Goal: Task Accomplishment & Management: Manage account settings

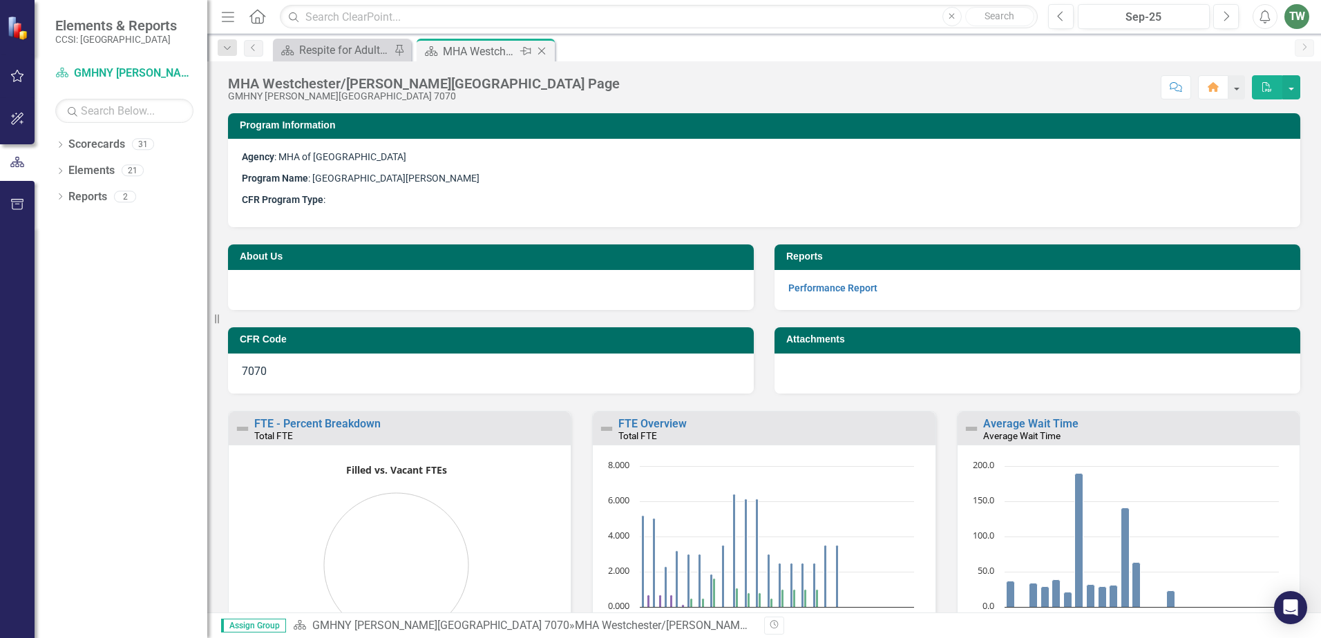
click at [505, 49] on div "MHA Westchester/[PERSON_NAME][GEOGRAPHIC_DATA] Page" at bounding box center [480, 51] width 74 height 17
click at [826, 287] on link "Performance Report" at bounding box center [832, 288] width 89 height 11
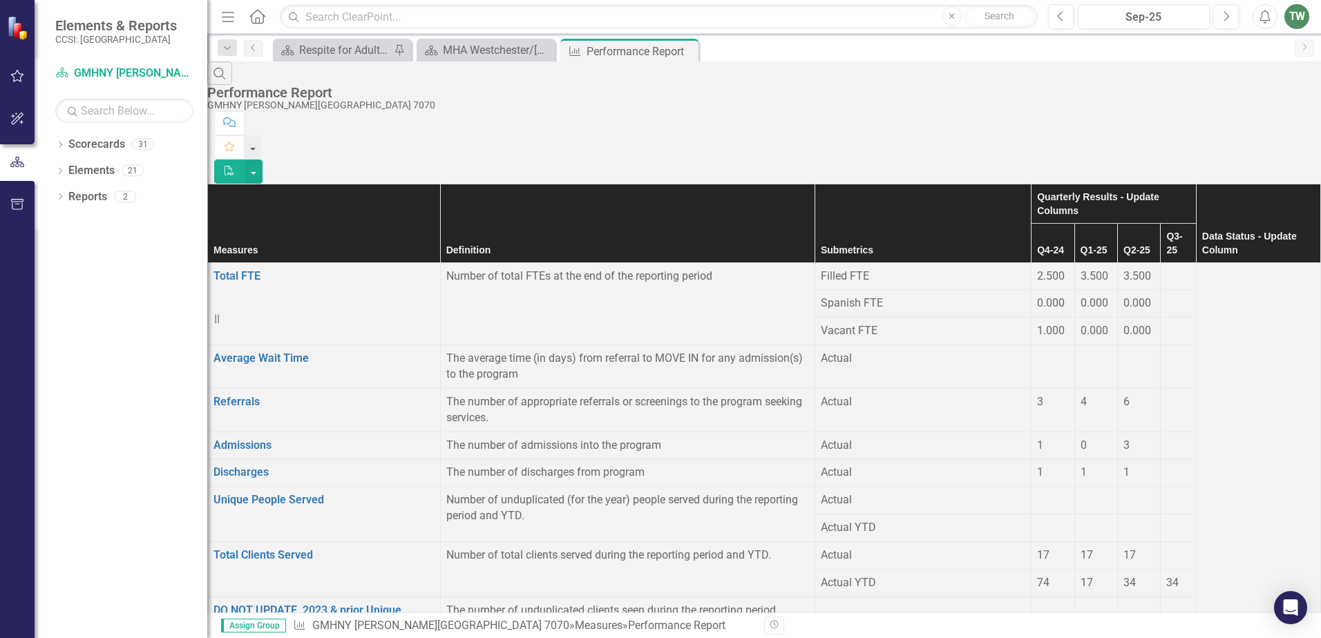
click at [1166, 269] on div at bounding box center [1177, 269] width 23 height 0
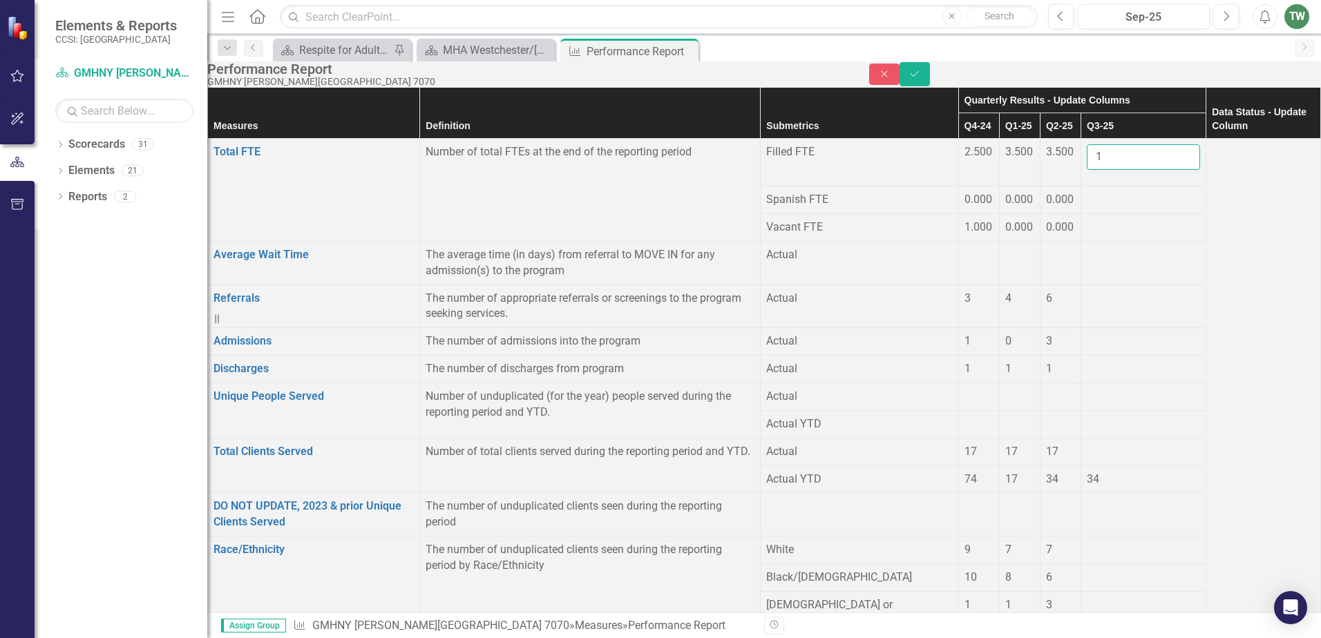
click at [1120, 170] on input "1" at bounding box center [1143, 157] width 113 height 26
click at [1120, 170] on input "2" at bounding box center [1143, 157] width 113 height 26
click at [1120, 170] on input "1" at bounding box center [1143, 157] width 113 height 26
type input "0"
click at [1120, 170] on input "0" at bounding box center [1143, 157] width 113 height 26
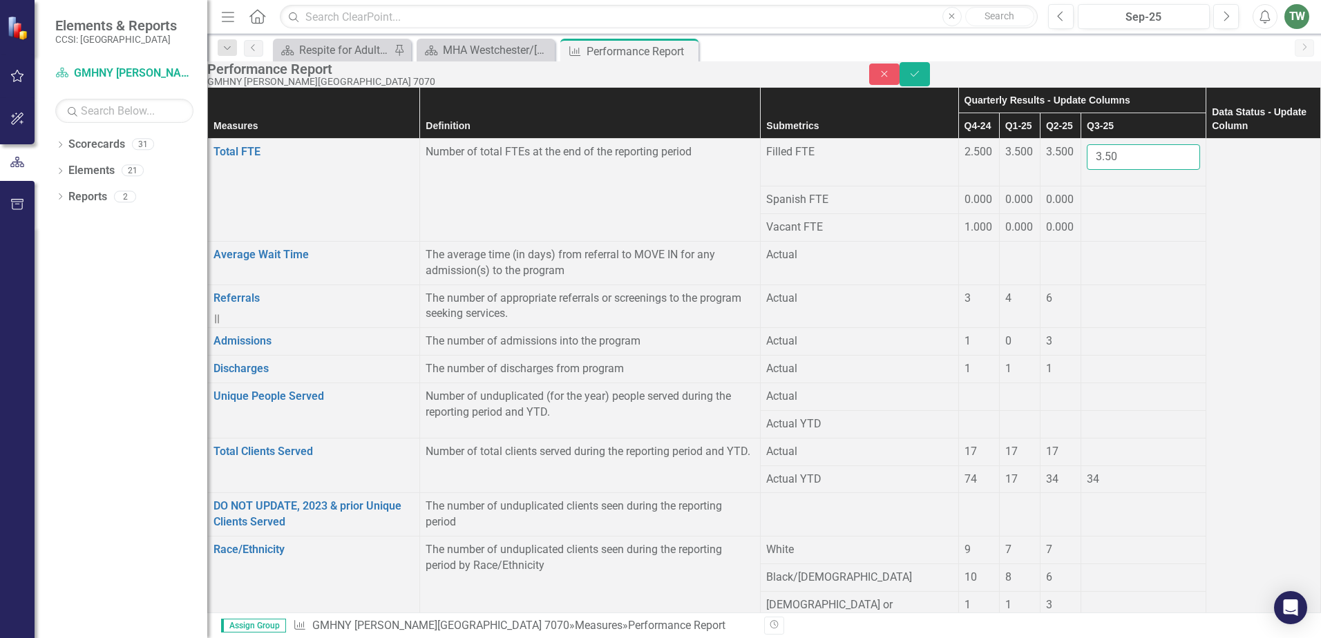
type input "3.50"
click at [1118, 192] on div at bounding box center [1143, 192] width 113 height 0
click at [1122, 192] on div at bounding box center [1143, 192] width 113 height 0
click at [1092, 192] on div at bounding box center [1143, 192] width 113 height 0
click at [1087, 192] on div at bounding box center [1143, 192] width 113 height 0
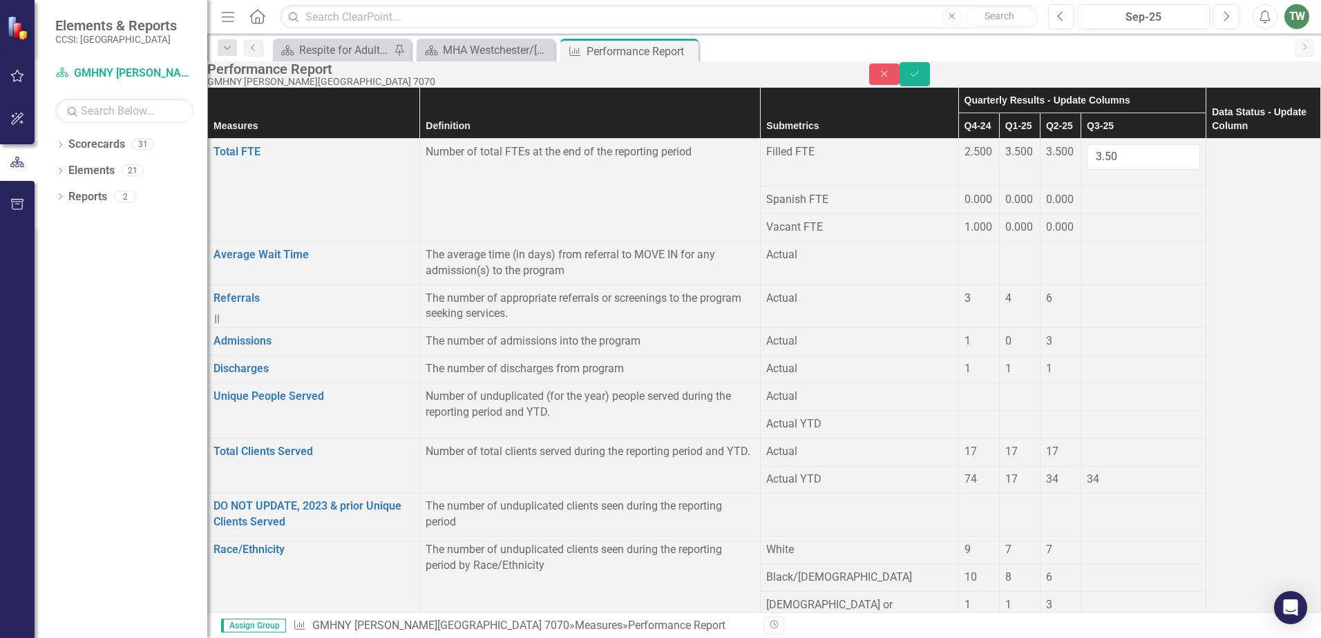
click at [1116, 192] on div at bounding box center [1143, 192] width 113 height 0
click at [1124, 192] on div at bounding box center [1143, 192] width 113 height 0
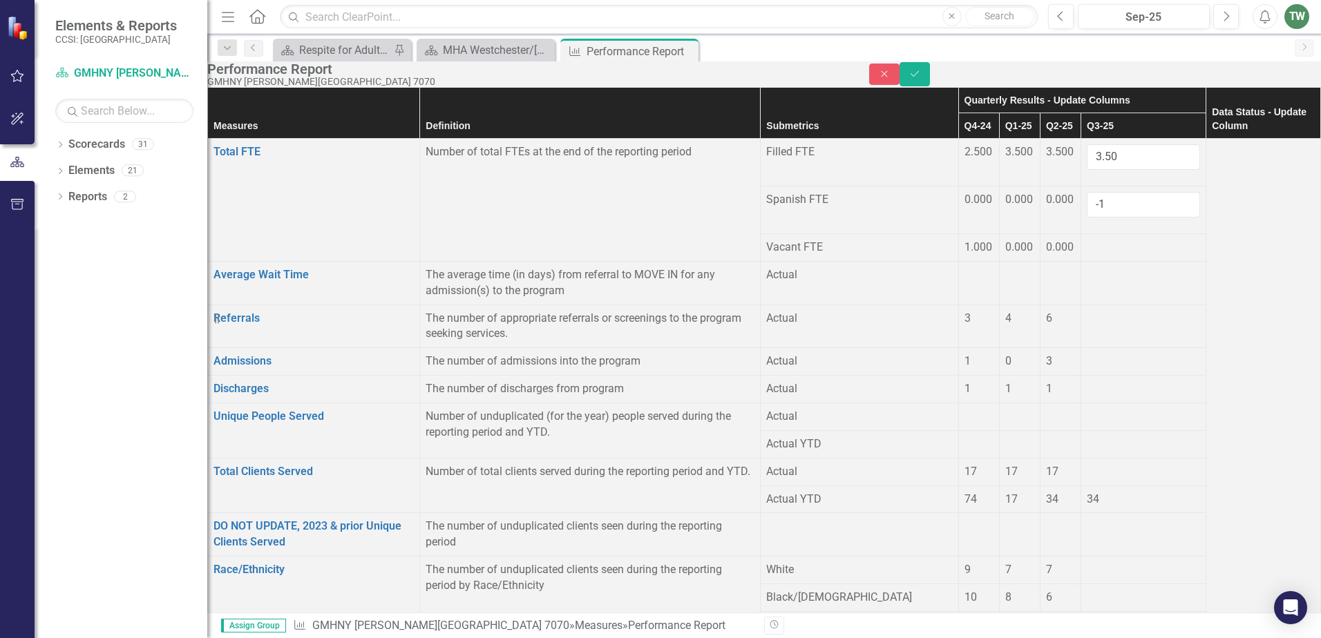
click at [1123, 218] on input "-1" at bounding box center [1143, 205] width 113 height 26
type input "0"
click at [1120, 214] on input "0" at bounding box center [1143, 205] width 113 height 26
click at [1109, 240] on div at bounding box center [1143, 240] width 113 height 0
click at [1123, 240] on div at bounding box center [1143, 240] width 113 height 0
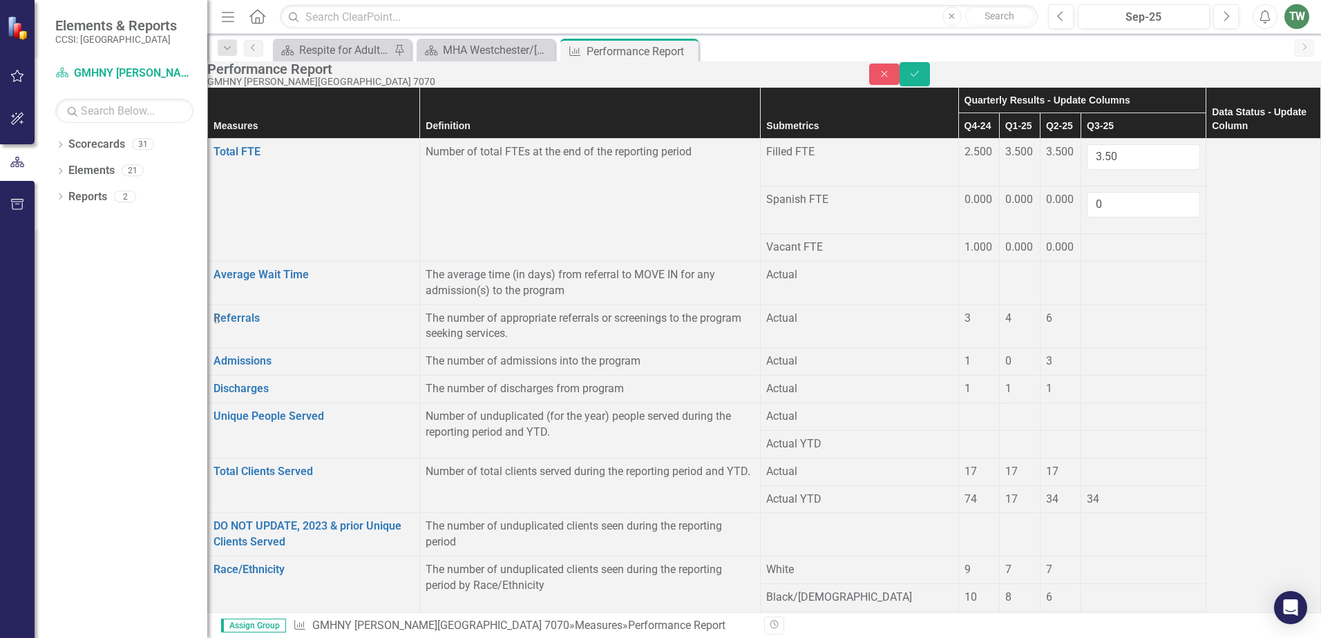
click at [1120, 261] on td at bounding box center [1143, 248] width 125 height 28
click at [1120, 240] on div at bounding box center [1143, 240] width 113 height 0
click at [1128, 240] on div at bounding box center [1143, 240] width 113 height 0
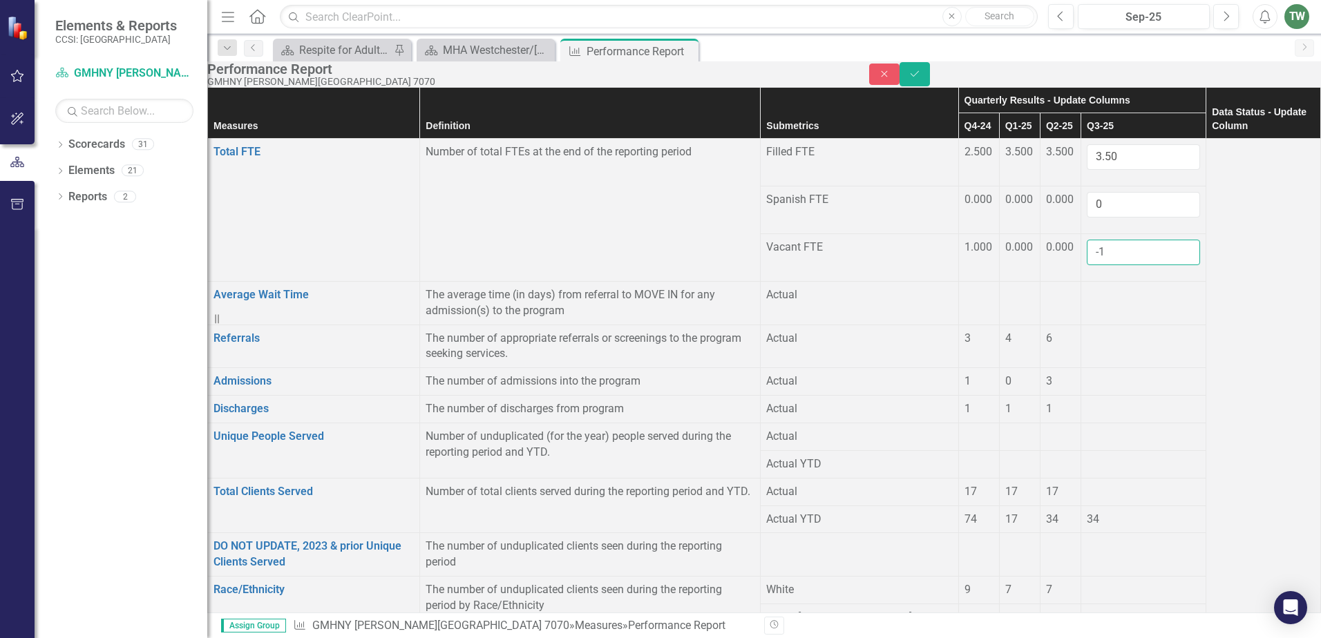
drag, startPoint x: 1128, startPoint y: 247, endPoint x: 1120, endPoint y: 258, distance: 13.3
click at [1120, 258] on input "-1" at bounding box center [1143, 253] width 113 height 26
type input "0"
click at [1120, 248] on input "0" at bounding box center [1143, 253] width 113 height 26
click at [1100, 368] on td at bounding box center [1143, 347] width 125 height 44
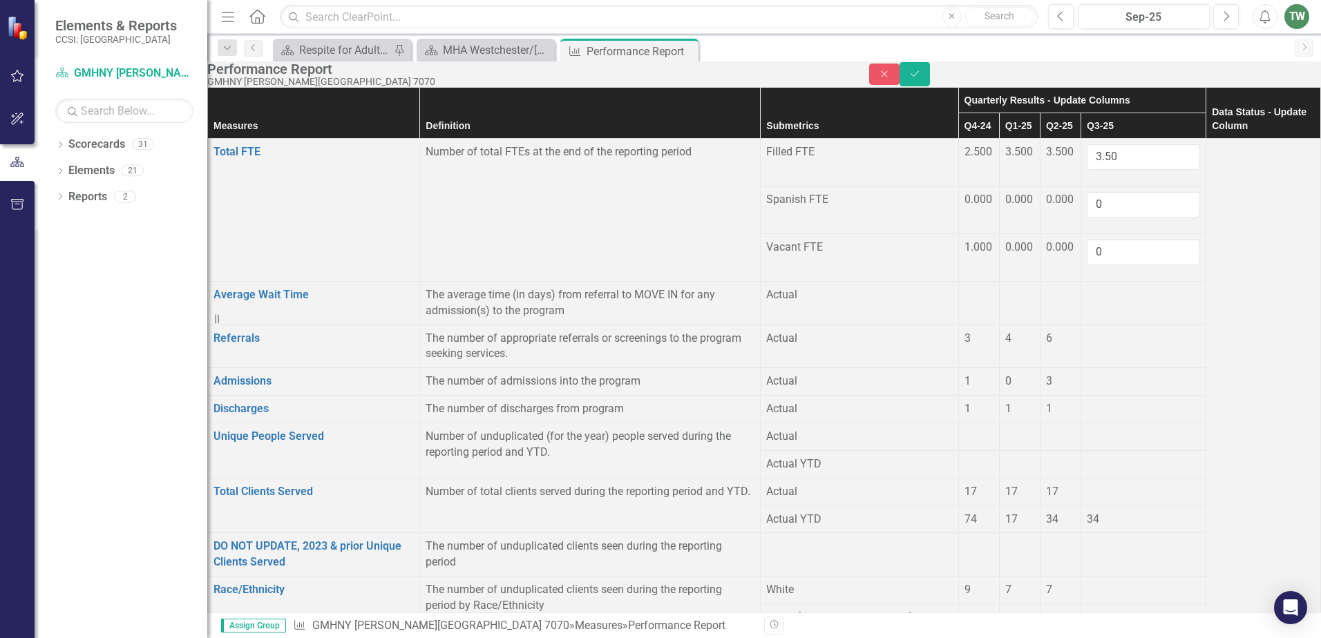
click at [1087, 331] on div at bounding box center [1143, 331] width 113 height 0
click at [1109, 331] on div at bounding box center [1143, 331] width 113 height 0
click at [1110, 331] on div at bounding box center [1143, 331] width 113 height 0
drag, startPoint x: 1110, startPoint y: 358, endPoint x: 1123, endPoint y: 354, distance: 13.6
click at [1123, 354] on input "1" at bounding box center [1143, 344] width 113 height 26
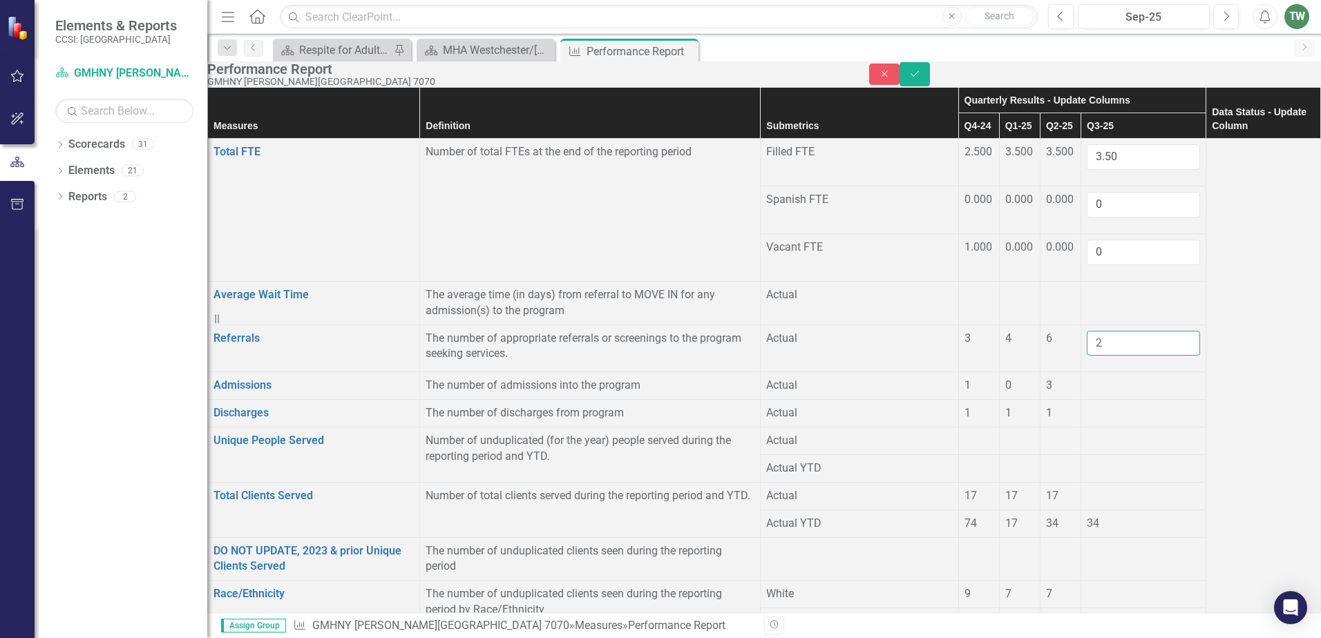
click at [1123, 354] on input "2" at bounding box center [1143, 344] width 113 height 26
click at [1123, 354] on input "3" at bounding box center [1143, 344] width 113 height 26
click at [1123, 354] on input "4" at bounding box center [1143, 344] width 113 height 26
click at [1122, 354] on input "5" at bounding box center [1143, 344] width 113 height 26
click at [1122, 354] on input "6" at bounding box center [1143, 344] width 113 height 26
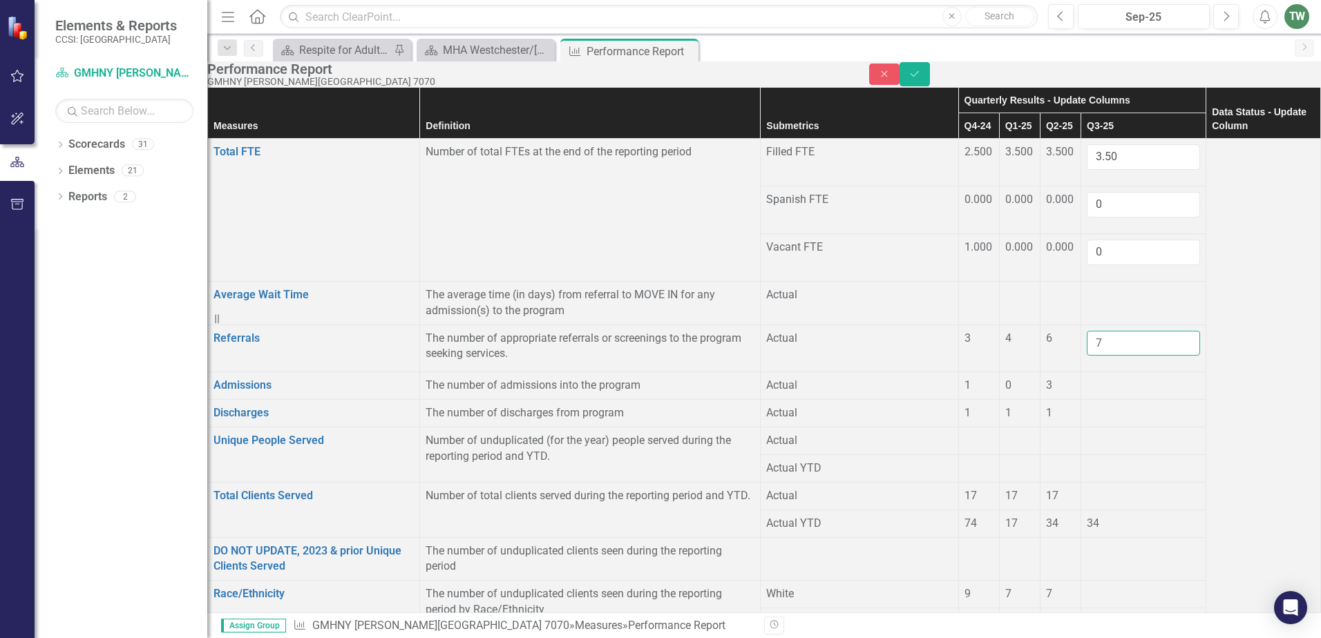
type input "7"
click at [1122, 354] on input "7" at bounding box center [1143, 344] width 113 height 26
click at [1107, 400] on td at bounding box center [1143, 386] width 125 height 28
click at [1132, 378] on div at bounding box center [1143, 378] width 113 height 0
click at [1131, 378] on div at bounding box center [1143, 378] width 113 height 0
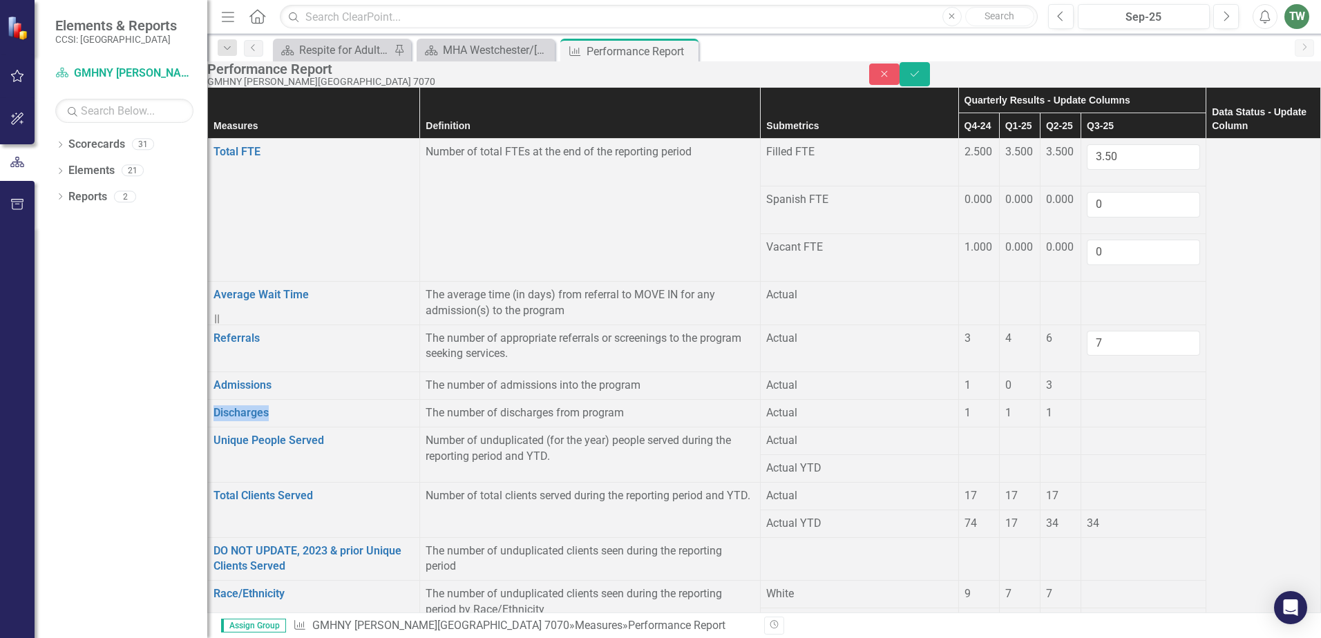
click at [1131, 378] on div at bounding box center [1143, 378] width 113 height 0
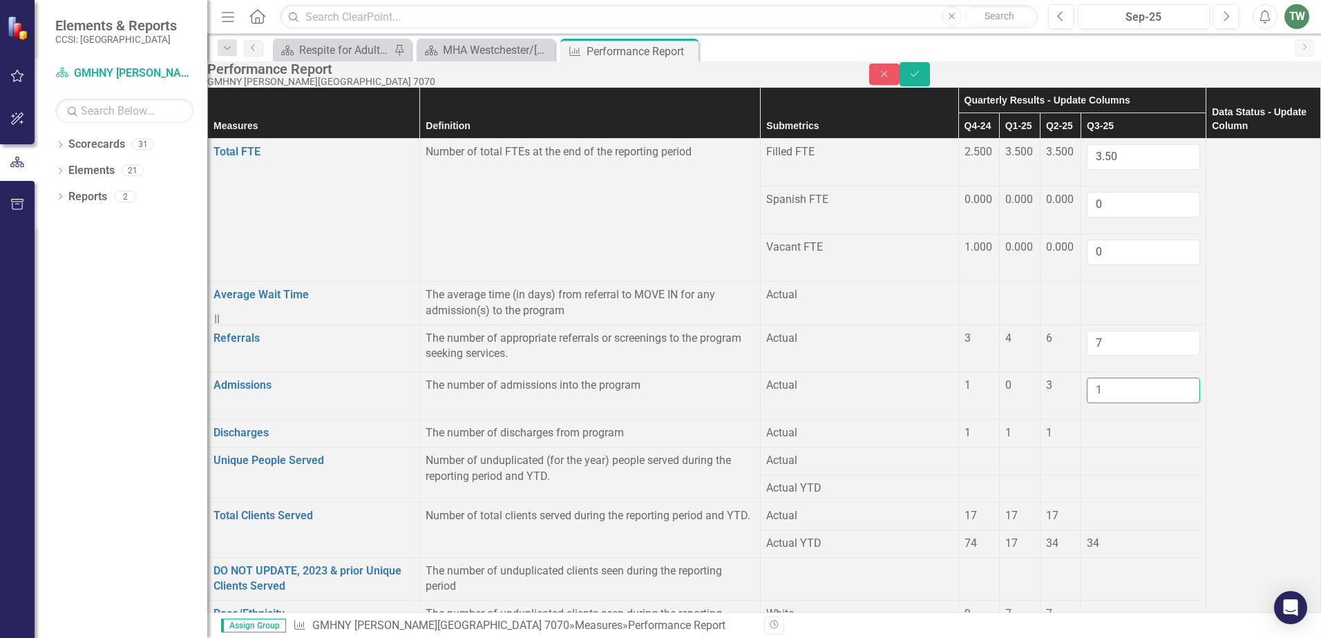
click at [1124, 404] on input "1" at bounding box center [1143, 391] width 113 height 26
type input "2"
click at [1124, 404] on input "2" at bounding box center [1143, 391] width 113 height 26
click at [1120, 426] on div at bounding box center [1143, 426] width 113 height 0
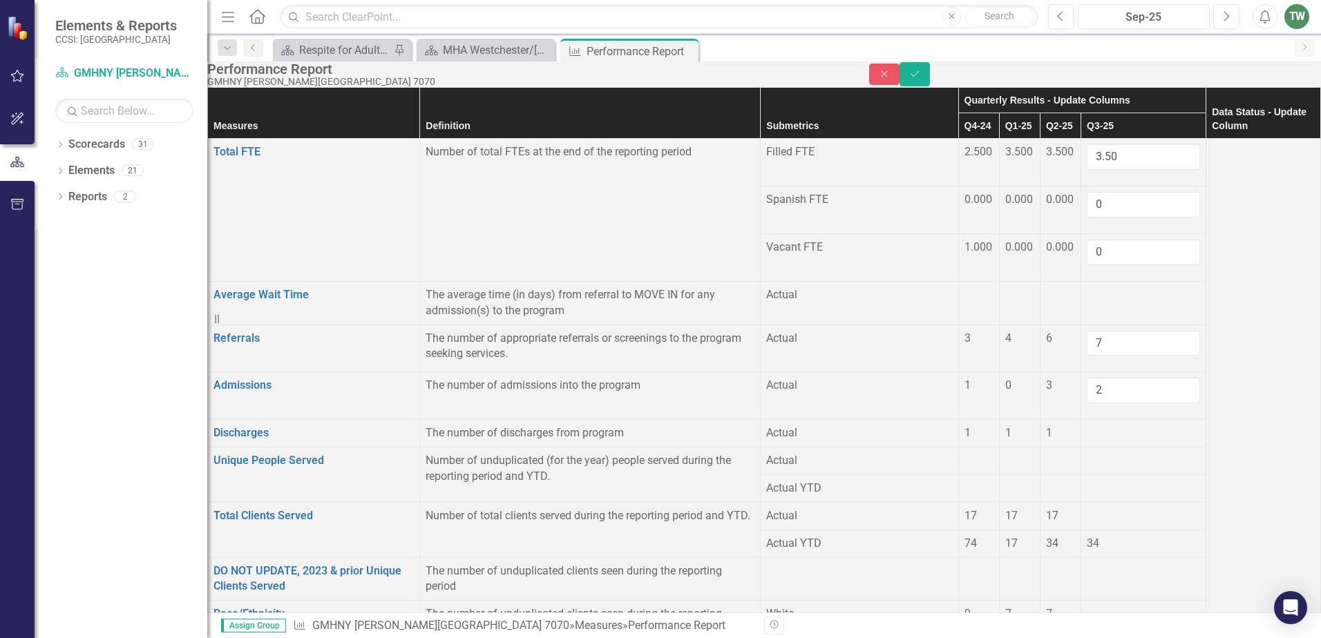
click at [1122, 426] on div at bounding box center [1143, 426] width 113 height 0
click at [1126, 426] on div at bounding box center [1143, 426] width 113 height 0
click at [1087, 426] on div at bounding box center [1143, 426] width 113 height 0
click at [1139, 448] on td at bounding box center [1143, 434] width 125 height 28
click at [1133, 426] on div at bounding box center [1143, 426] width 113 height 0
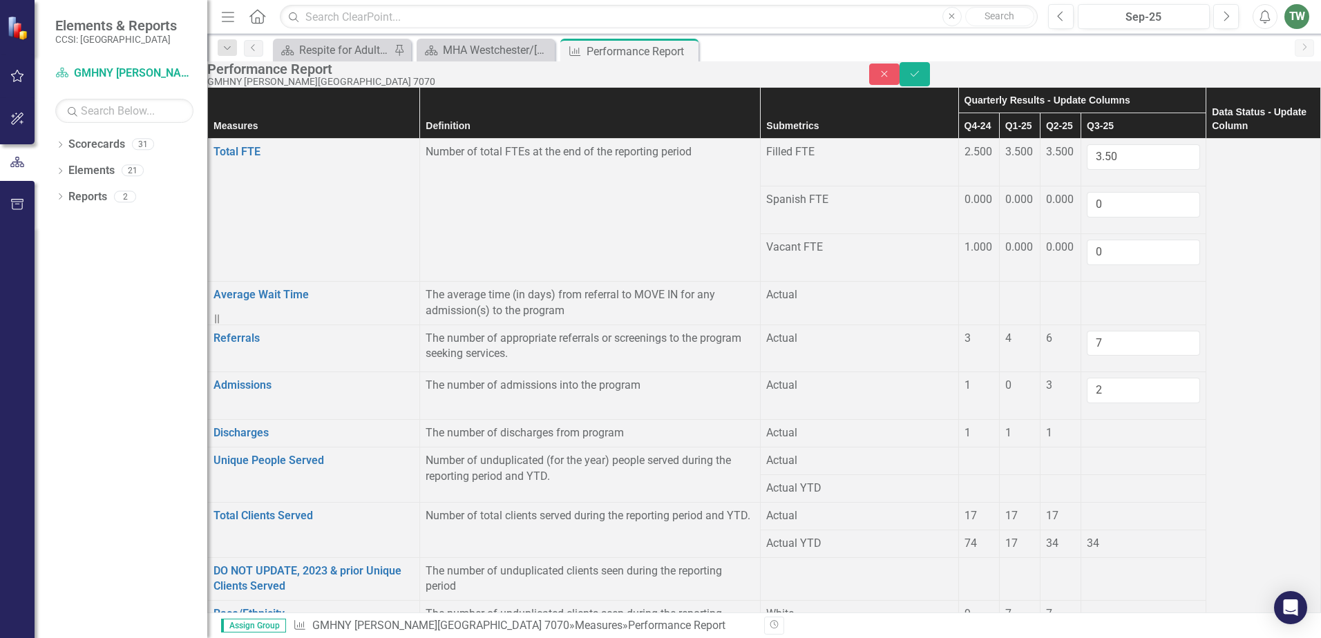
click at [1132, 426] on div at bounding box center [1143, 426] width 113 height 0
click at [1087, 426] on div at bounding box center [1143, 426] width 113 height 0
click at [1097, 426] on div at bounding box center [1143, 426] width 113 height 0
click at [1095, 426] on div at bounding box center [1143, 426] width 113 height 0
click at [1124, 426] on div at bounding box center [1143, 426] width 113 height 0
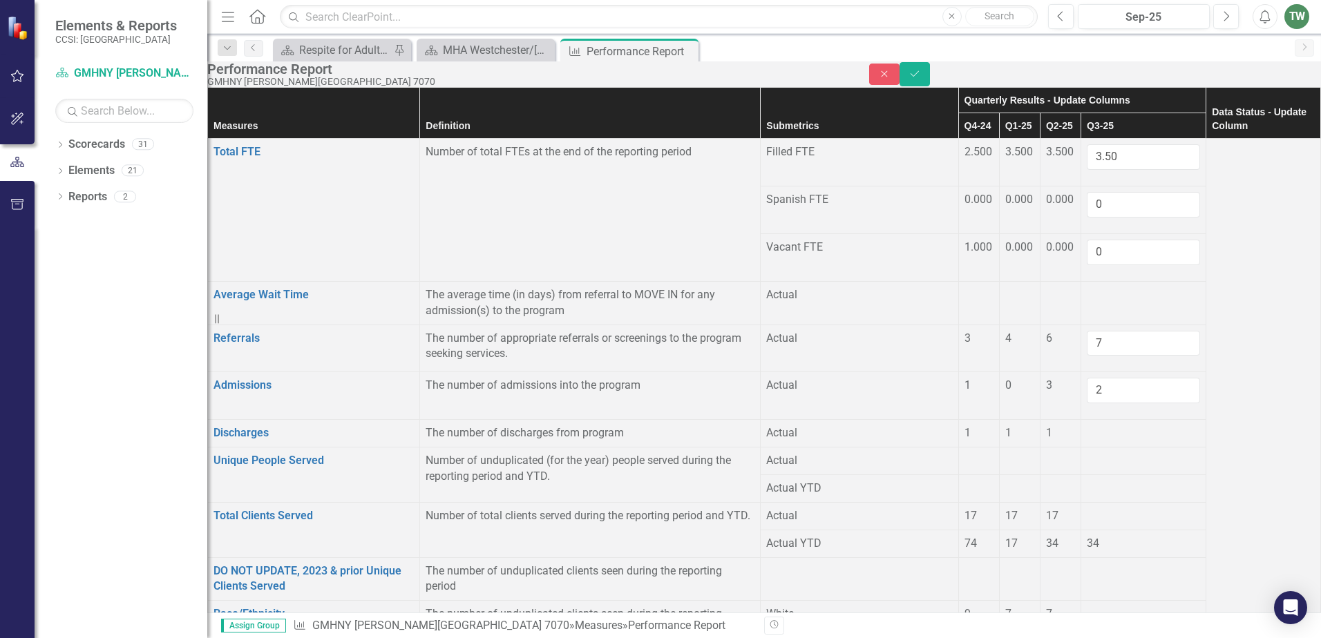
click at [1128, 426] on div at bounding box center [1143, 426] width 113 height 0
click at [1128, 448] on td at bounding box center [1143, 434] width 125 height 28
click at [1087, 426] on div at bounding box center [1143, 426] width 113 height 0
click at [1046, 442] on div "1" at bounding box center [1060, 434] width 29 height 16
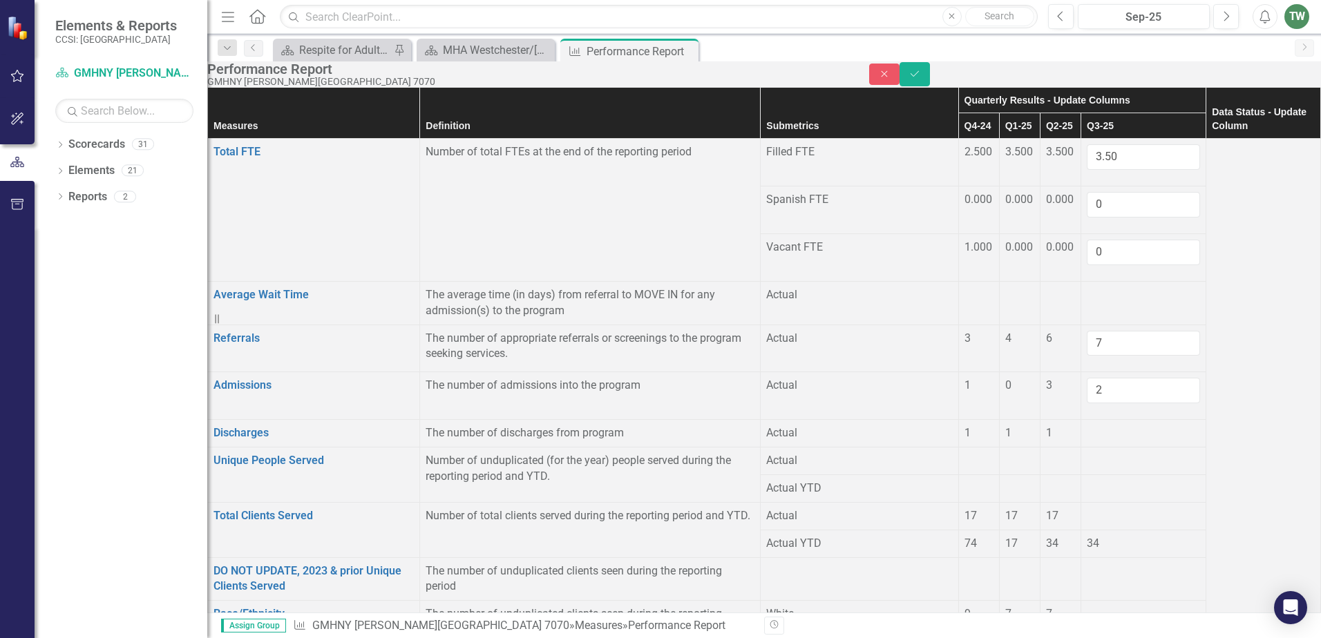
click at [1092, 426] on div at bounding box center [1143, 426] width 113 height 0
click at [930, 75] on button "Save" at bounding box center [915, 74] width 30 height 24
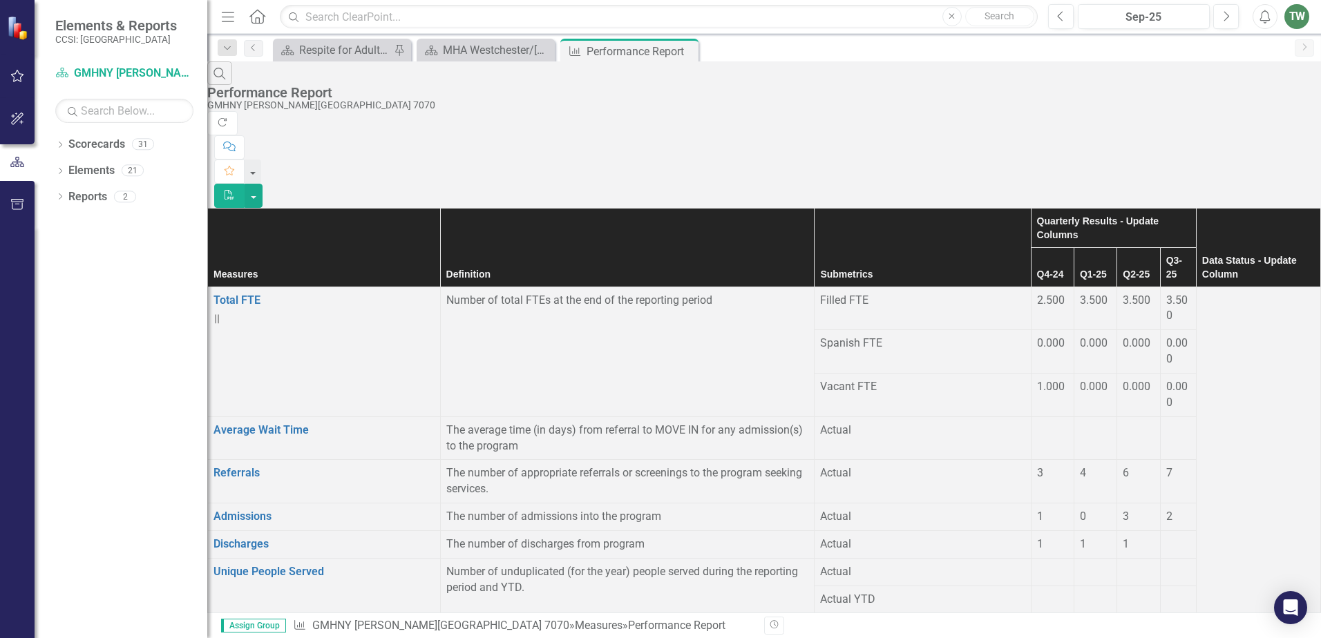
click at [1166, 537] on div at bounding box center [1178, 537] width 24 height 0
click at [1160, 531] on td at bounding box center [1178, 545] width 36 height 28
click at [1166, 537] on div at bounding box center [1178, 537] width 24 height 0
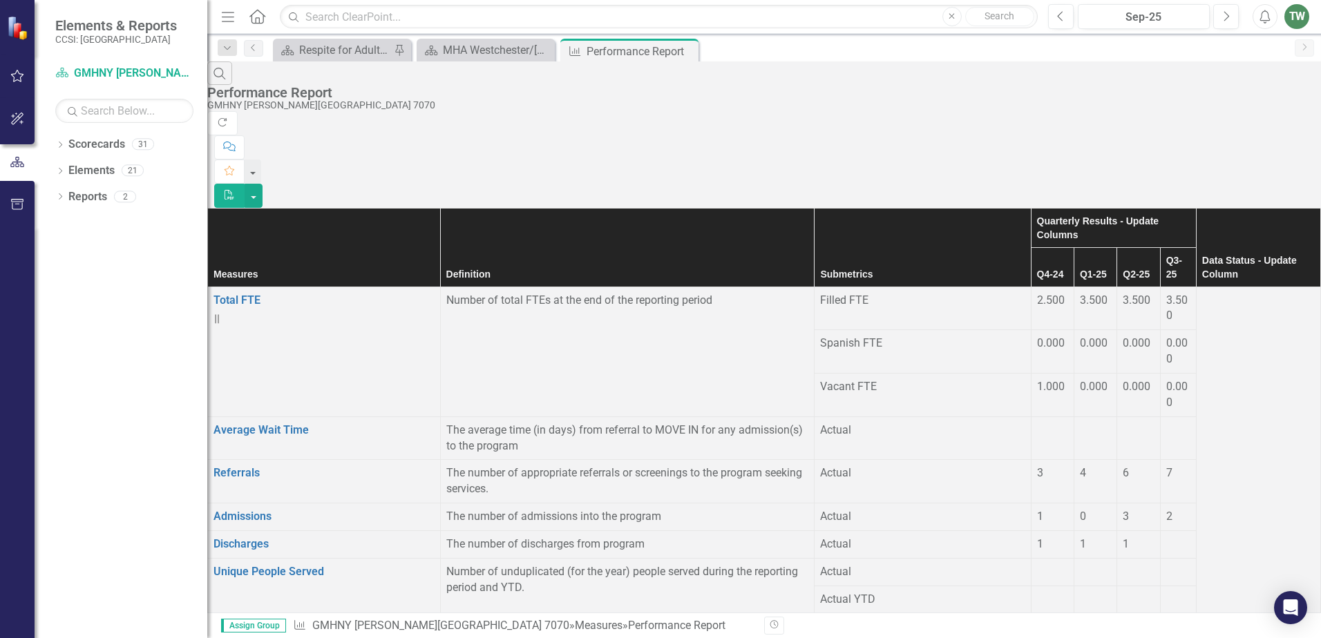
click at [1166, 537] on div at bounding box center [1178, 537] width 24 height 0
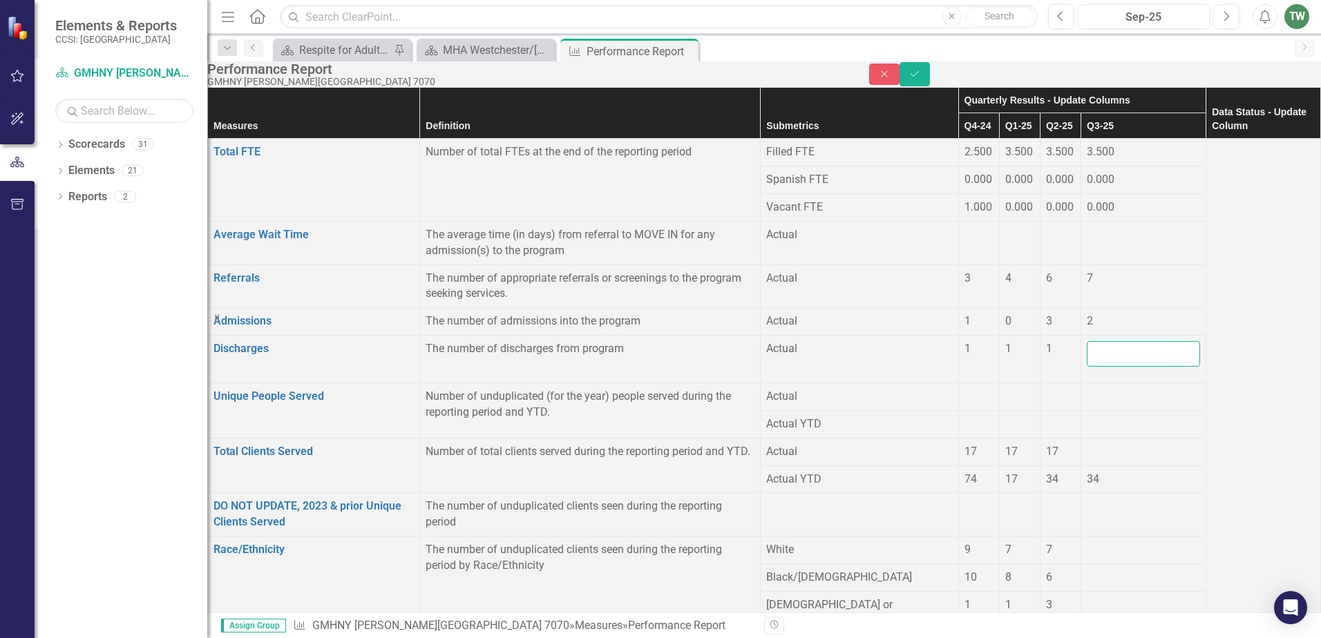
drag, startPoint x: 1126, startPoint y: 434, endPoint x: 1122, endPoint y: 450, distance: 16.4
click at [1122, 367] on input "number" at bounding box center [1143, 354] width 113 height 26
type input "1"
click at [1123, 367] on input "1" at bounding box center [1143, 354] width 113 height 26
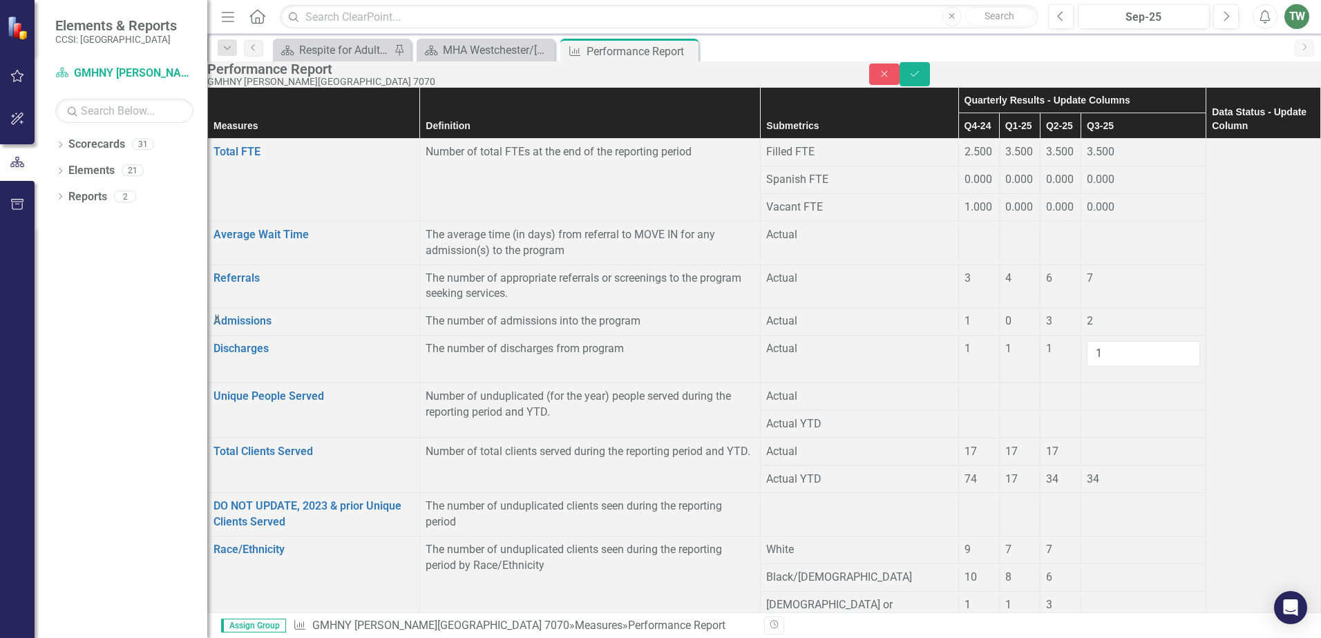
scroll to position [69, 0]
click at [1134, 444] on div at bounding box center [1143, 444] width 113 height 0
click at [1130, 444] on div at bounding box center [1143, 444] width 113 height 0
click at [1125, 444] on div at bounding box center [1143, 444] width 113 height 0
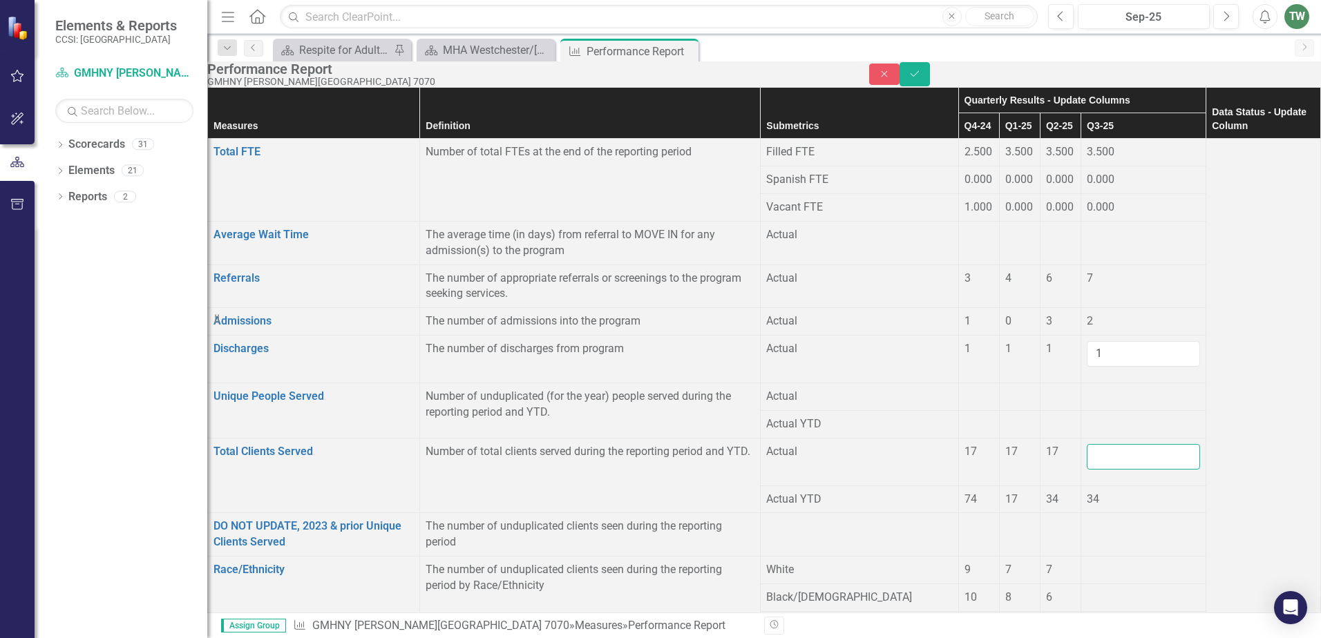
click at [1124, 470] on input "number" at bounding box center [1143, 457] width 113 height 26
click at [1121, 470] on input "1" at bounding box center [1143, 457] width 113 height 26
click at [1121, 470] on input "2" at bounding box center [1143, 457] width 113 height 26
click at [1121, 470] on input "3" at bounding box center [1143, 457] width 113 height 26
click at [1121, 470] on input "4" at bounding box center [1143, 457] width 113 height 26
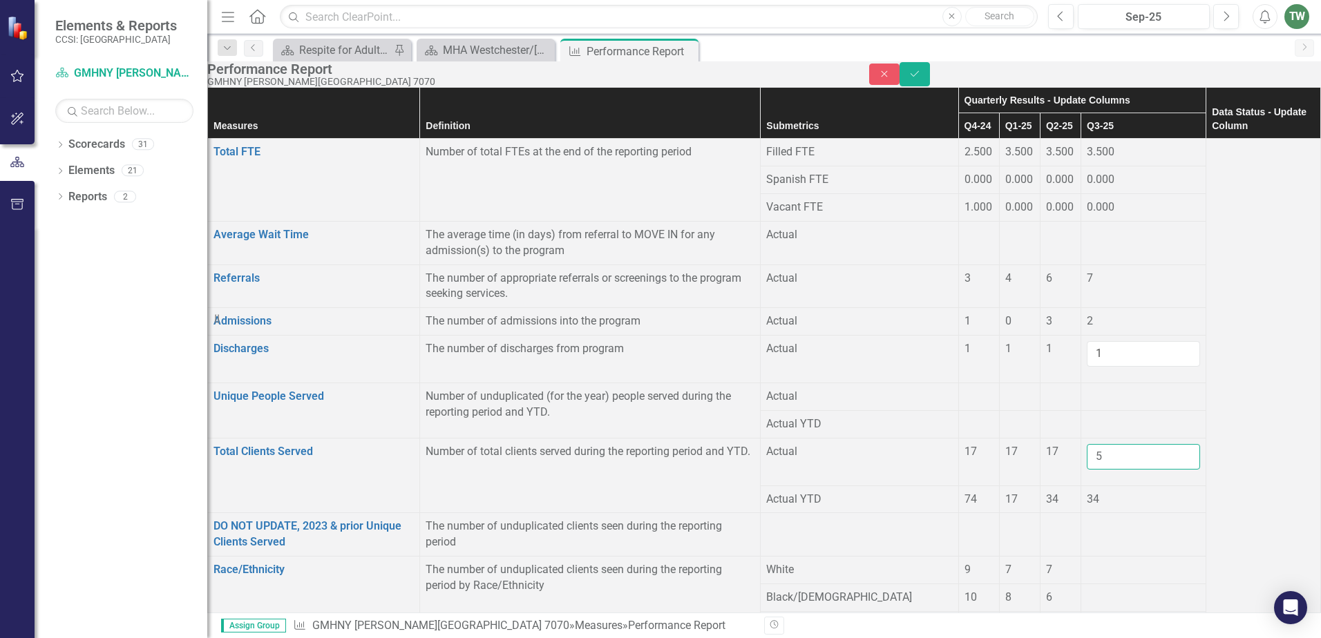
click at [1121, 470] on input "5" at bounding box center [1143, 457] width 113 height 26
click at [1119, 470] on input "6" at bounding box center [1143, 457] width 113 height 26
click at [1119, 470] on input "7" at bounding box center [1143, 457] width 113 height 26
click at [1119, 470] on input "8" at bounding box center [1143, 457] width 113 height 26
click at [1119, 470] on input "9" at bounding box center [1143, 457] width 113 height 26
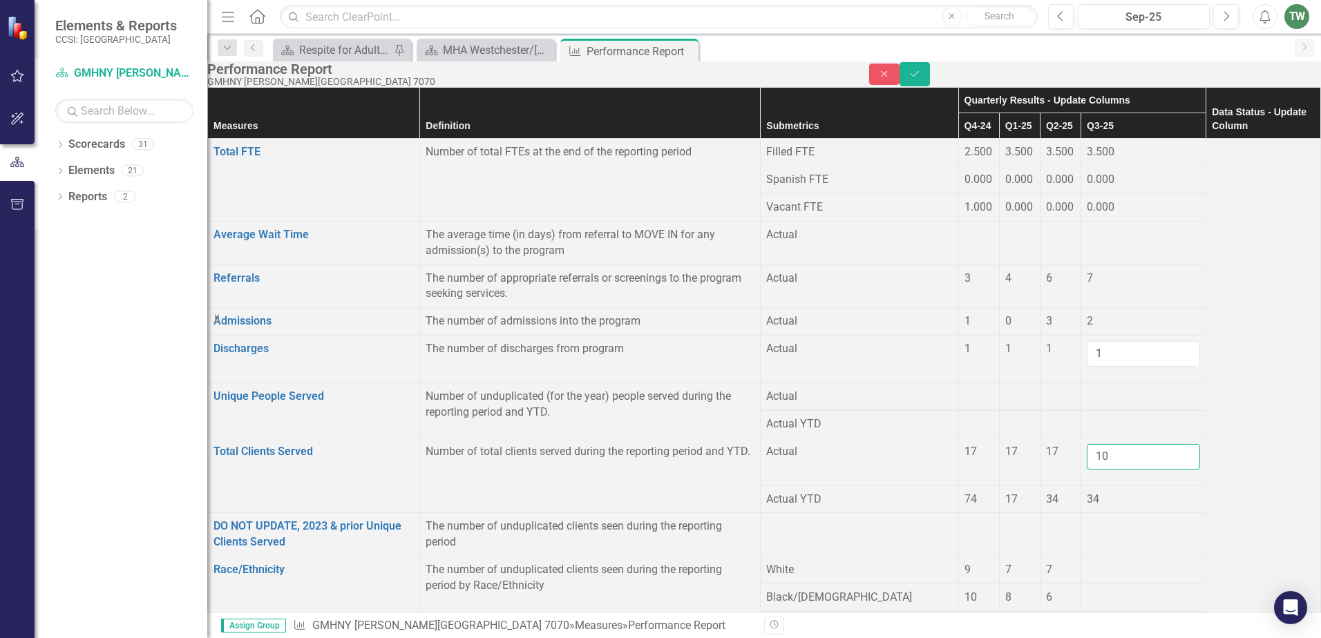
click at [1119, 470] on input "10" at bounding box center [1143, 457] width 113 height 26
click at [1119, 470] on input "11" at bounding box center [1143, 457] width 113 height 26
click at [1119, 470] on input "12" at bounding box center [1143, 457] width 113 height 26
click at [1119, 470] on input "13" at bounding box center [1143, 457] width 113 height 26
click at [1119, 470] on input "14" at bounding box center [1143, 457] width 113 height 26
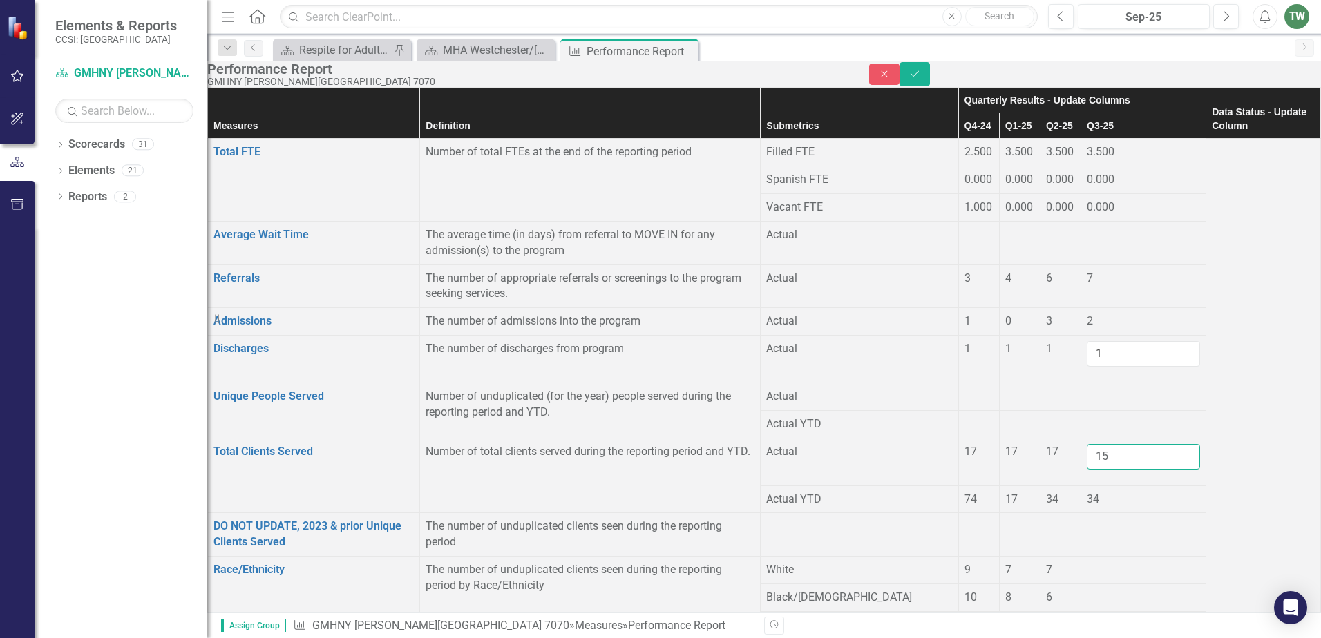
click at [1119, 470] on input "15" at bounding box center [1143, 457] width 113 height 26
click at [1119, 470] on input "19" at bounding box center [1143, 457] width 113 height 26
click at [1119, 470] on input "20" at bounding box center [1143, 457] width 113 height 26
click at [1118, 470] on input "19" at bounding box center [1143, 457] width 113 height 26
click at [1118, 470] on input "18" at bounding box center [1143, 457] width 113 height 26
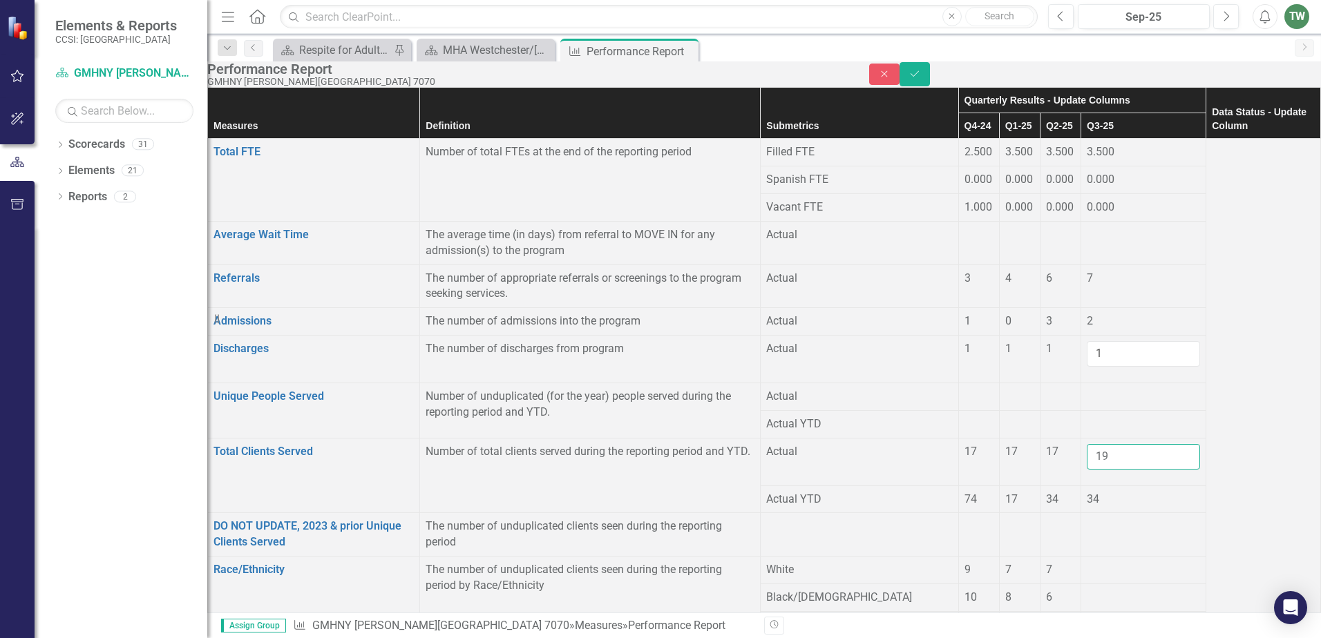
type input "19"
click at [1120, 470] on input "19" at bounding box center [1143, 457] width 113 height 26
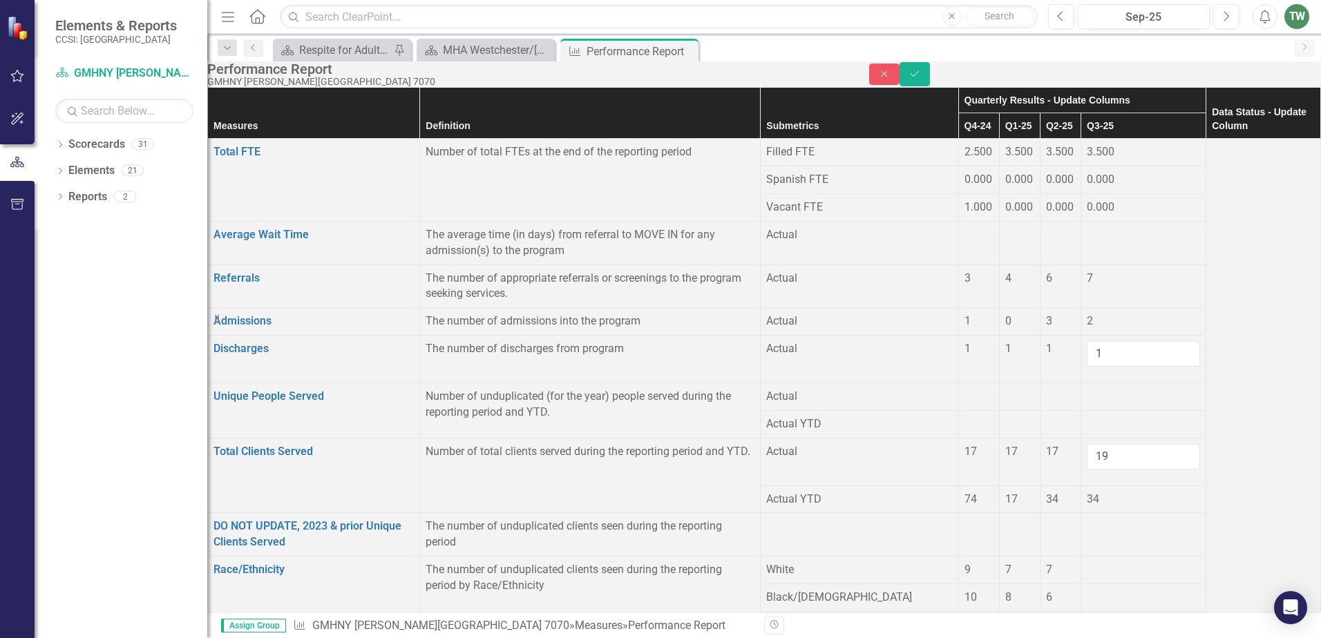
drag, startPoint x: 1274, startPoint y: 151, endPoint x: 1282, endPoint y: 156, distance: 10.0
click at [1282, 139] on th "Data Status - Update Column" at bounding box center [1263, 113] width 115 height 51
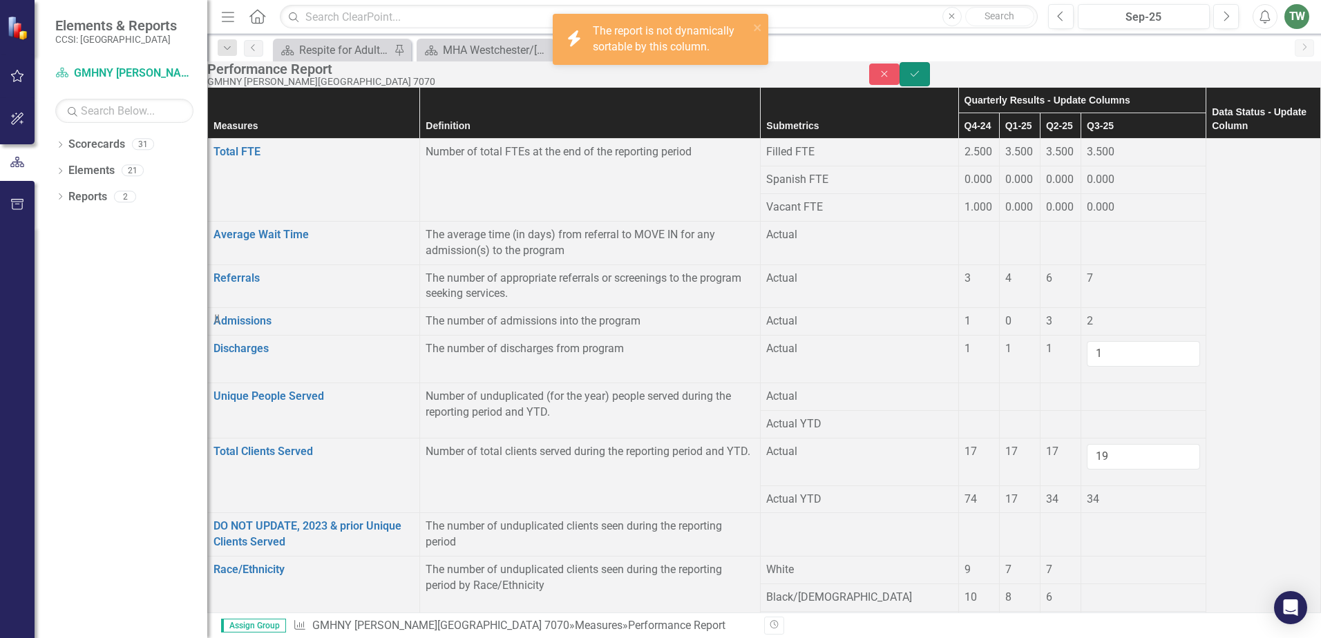
click at [921, 77] on icon "Save" at bounding box center [915, 74] width 12 height 10
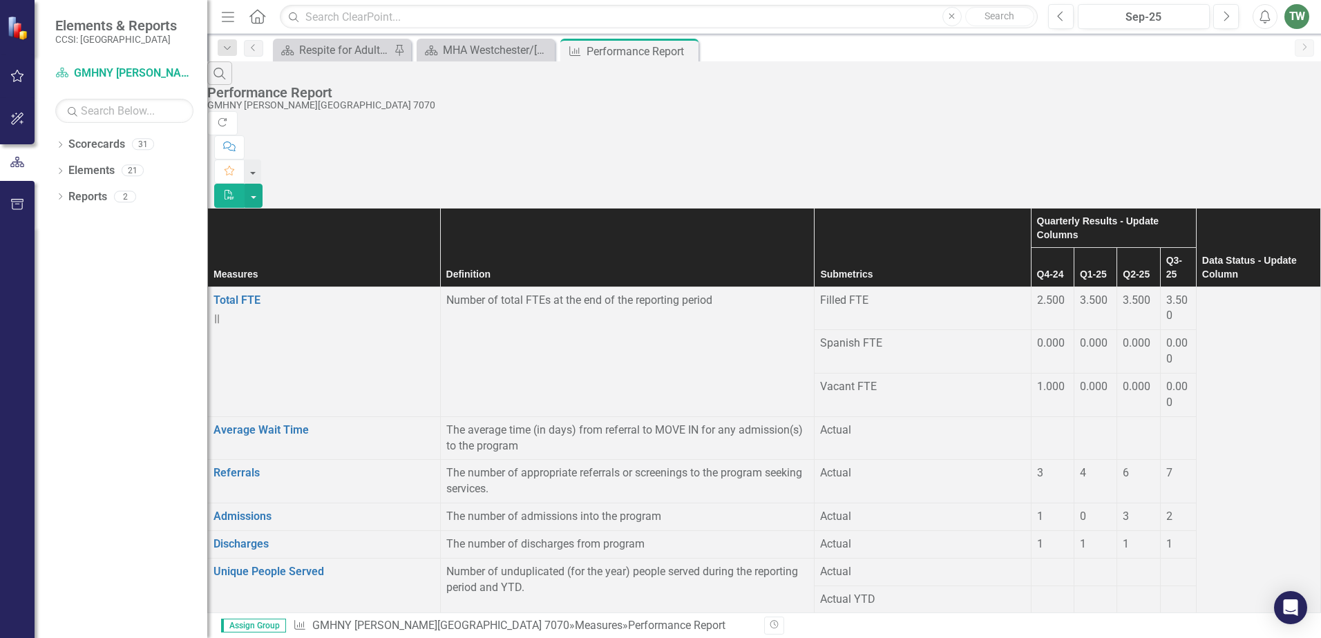
scroll to position [276, 0]
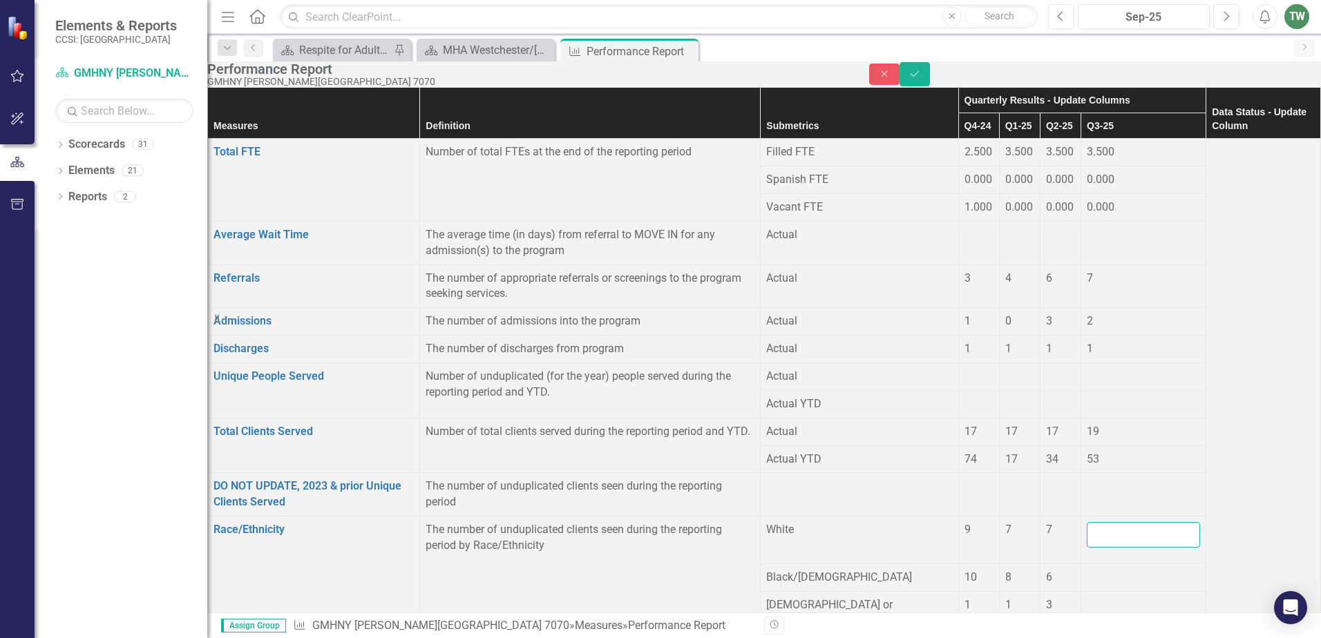
click at [1126, 522] on input "number" at bounding box center [1143, 535] width 113 height 26
click at [1119, 522] on input "1" at bounding box center [1143, 535] width 113 height 26
click at [1119, 522] on input "2" at bounding box center [1143, 535] width 113 height 26
click at [1119, 522] on input "3" at bounding box center [1143, 535] width 113 height 26
click at [1119, 522] on input "4" at bounding box center [1143, 535] width 113 height 26
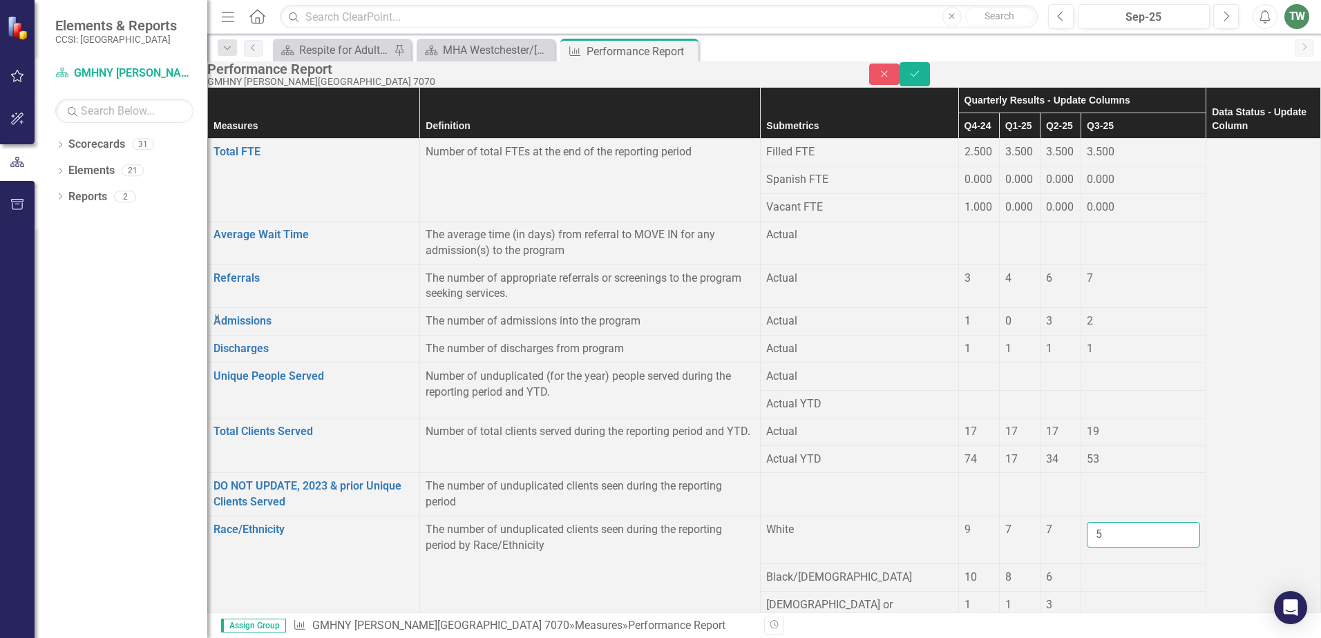
click at [1119, 522] on input "5" at bounding box center [1143, 535] width 113 height 26
click at [1119, 522] on input "6" at bounding box center [1143, 535] width 113 height 26
click at [1118, 522] on input "7" at bounding box center [1143, 535] width 113 height 26
type input "8"
click at [1118, 522] on input "8" at bounding box center [1143, 535] width 113 height 26
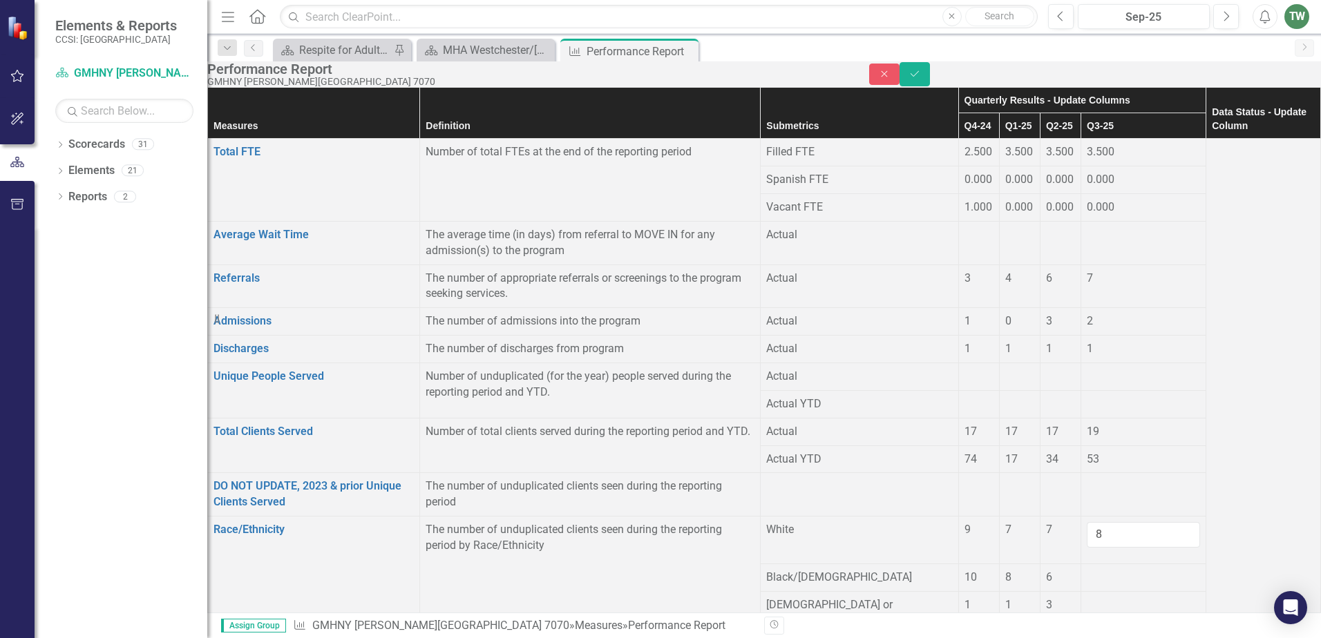
click at [1121, 570] on div at bounding box center [1143, 570] width 113 height 0
click at [1126, 570] on div at bounding box center [1143, 570] width 113 height 0
click at [1127, 570] on div at bounding box center [1143, 570] width 113 height 0
click at [1122, 570] on input "1" at bounding box center [1143, 583] width 113 height 26
click at [1122, 570] on input "2" at bounding box center [1143, 583] width 113 height 26
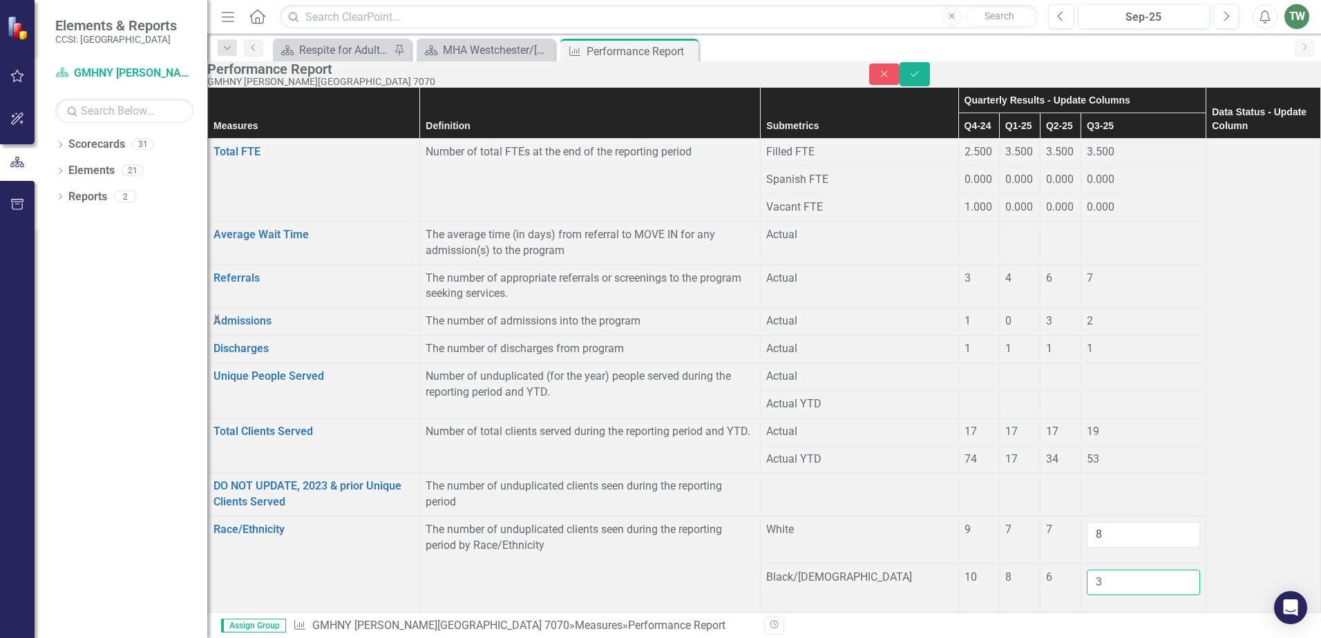
click at [1122, 570] on input "3" at bounding box center [1143, 583] width 113 height 26
click at [1121, 570] on input "4" at bounding box center [1143, 583] width 113 height 26
click at [1121, 570] on input "5" at bounding box center [1143, 583] width 113 height 26
type input "6"
click at [1121, 570] on input "6" at bounding box center [1143, 583] width 113 height 26
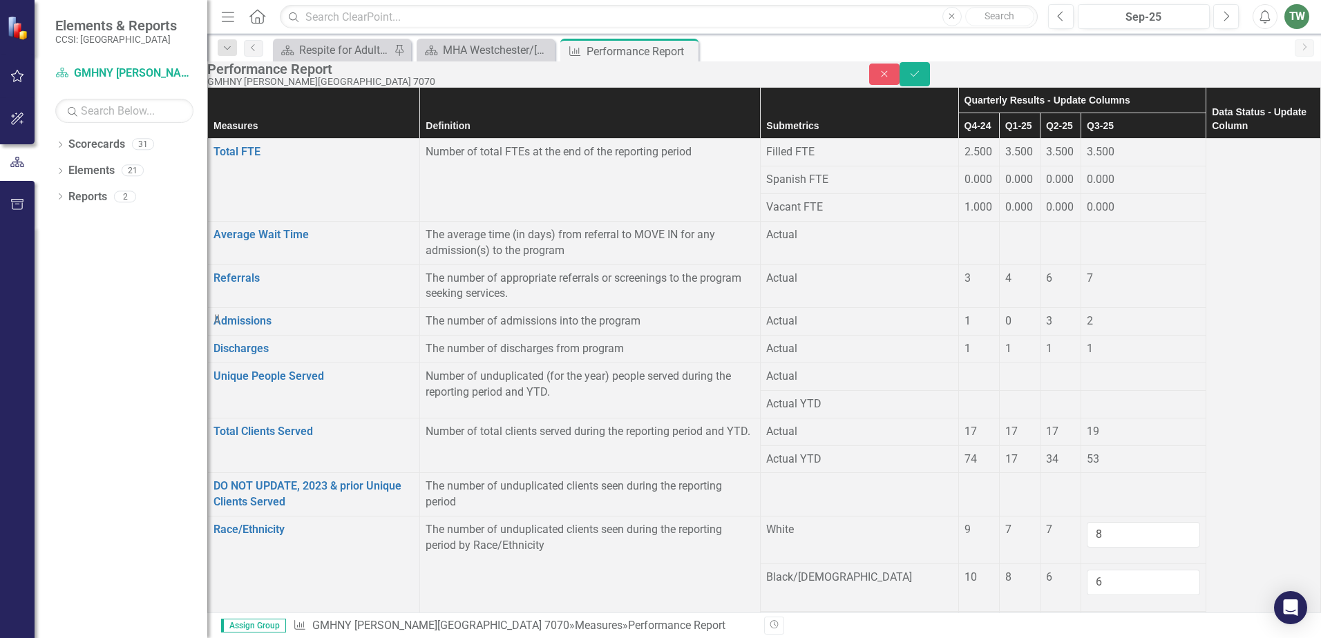
click at [1125, 618] on div at bounding box center [1143, 618] width 113 height 0
click at [1125, 618] on input "1" at bounding box center [1143, 631] width 113 height 26
click at [1125, 618] on input "2" at bounding box center [1143, 631] width 113 height 26
type input "3"
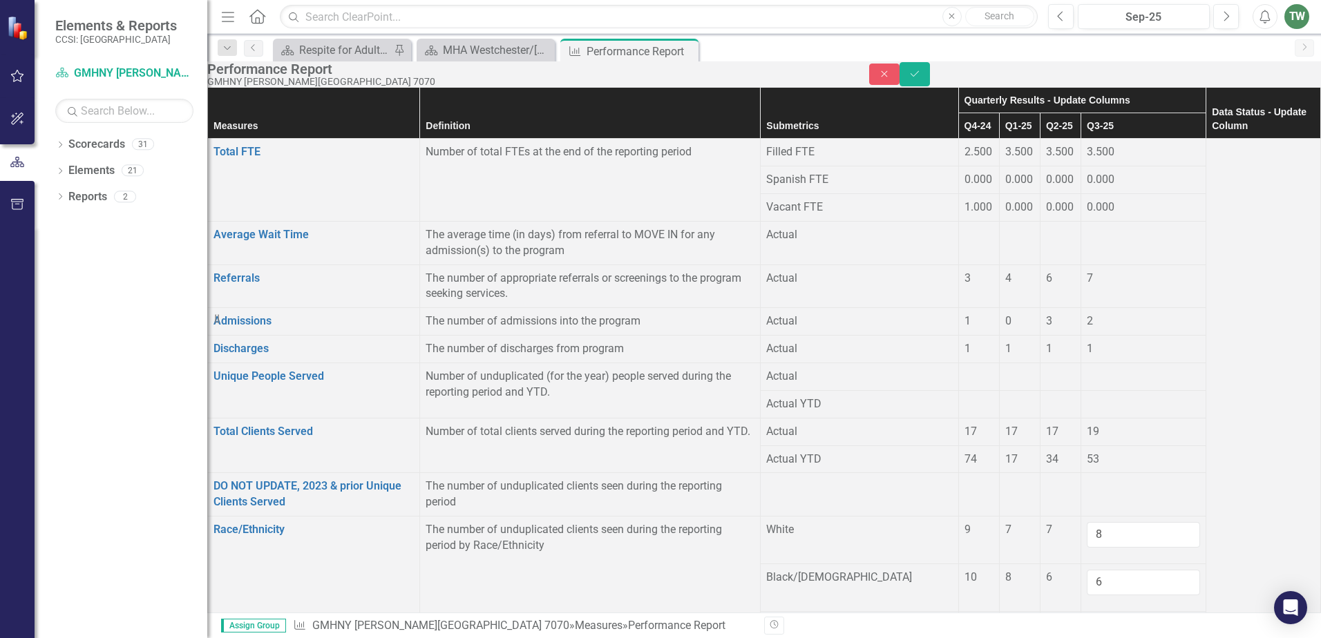
click at [1125, 618] on input "3" at bounding box center [1143, 631] width 113 height 26
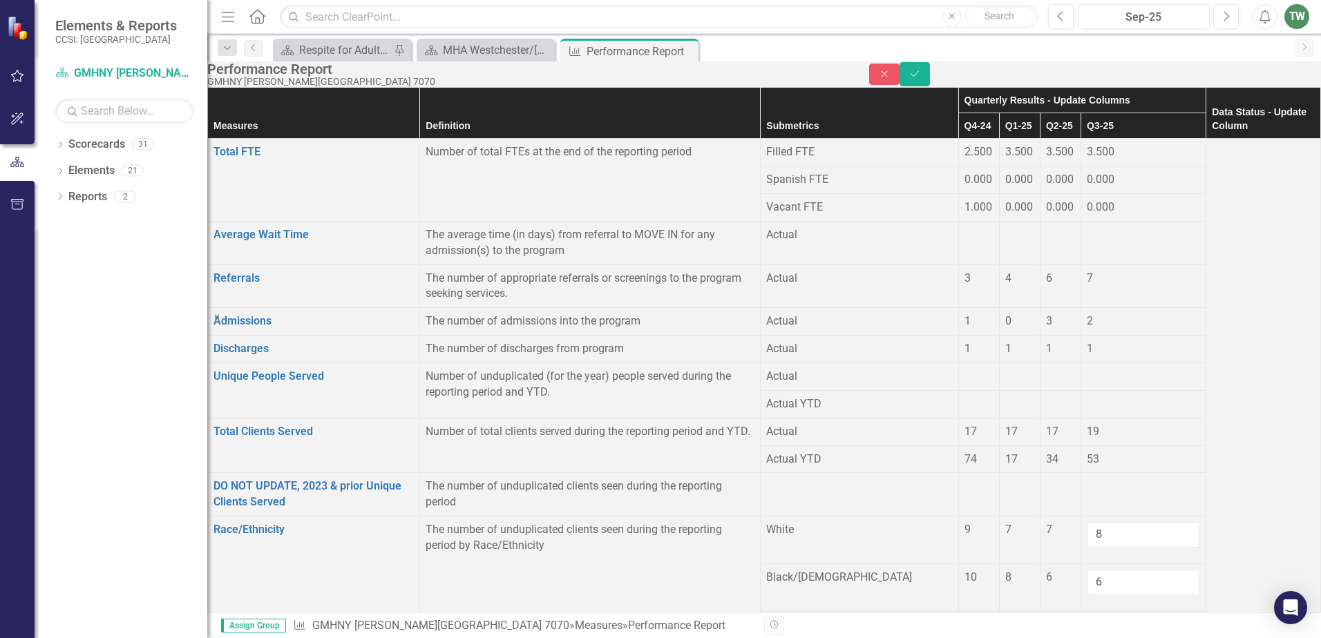
drag, startPoint x: 1134, startPoint y: 477, endPoint x: 1121, endPoint y: 472, distance: 13.6
type input "2"
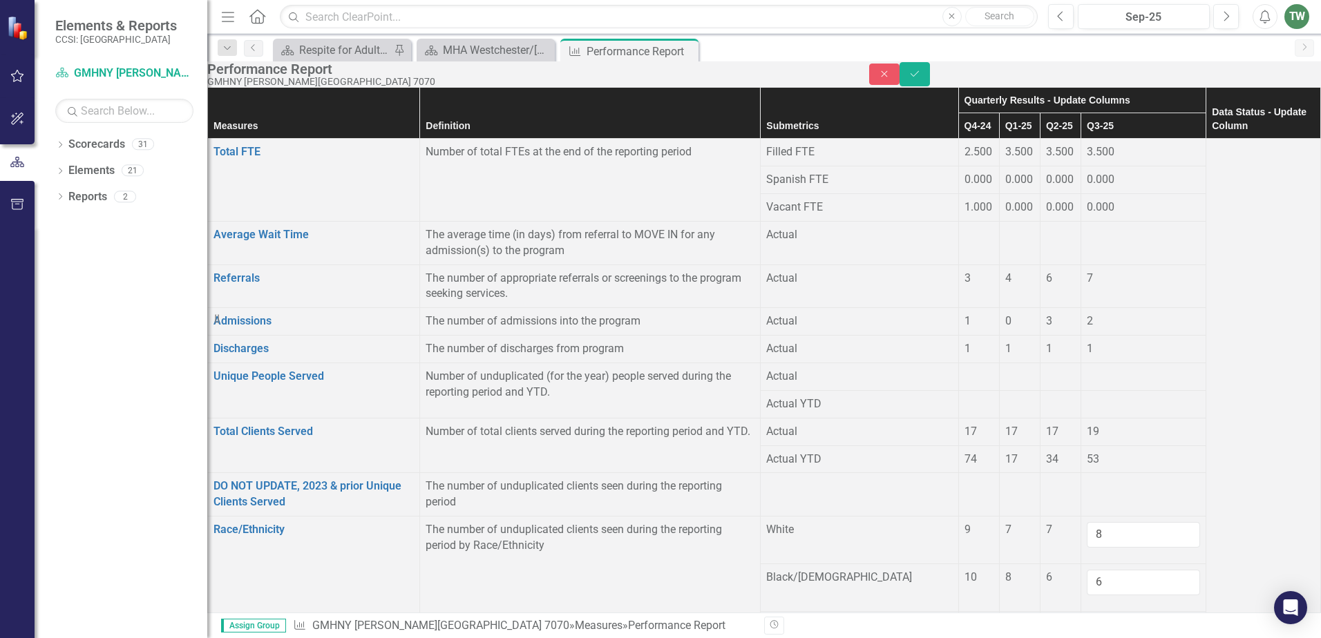
type input "2"
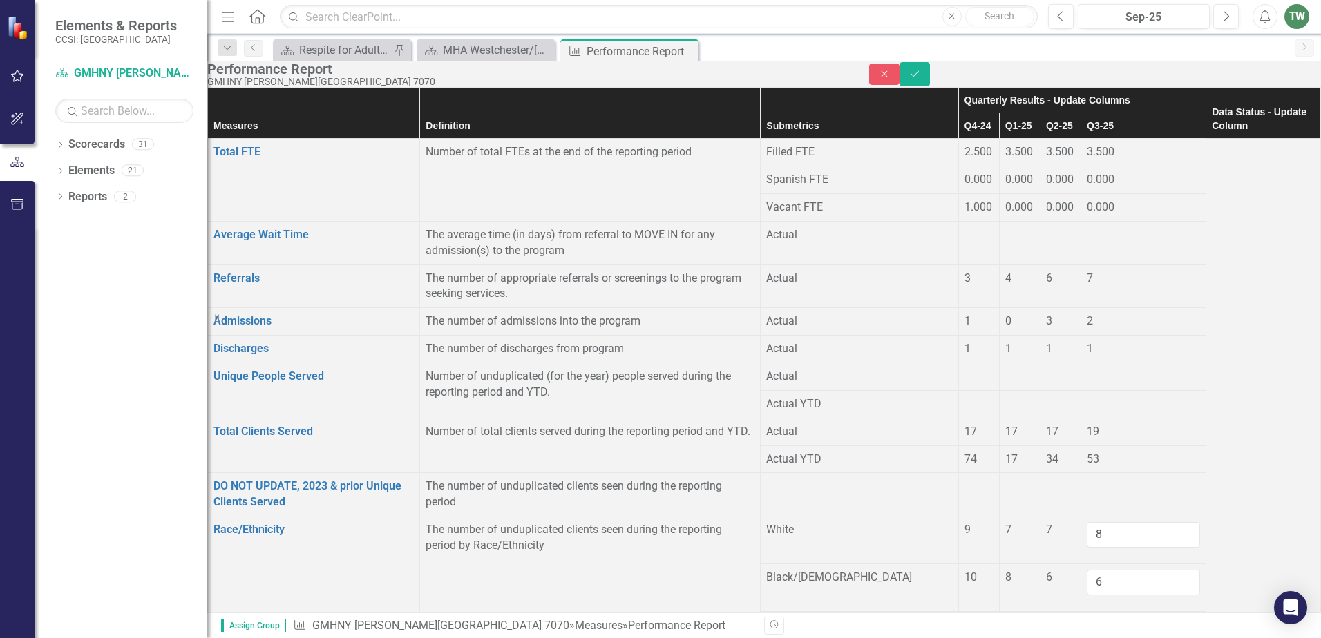
drag, startPoint x: 1128, startPoint y: 428, endPoint x: 1095, endPoint y: 426, distance: 33.2
type input "0"
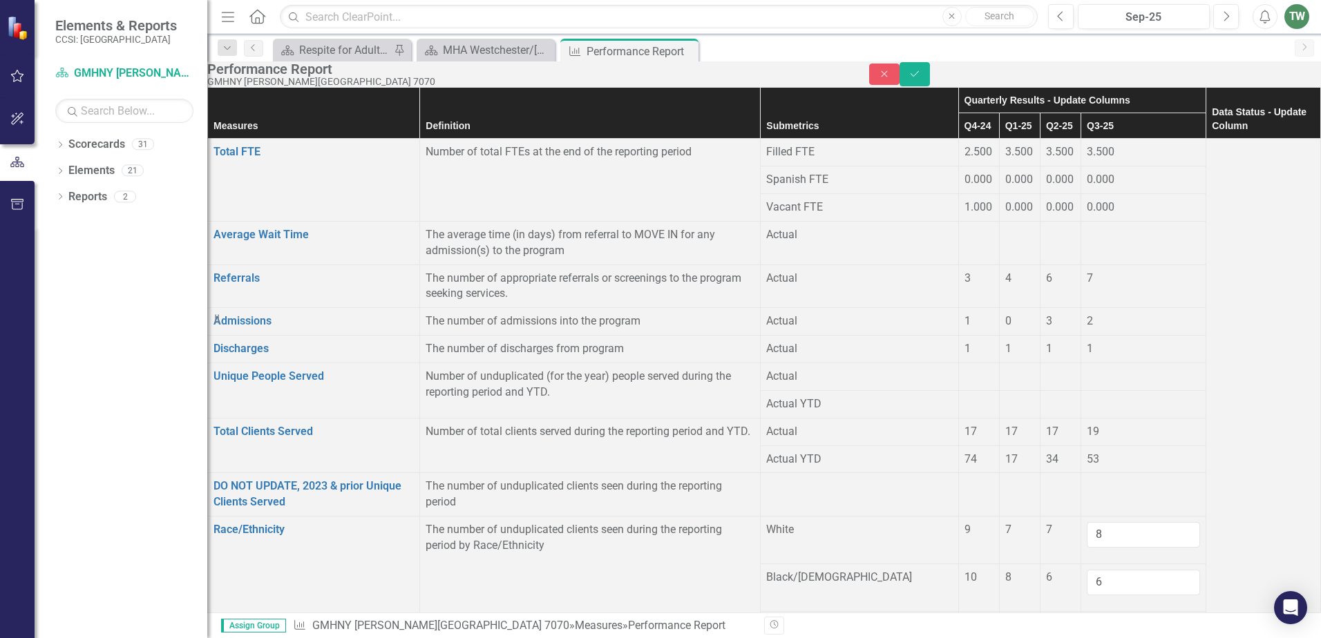
drag, startPoint x: 1048, startPoint y: 395, endPoint x: 1053, endPoint y: 401, distance: 7.8
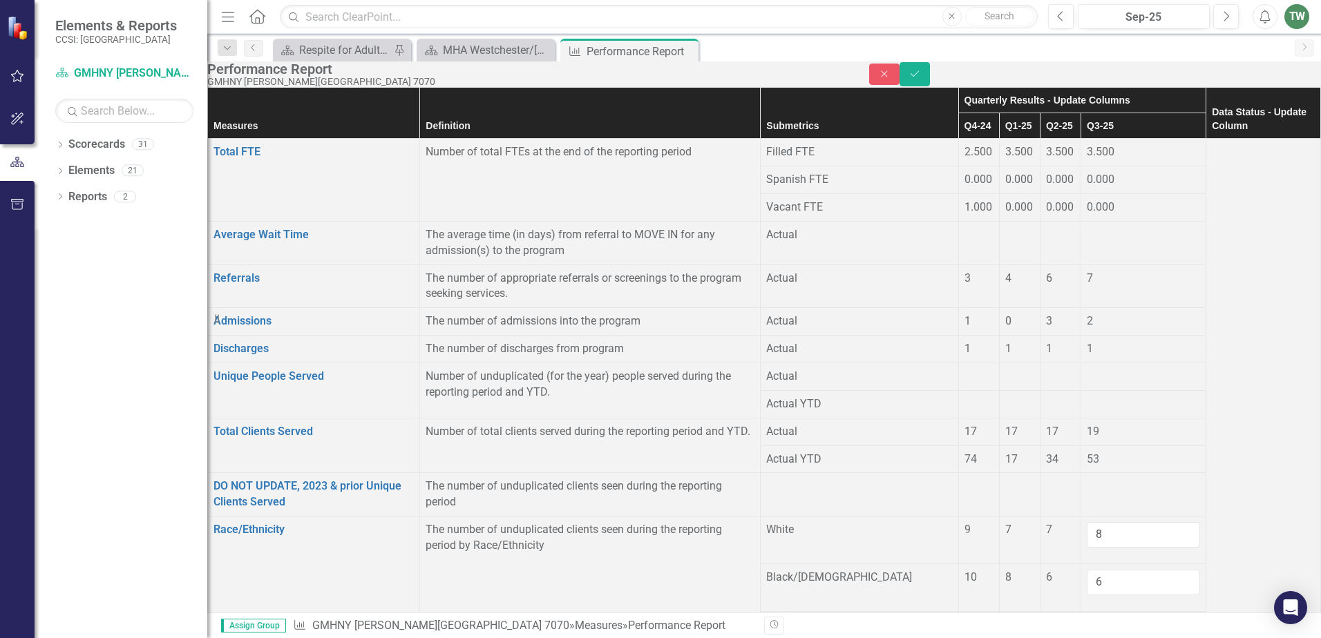
type input "0"
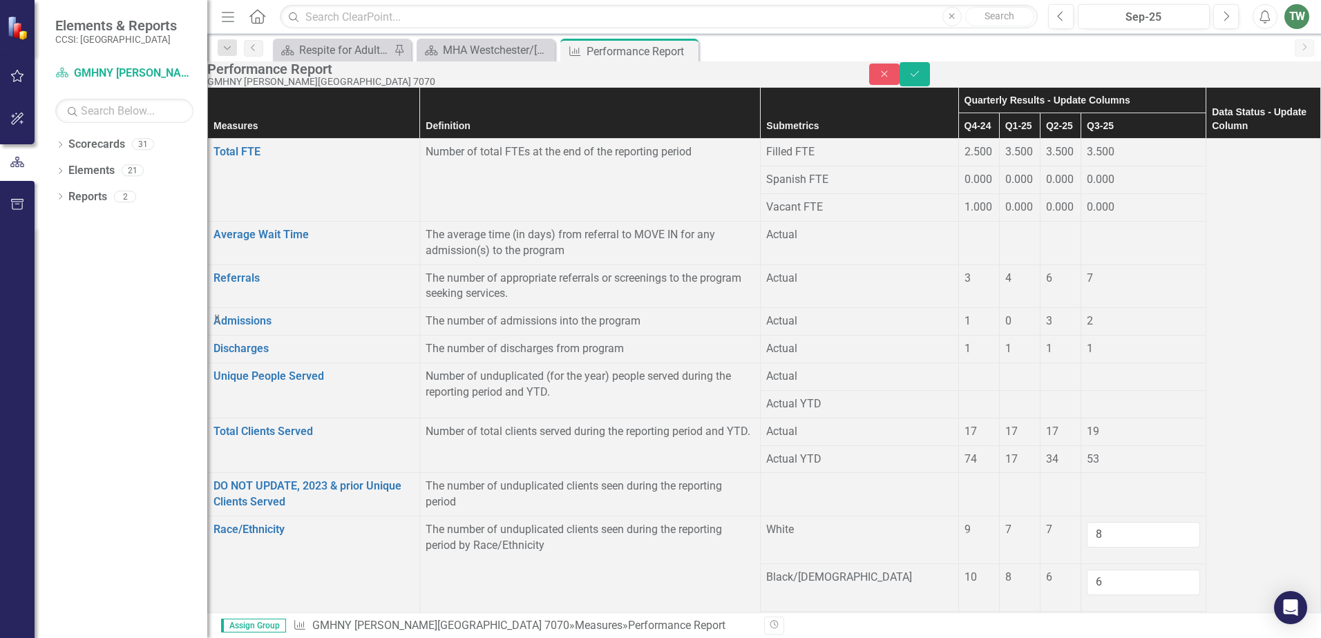
type input "0"
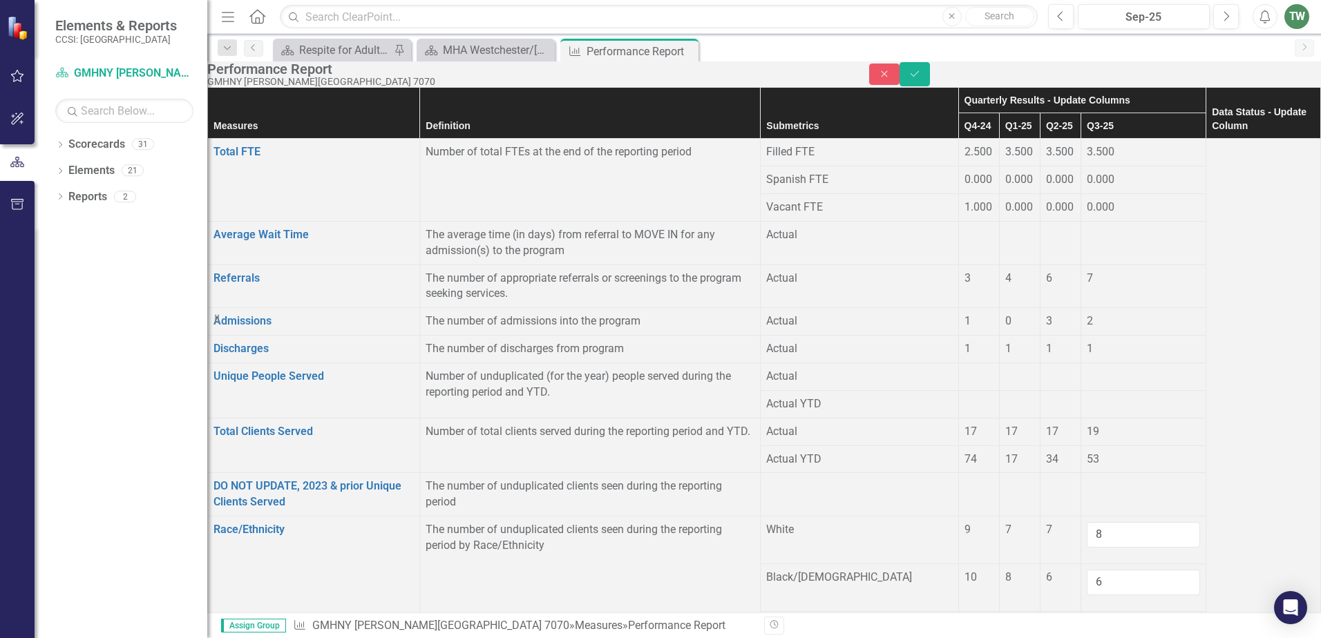
type input "9"
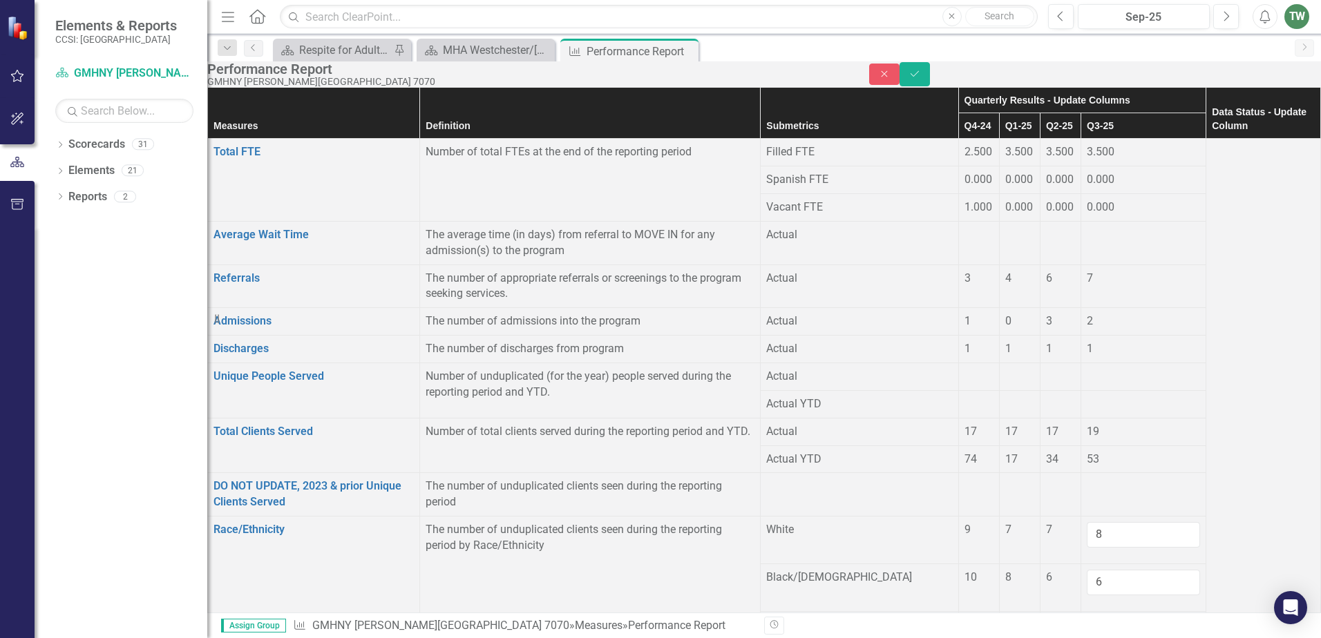
scroll to position [553, 0]
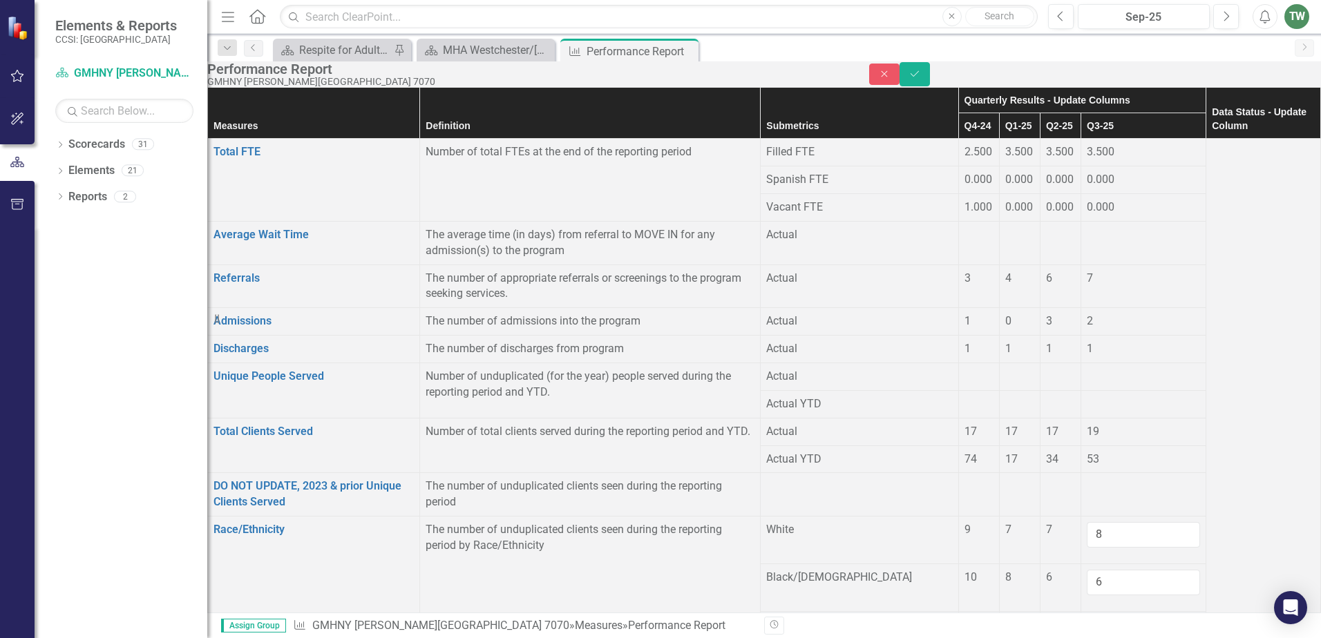
drag, startPoint x: 1135, startPoint y: 428, endPoint x: 1128, endPoint y: 433, distance: 8.4
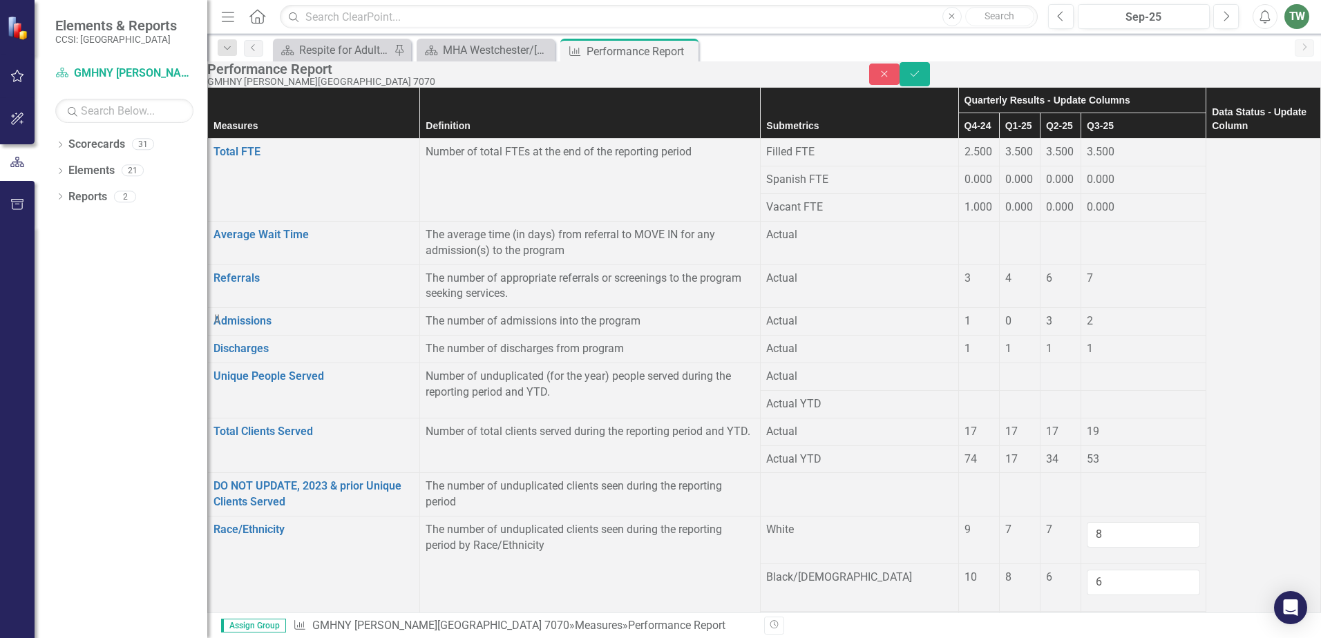
type input "10"
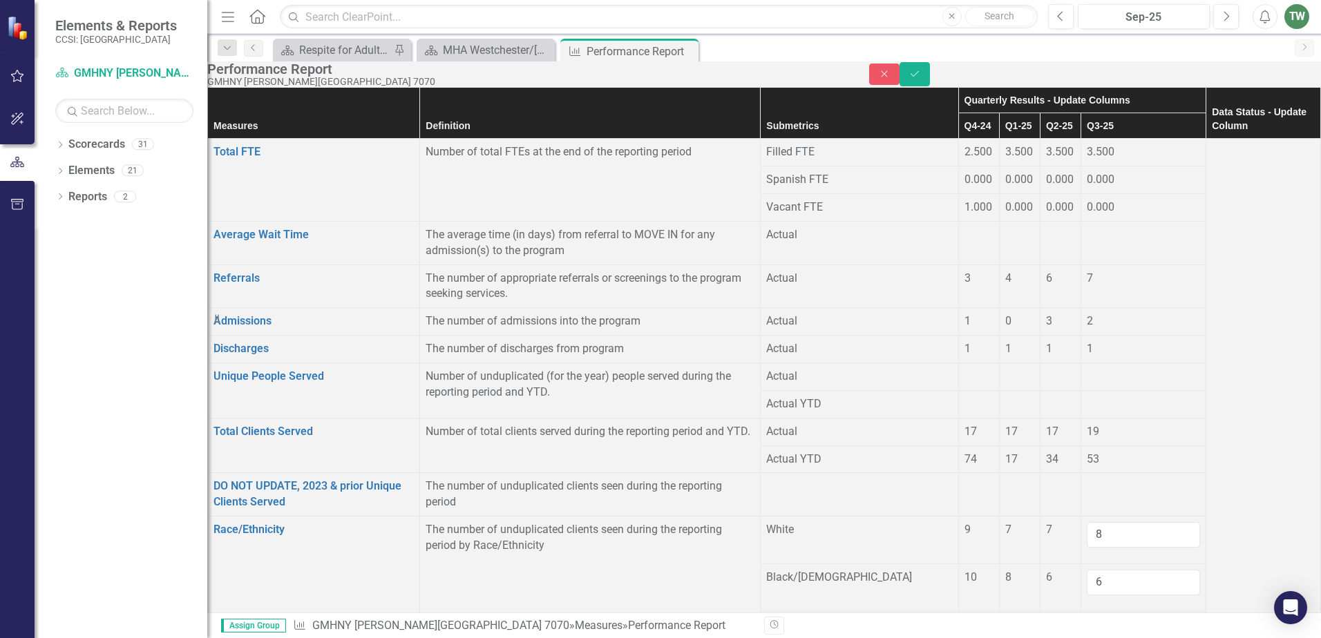
type input "0"
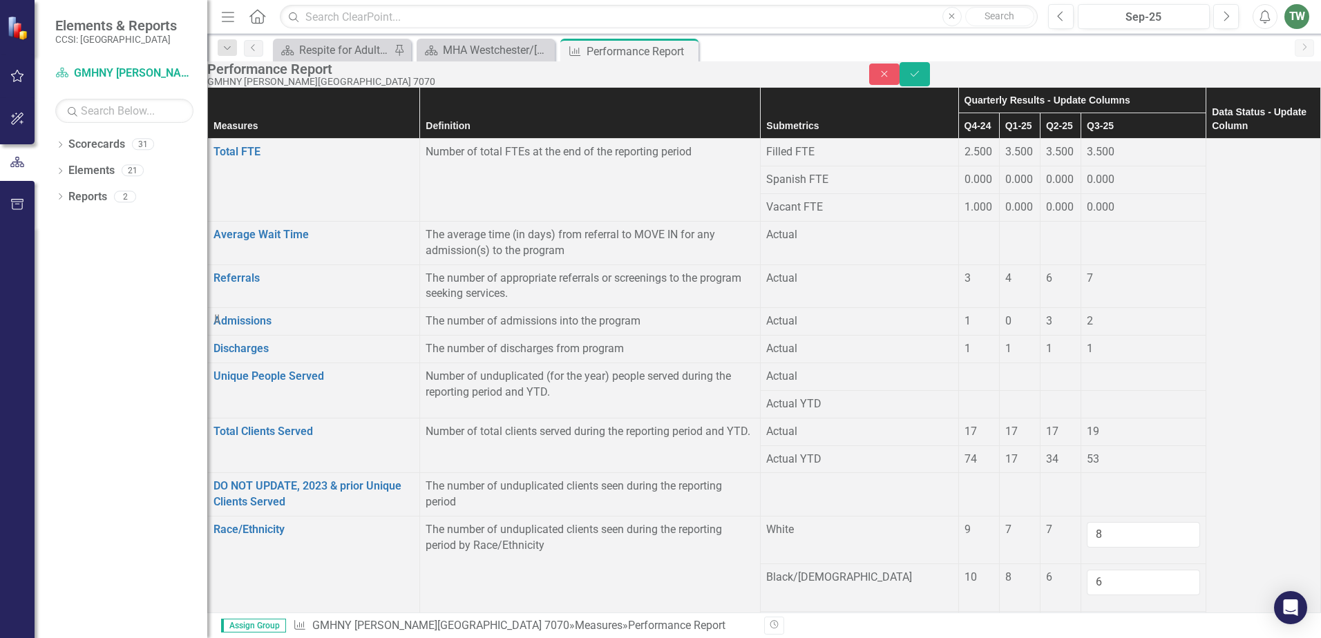
drag, startPoint x: 1104, startPoint y: 503, endPoint x: 1119, endPoint y: 503, distance: 15.2
type input "0"
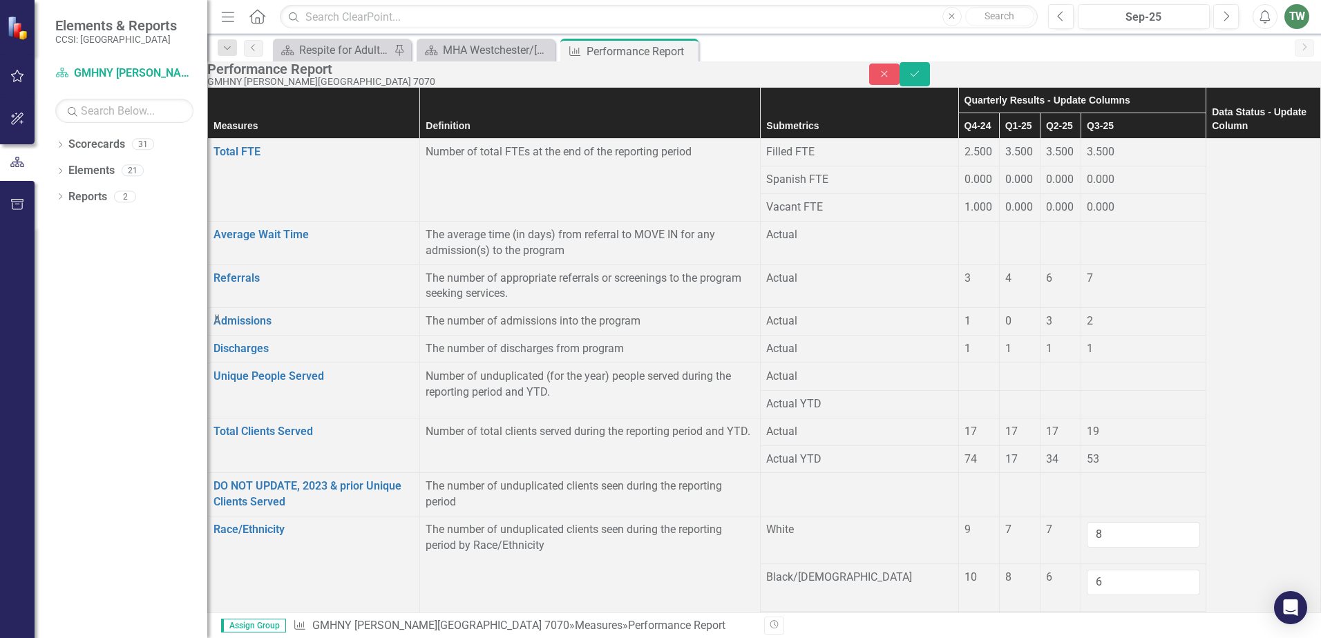
drag, startPoint x: 1073, startPoint y: 526, endPoint x: 1122, endPoint y: 539, distance: 50.8
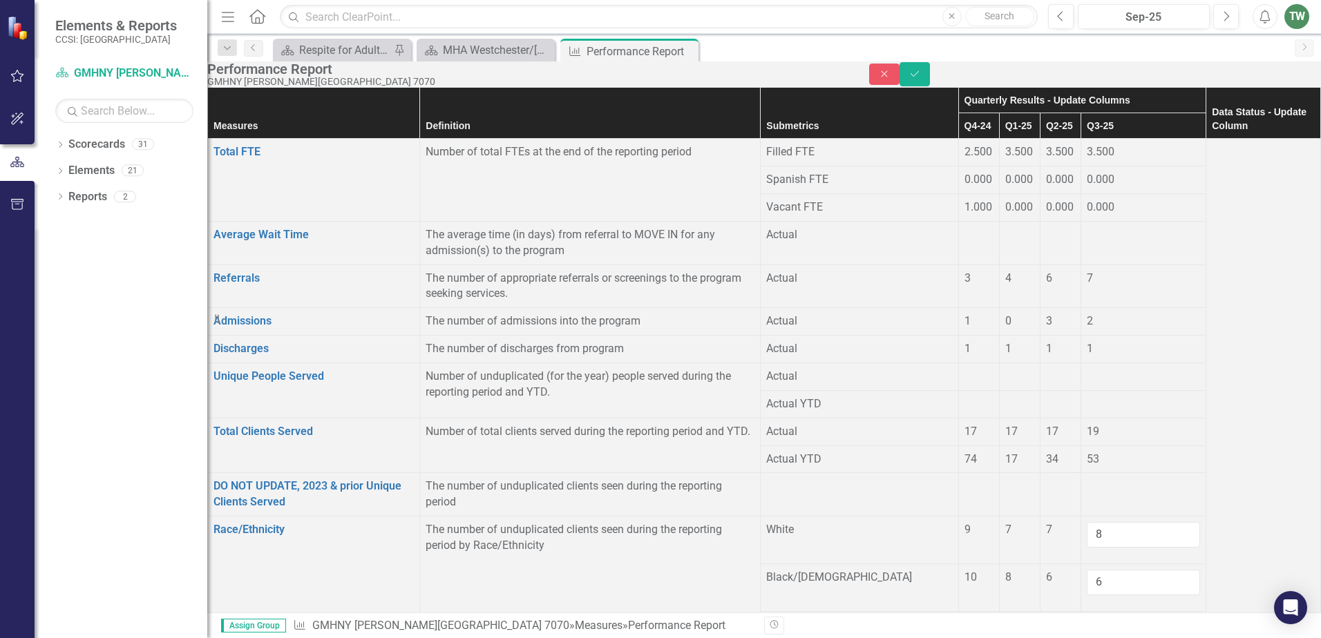
type input "0"
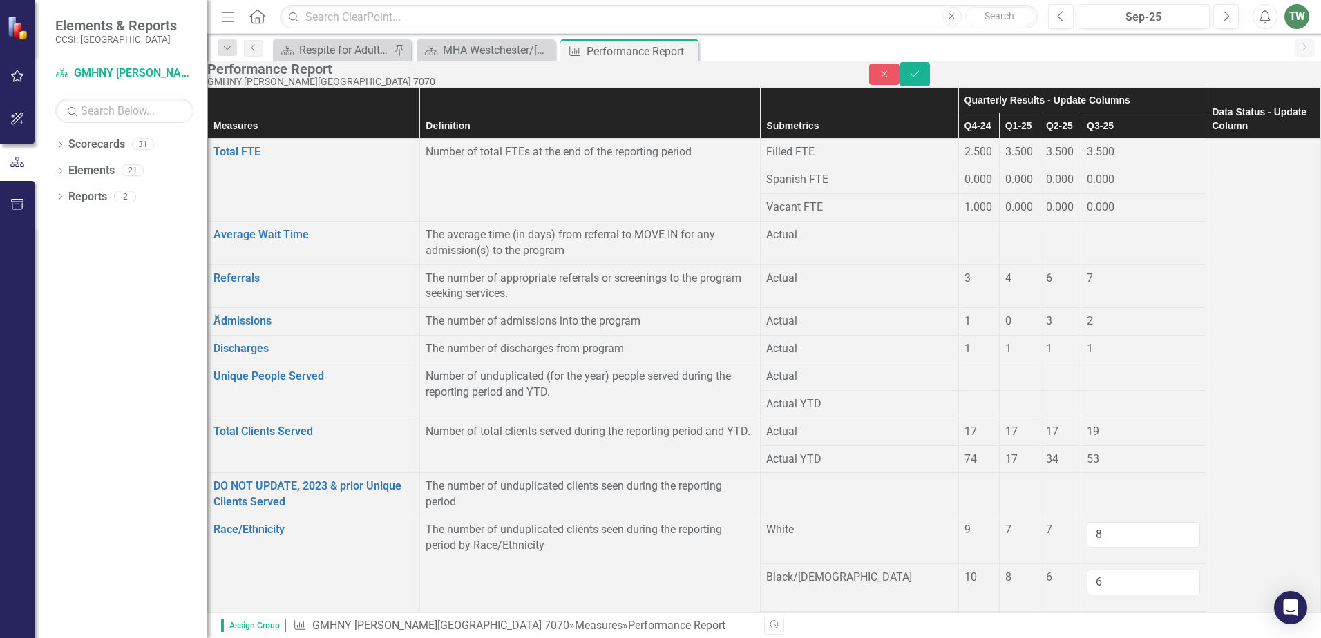
drag, startPoint x: 1098, startPoint y: 364, endPoint x: 1118, endPoint y: 371, distance: 21.2
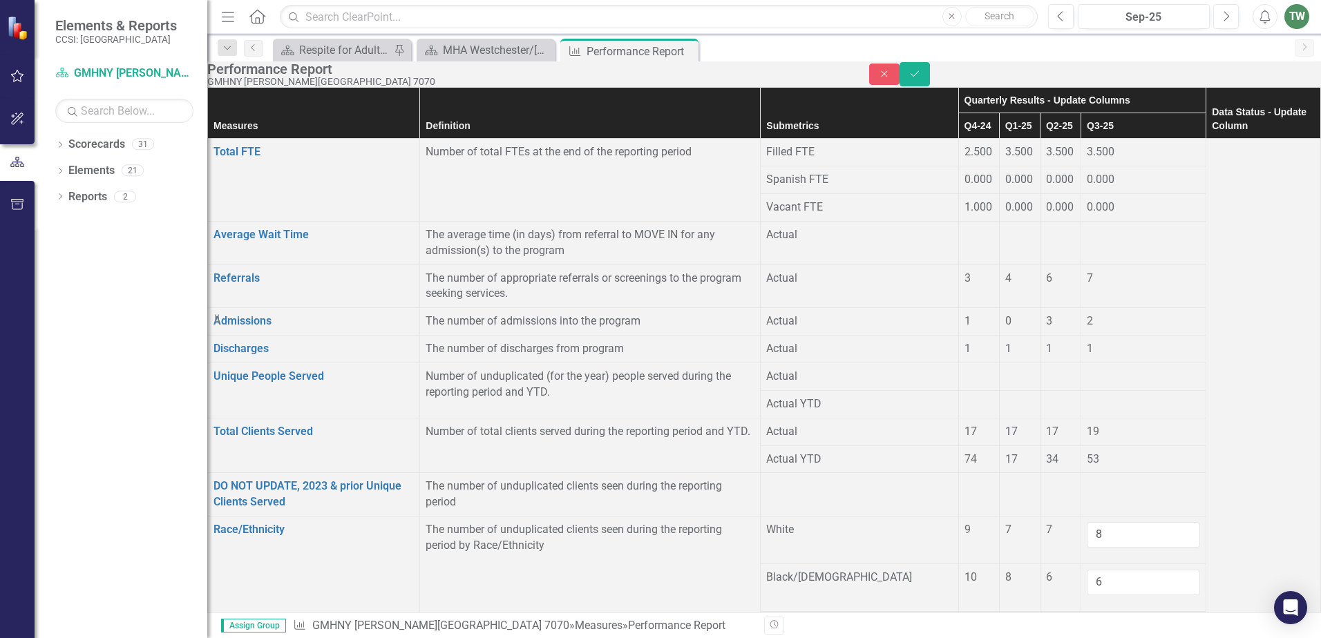
type input "0"
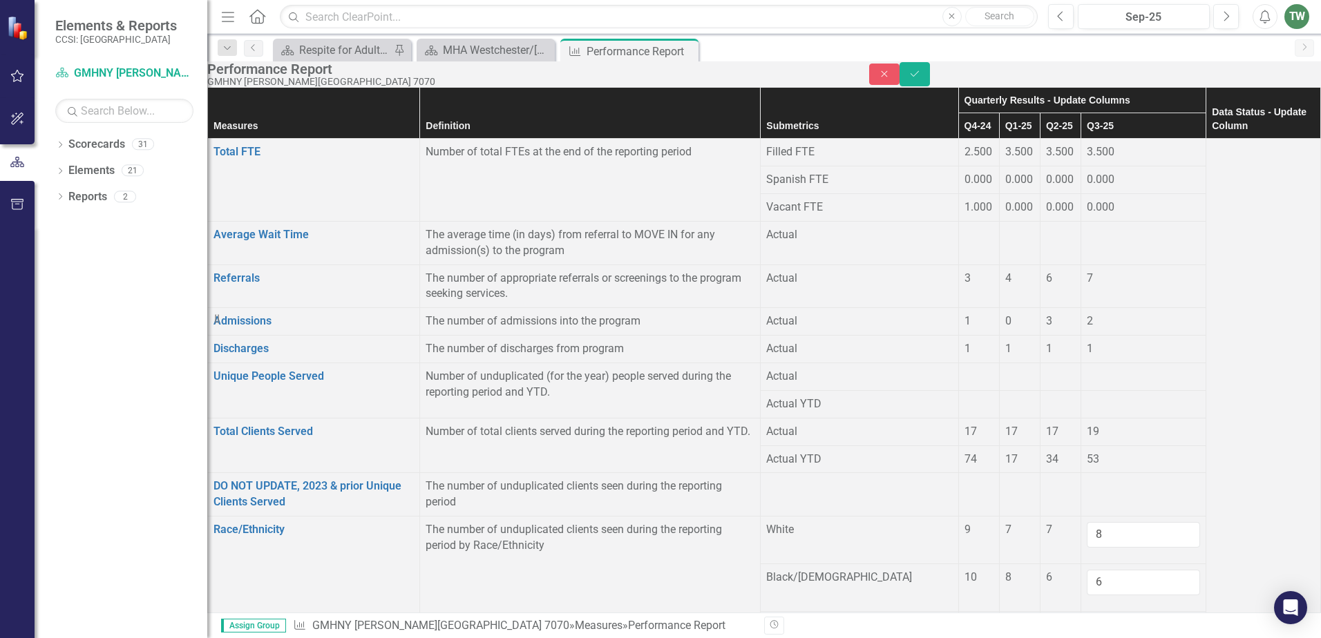
drag, startPoint x: 1077, startPoint y: 393, endPoint x: 1120, endPoint y: 406, distance: 44.6
type input "0"
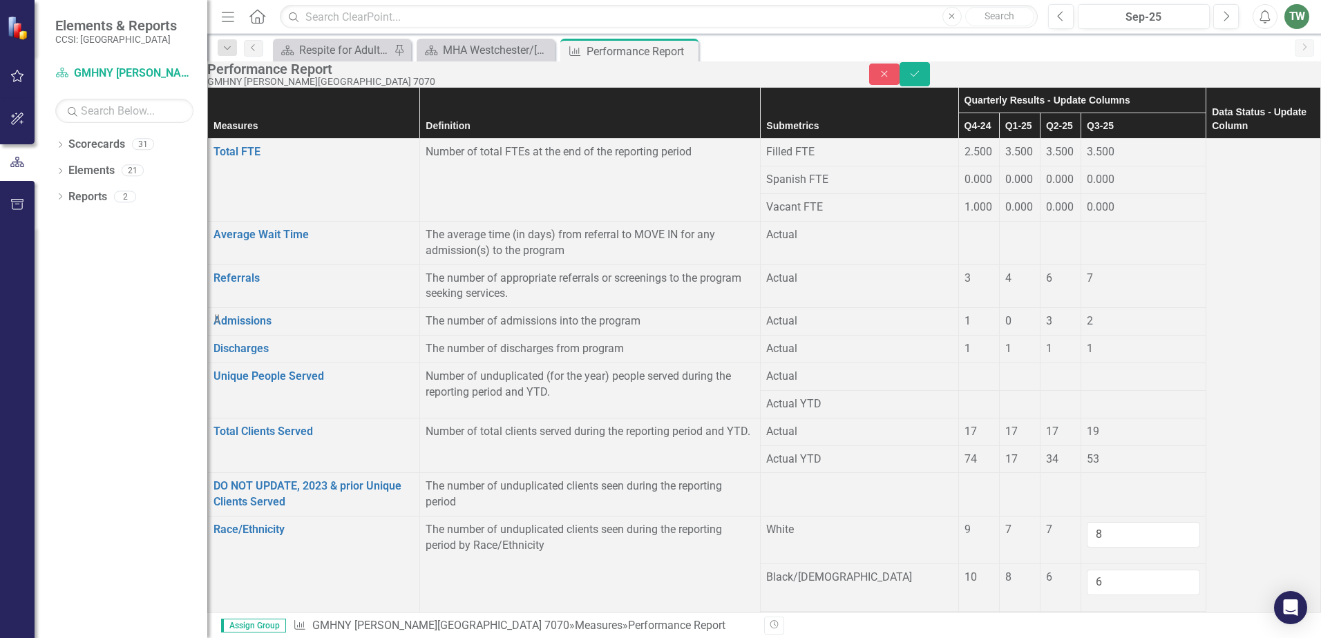
drag, startPoint x: 1077, startPoint y: 429, endPoint x: 1117, endPoint y: 427, distance: 40.1
type input "0"
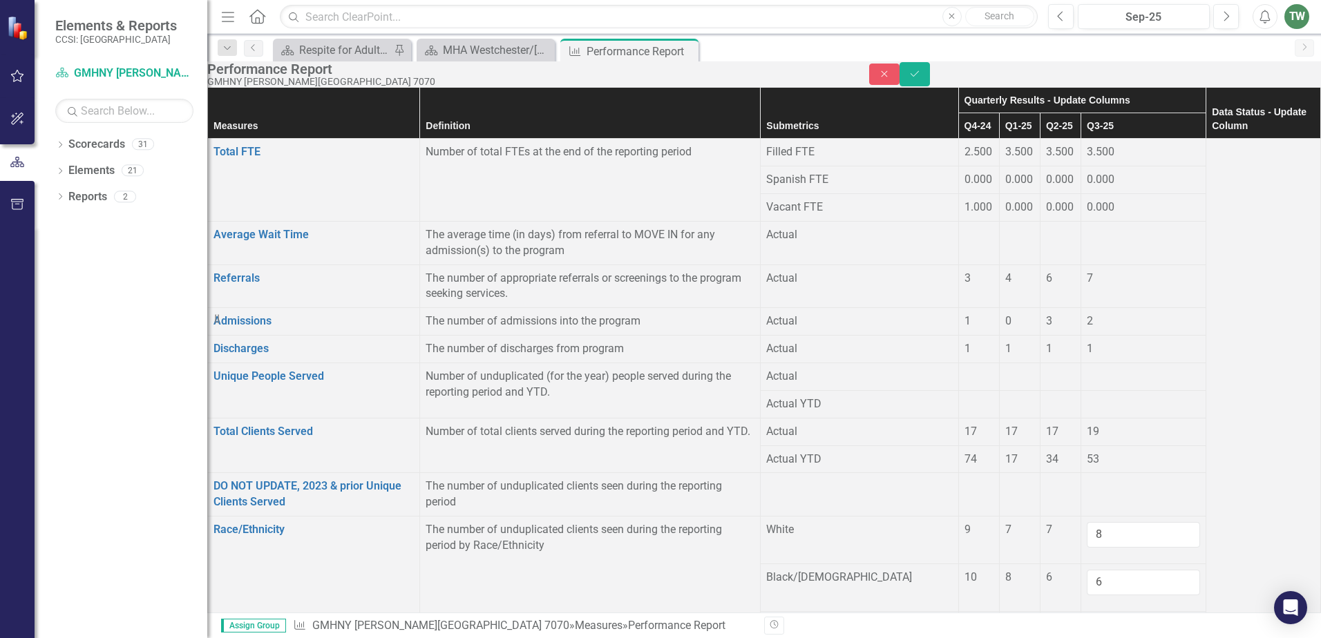
drag, startPoint x: 1069, startPoint y: 464, endPoint x: 1123, endPoint y: 475, distance: 54.9
type input "0"
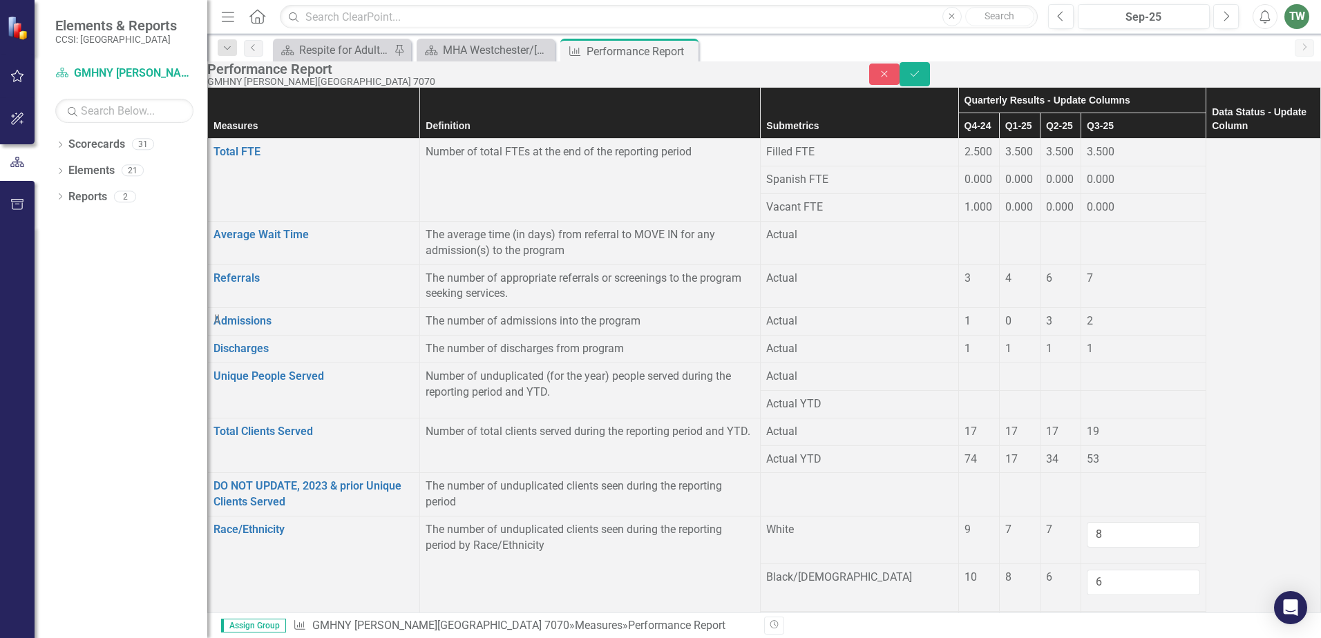
type input "2"
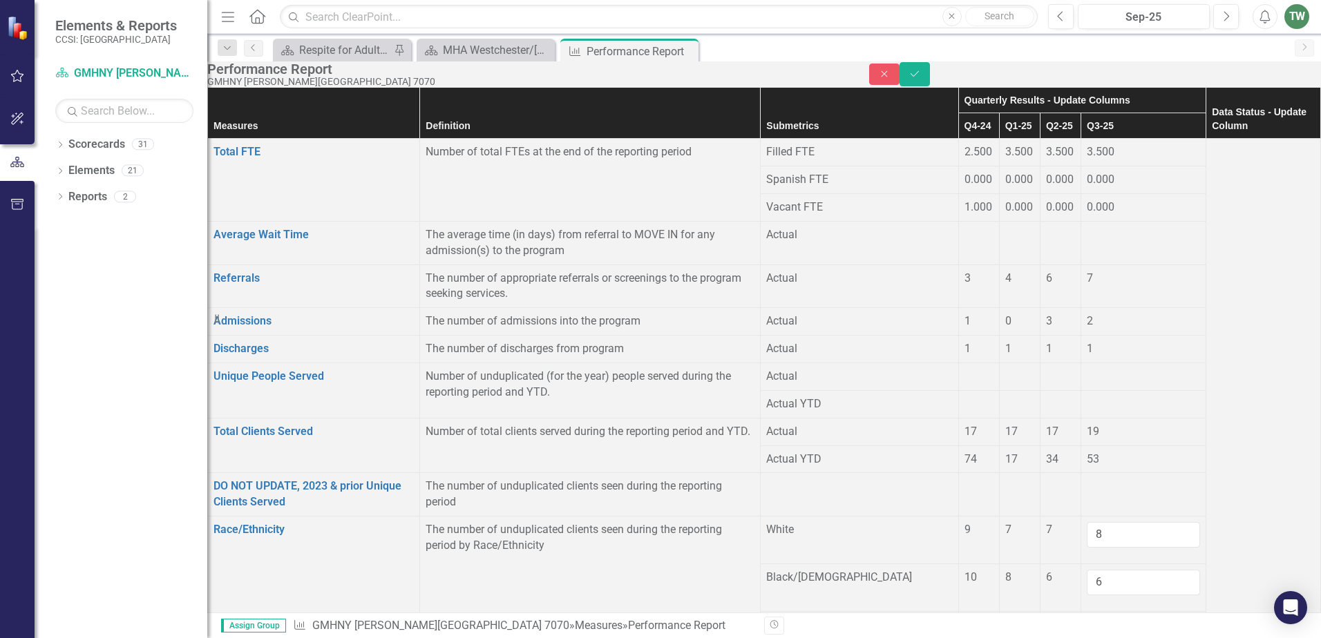
drag, startPoint x: 1117, startPoint y: 330, endPoint x: 1124, endPoint y: 332, distance: 7.2
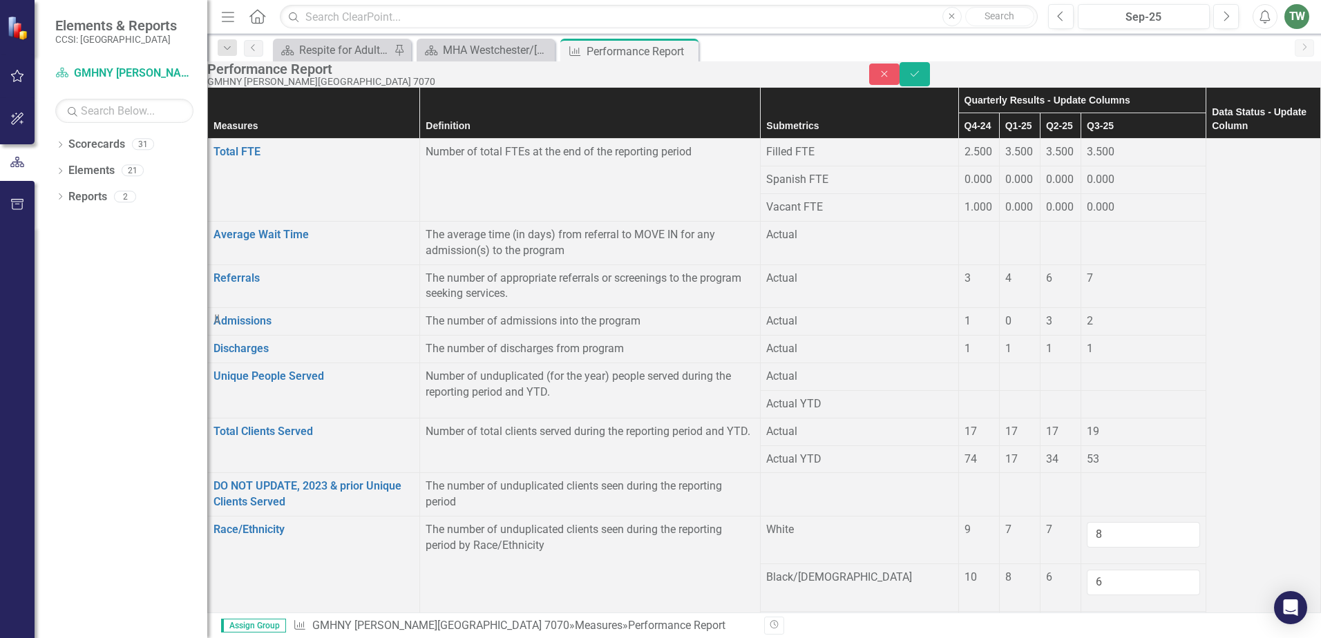
type input "4"
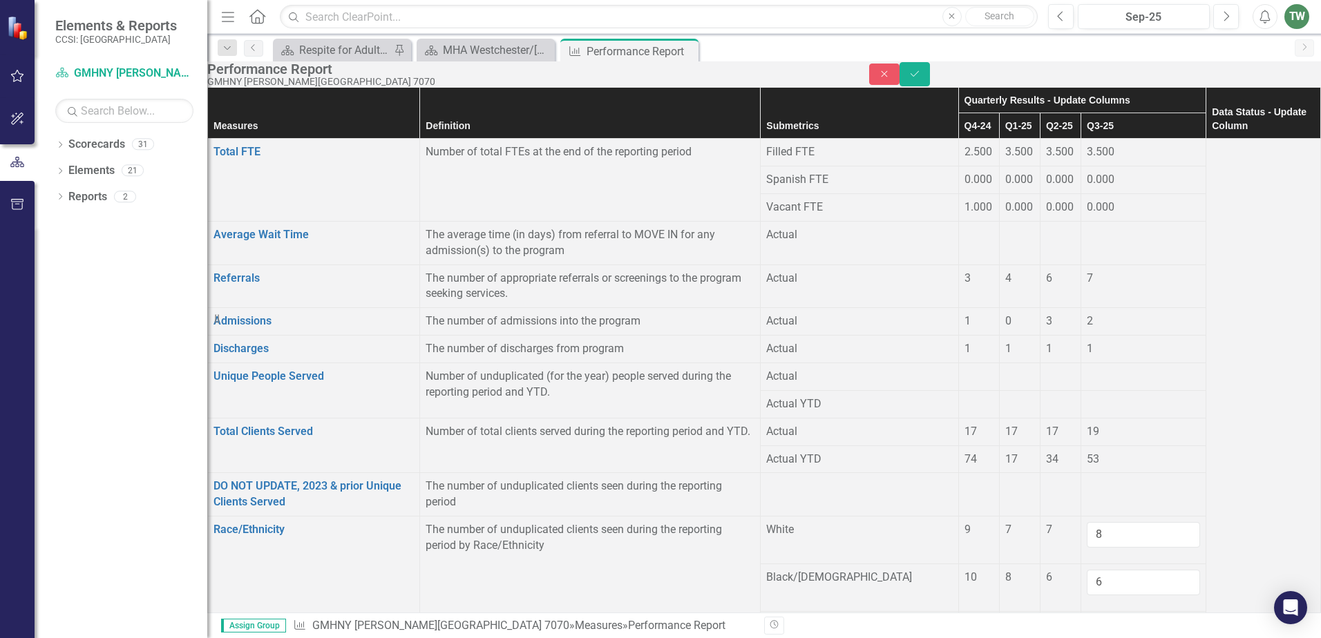
drag, startPoint x: 1119, startPoint y: 356, endPoint x: 1124, endPoint y: 362, distance: 7.5
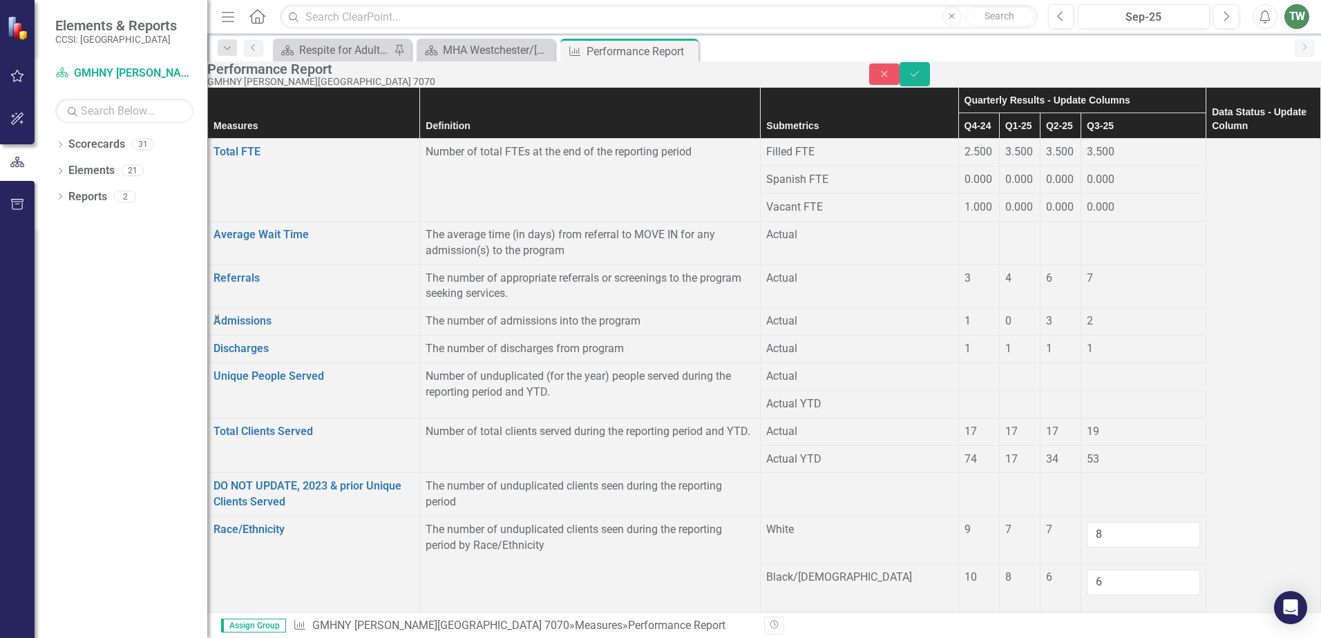
type input "9"
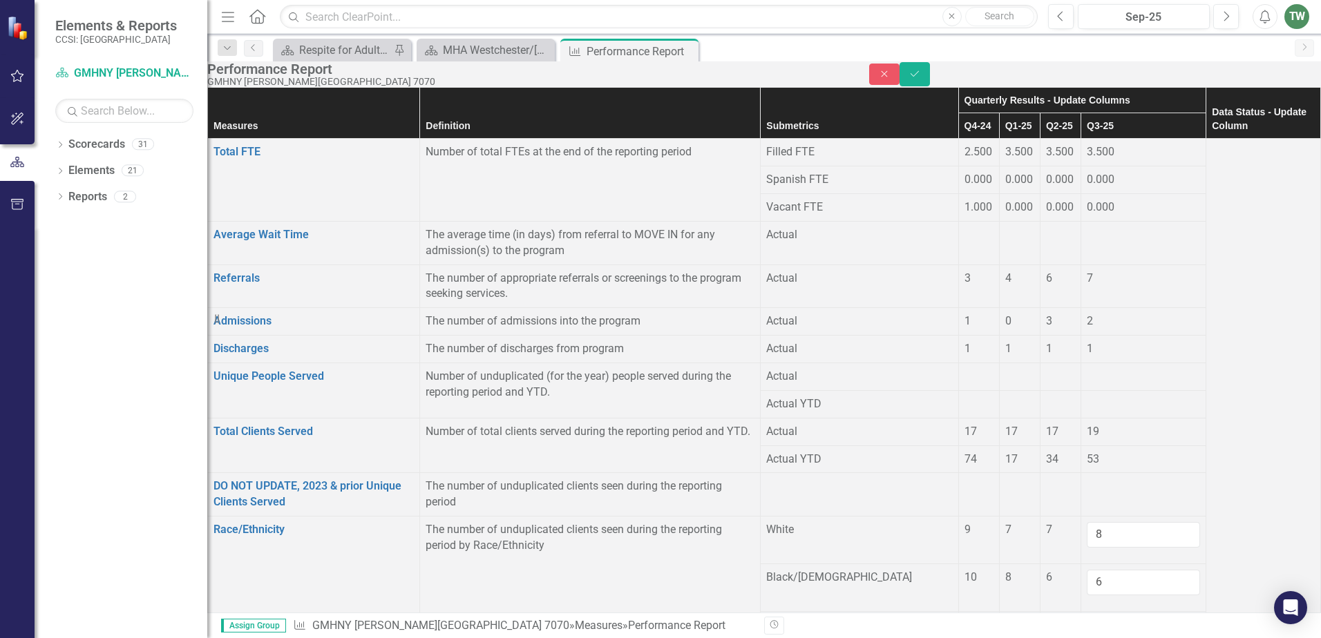
type input "3"
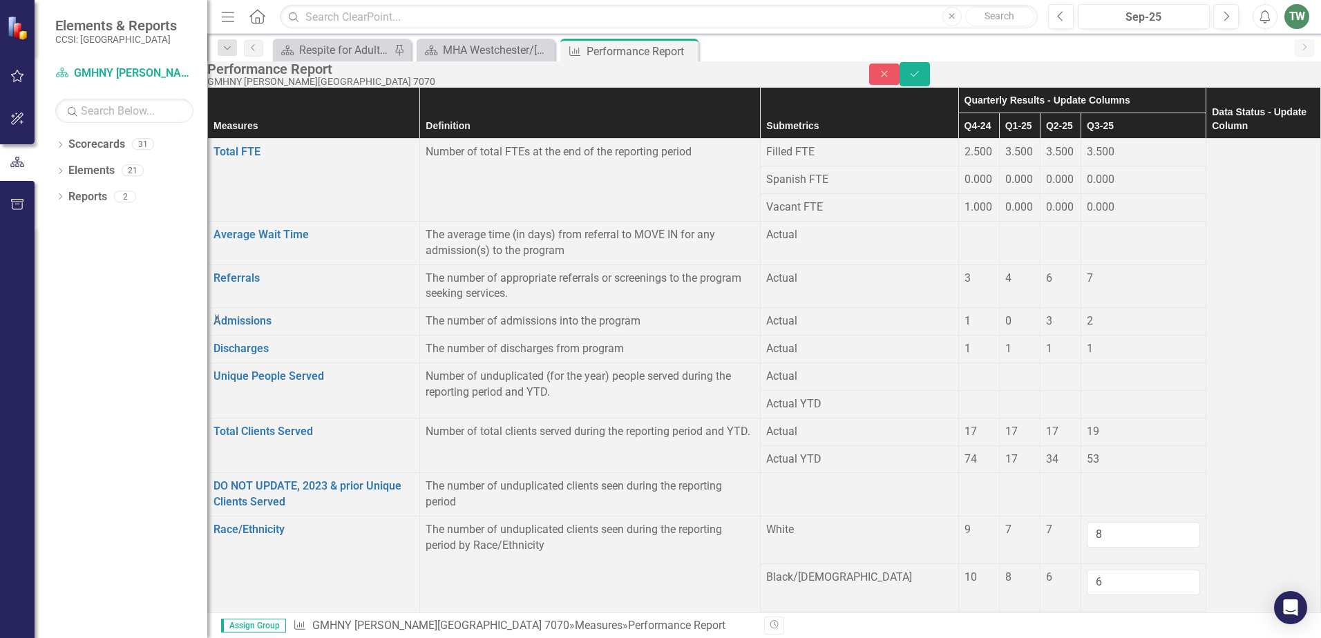
type input "1"
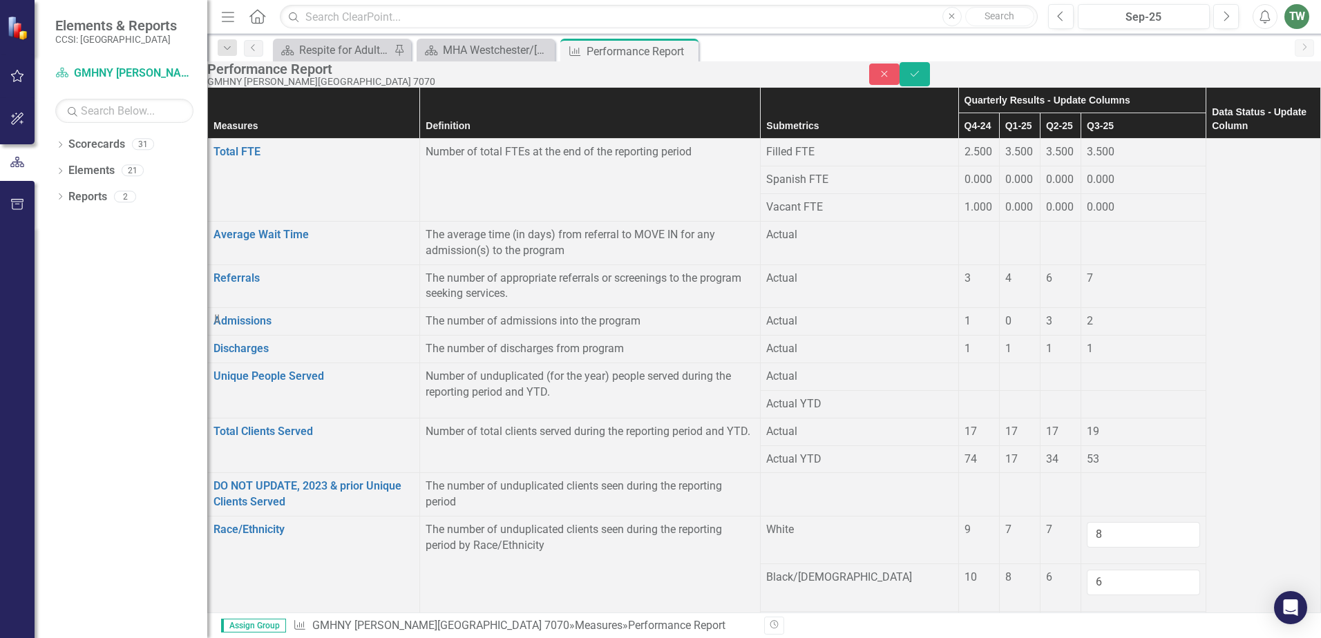
type input "5"
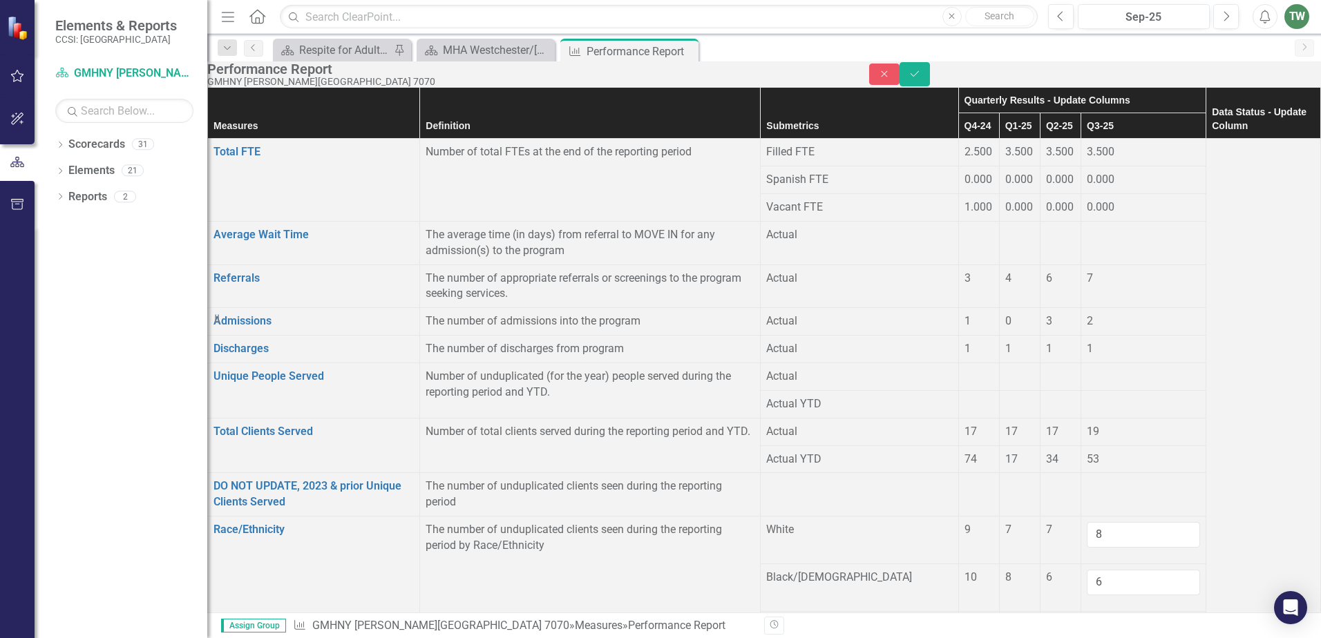
drag, startPoint x: 1104, startPoint y: 464, endPoint x: 1121, endPoint y: 467, distance: 16.8
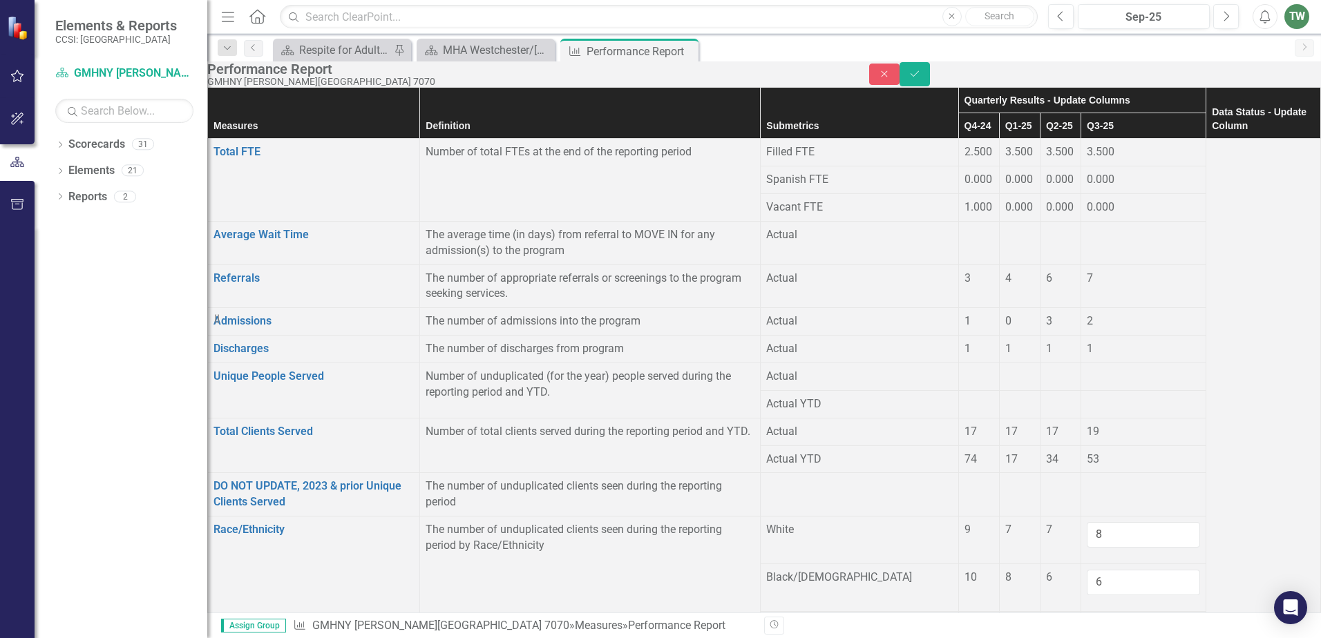
type input "0"
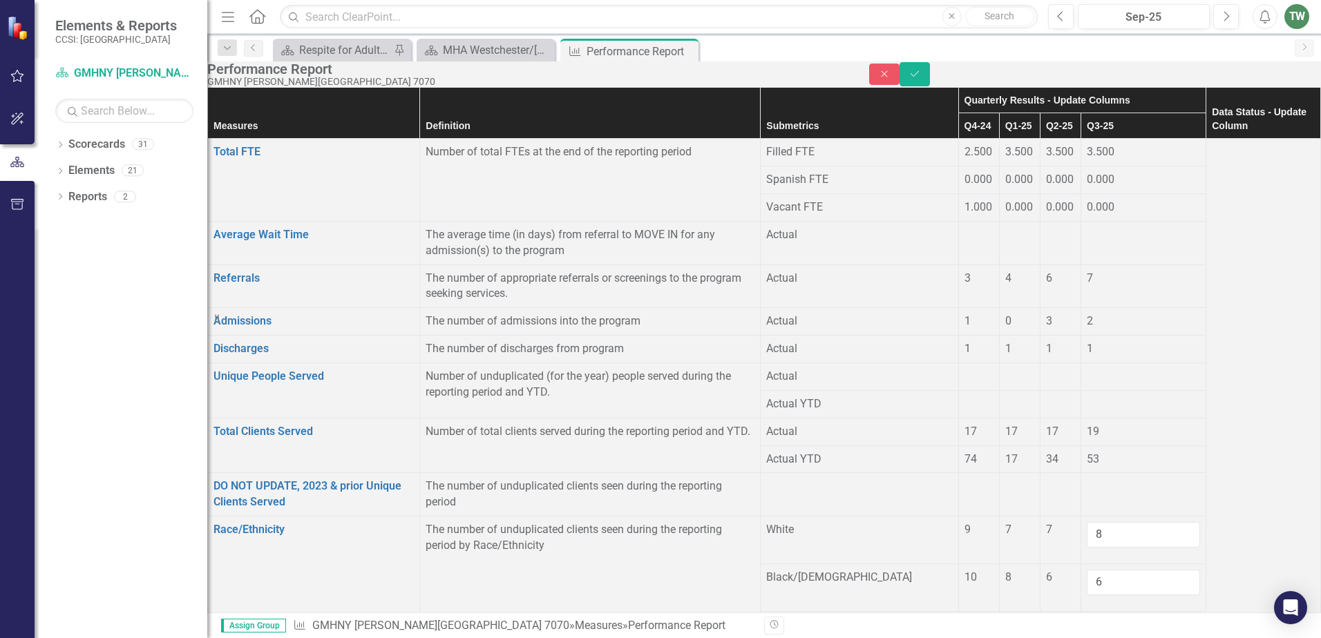
scroll to position [1175, 0]
drag, startPoint x: 1121, startPoint y: 325, endPoint x: 1081, endPoint y: 328, distance: 40.2
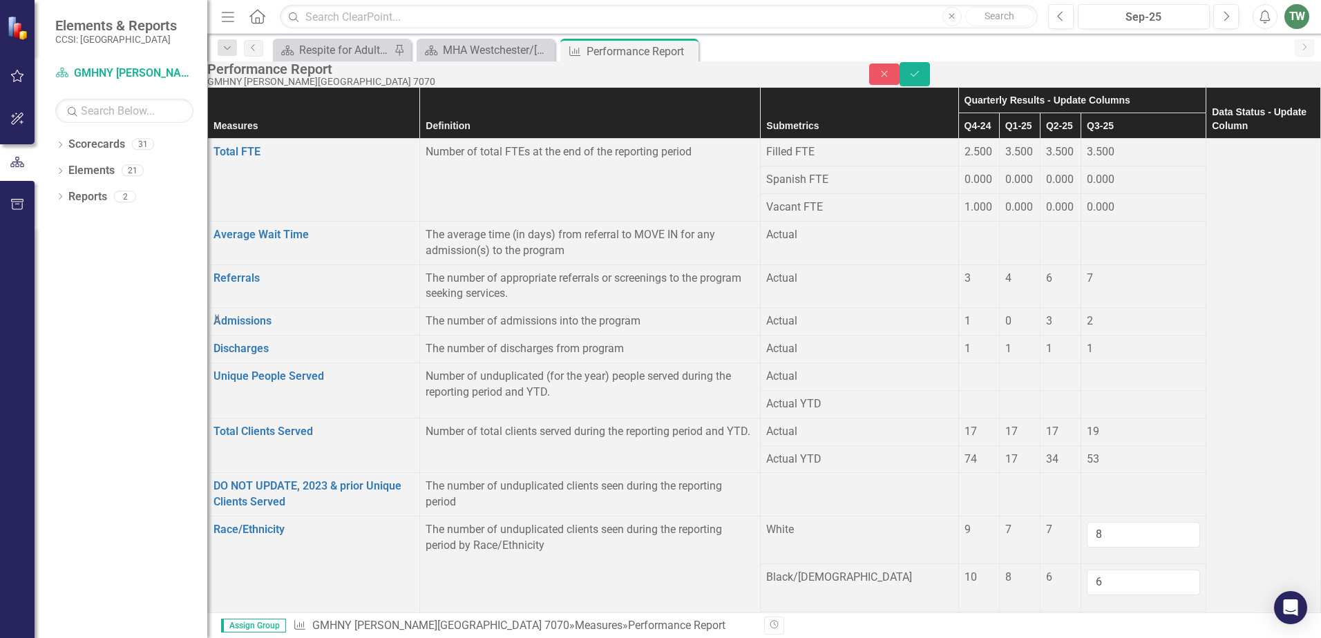
type input "0"
drag, startPoint x: 1060, startPoint y: 360, endPoint x: 1068, endPoint y: 362, distance: 8.5
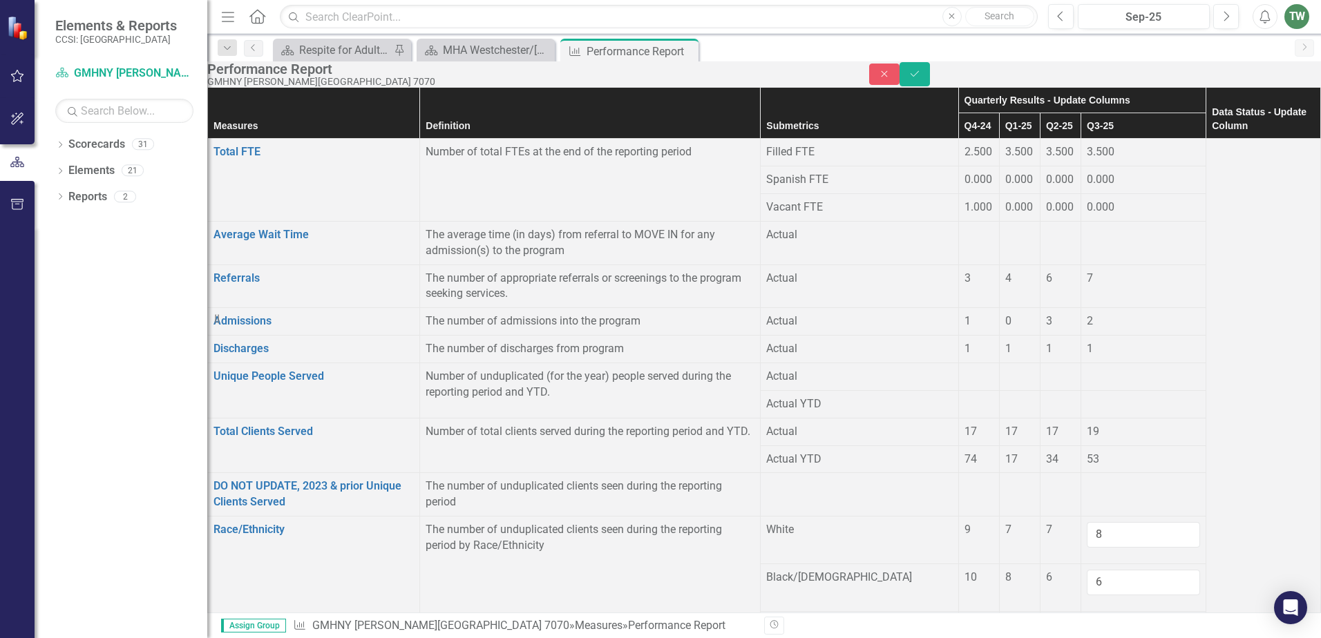
type input "0"
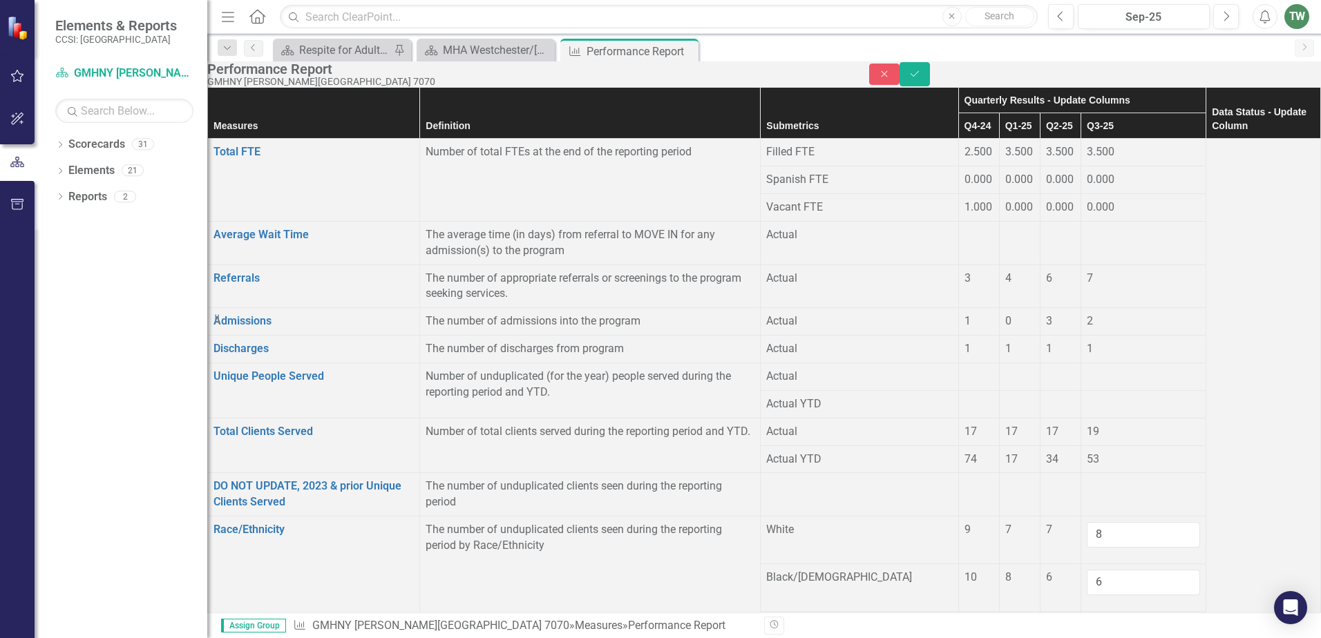
type input "0"
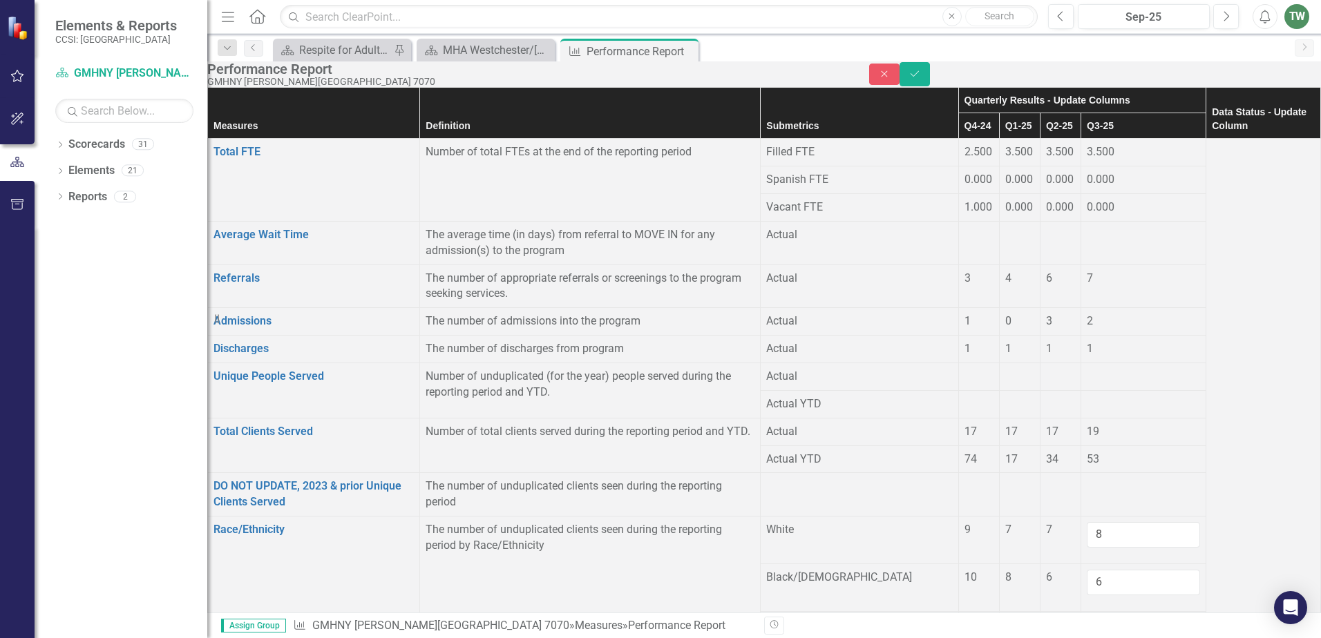
drag, startPoint x: 1107, startPoint y: 428, endPoint x: 1117, endPoint y: 430, distance: 9.9
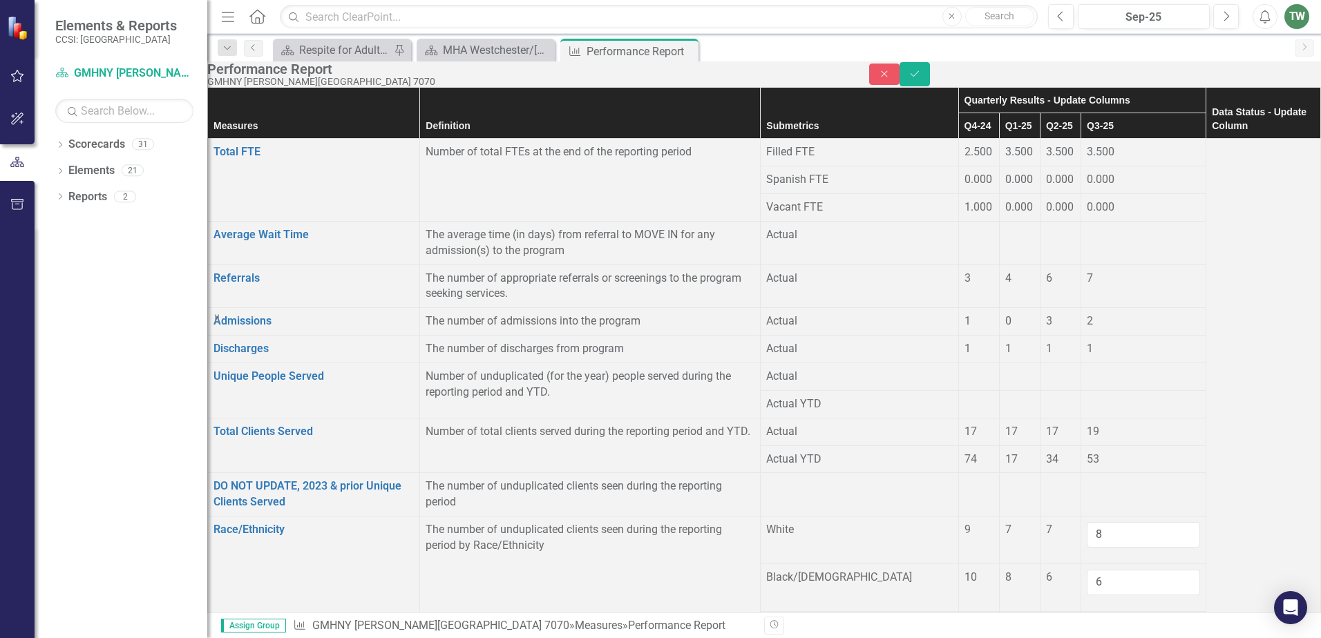
type input "0"
drag, startPoint x: 1112, startPoint y: 459, endPoint x: 1124, endPoint y: 470, distance: 16.1
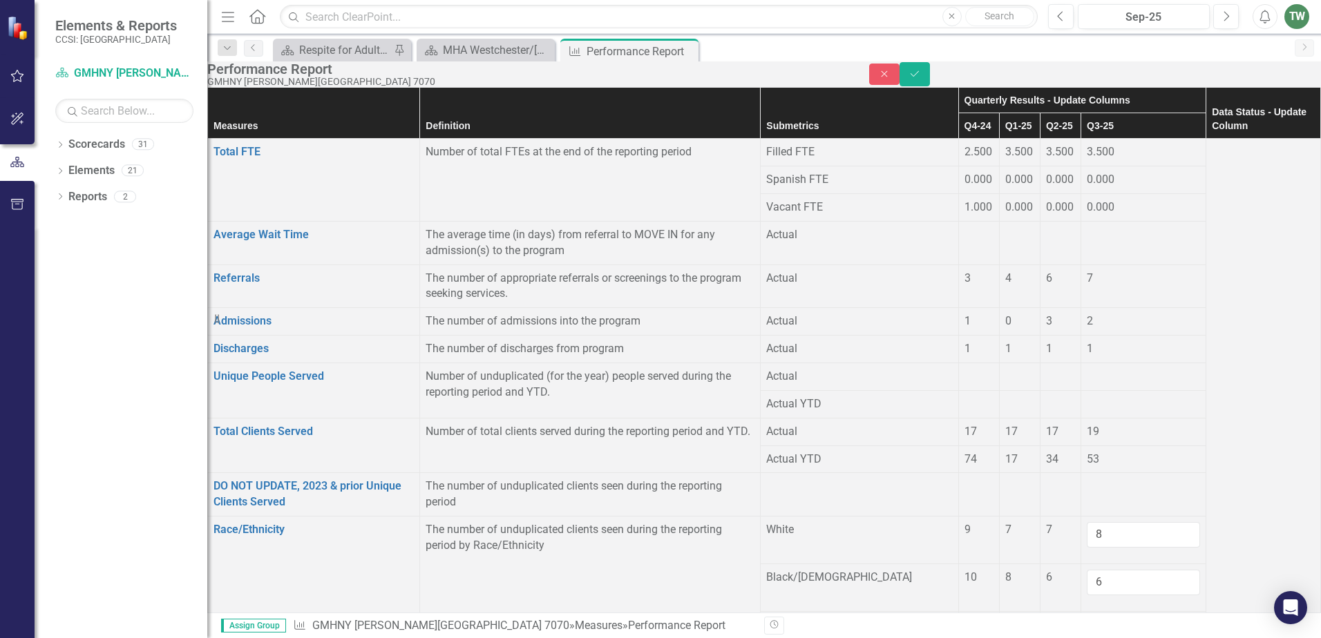
type input "0"
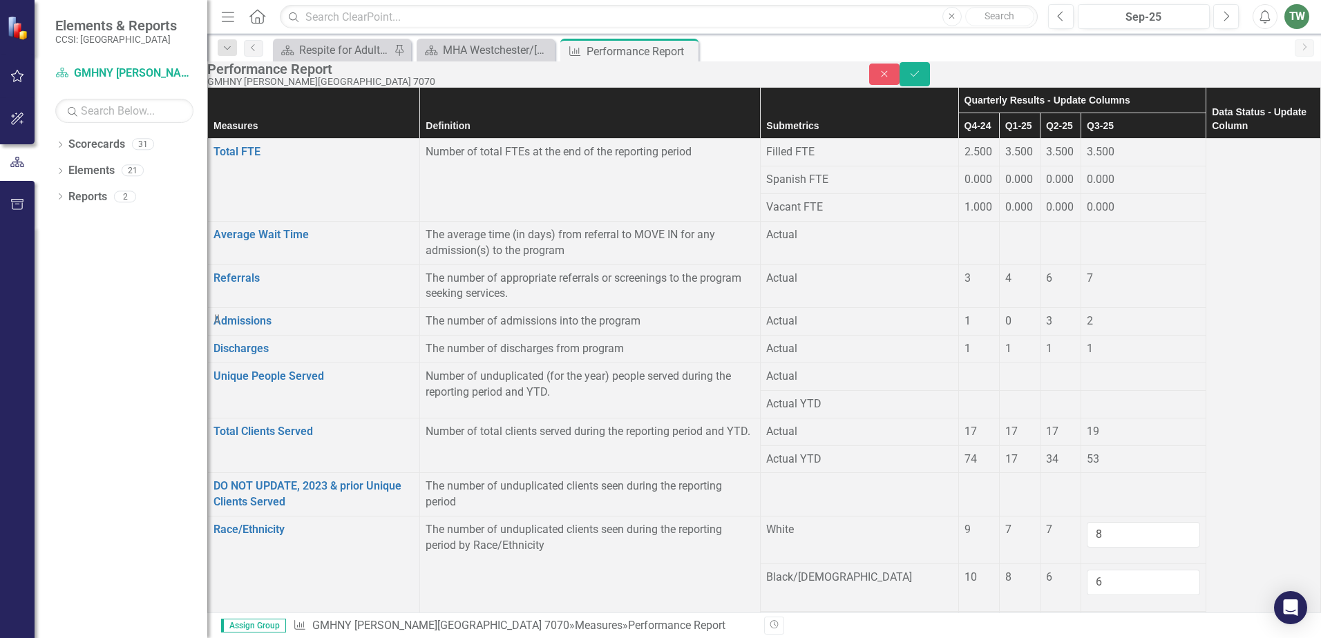
drag, startPoint x: 1104, startPoint y: 379, endPoint x: 1123, endPoint y: 380, distance: 18.7
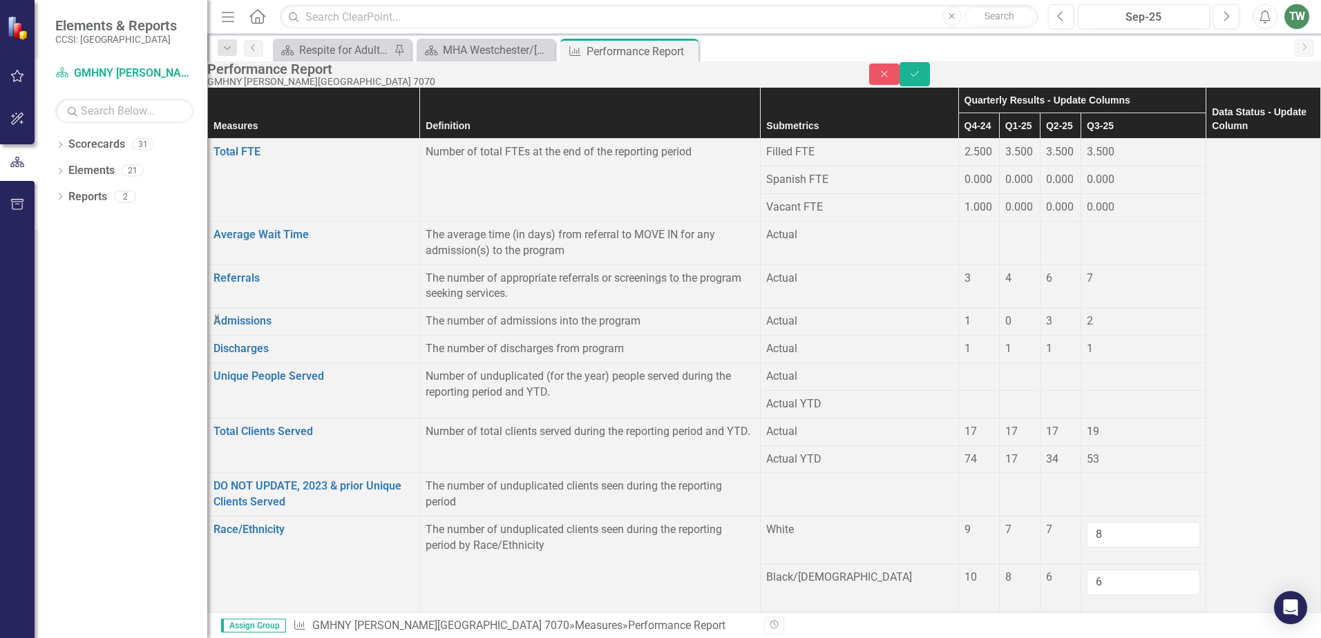
type input "1"
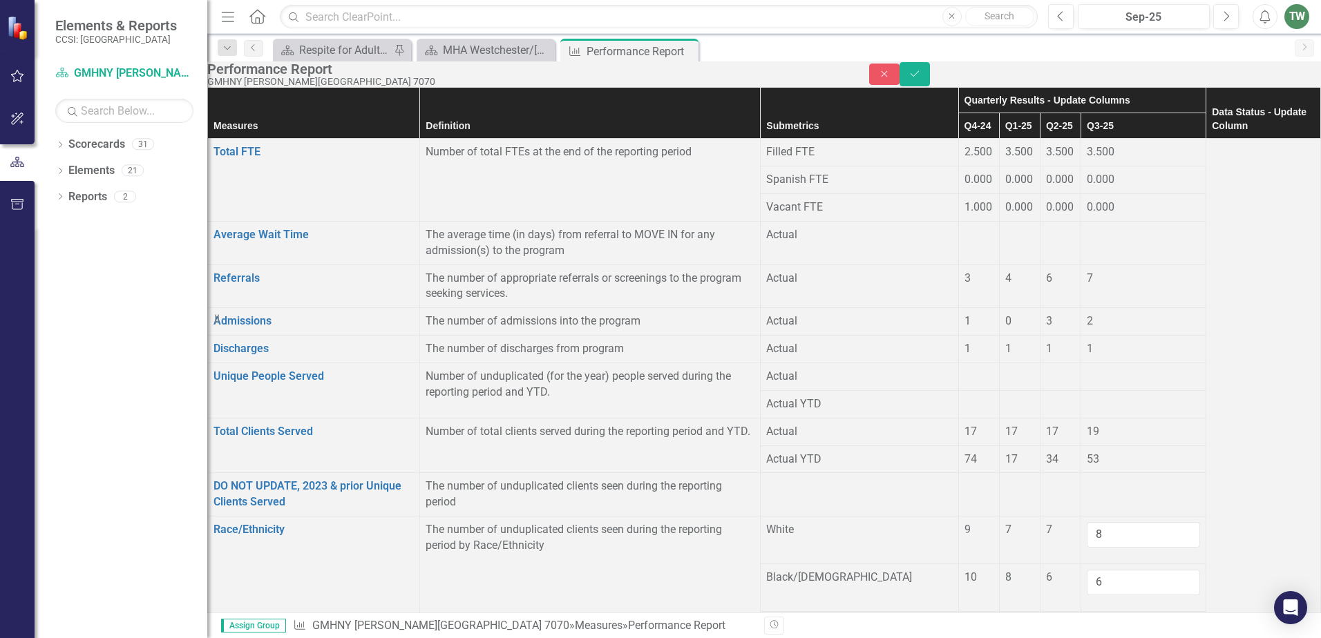
type input "1"
type input "0"
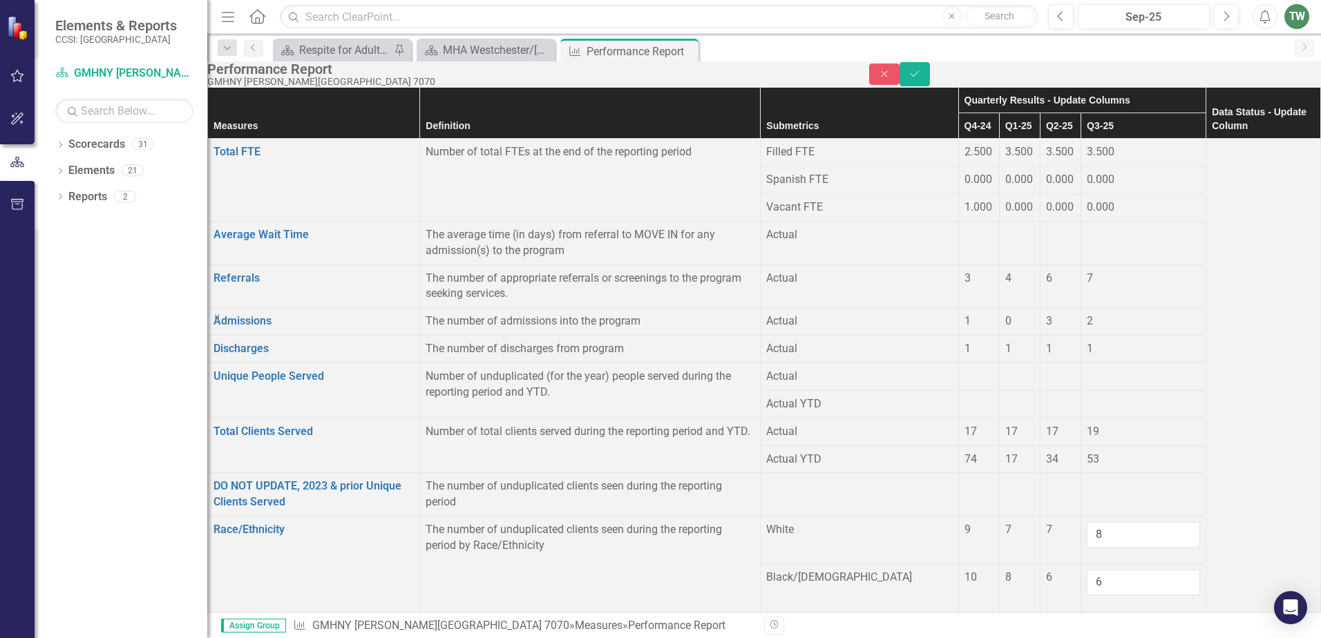
drag, startPoint x: 1117, startPoint y: 329, endPoint x: 1123, endPoint y: 333, distance: 7.5
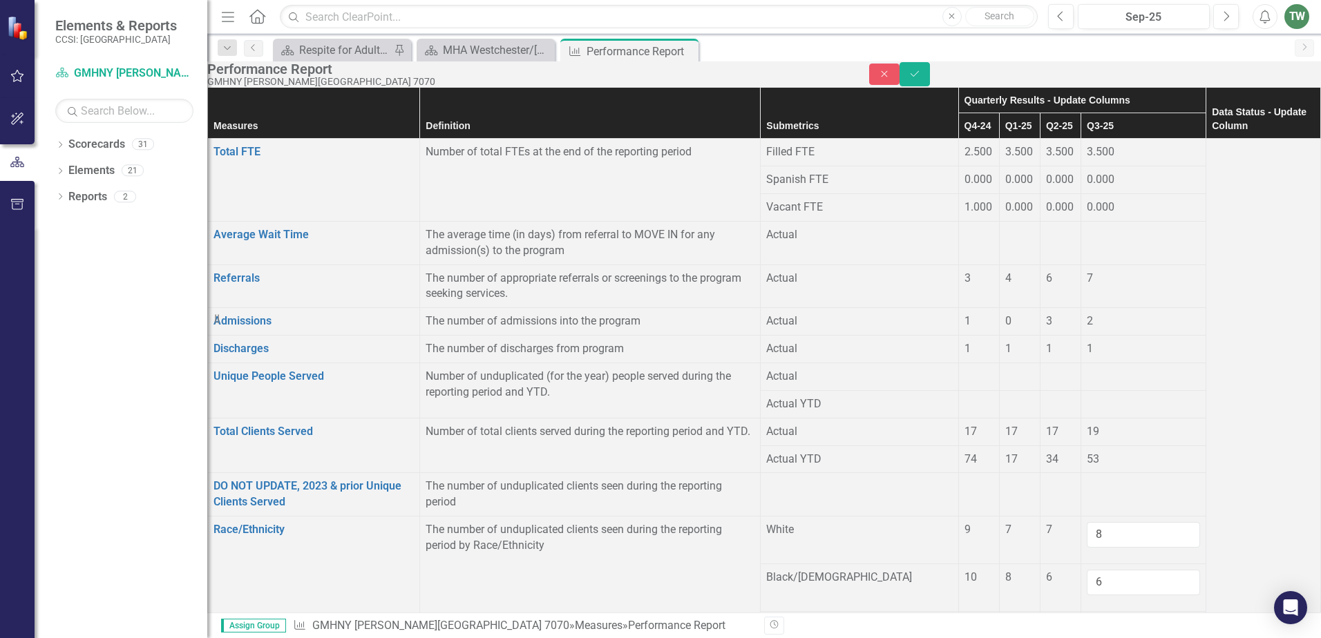
type input "0"
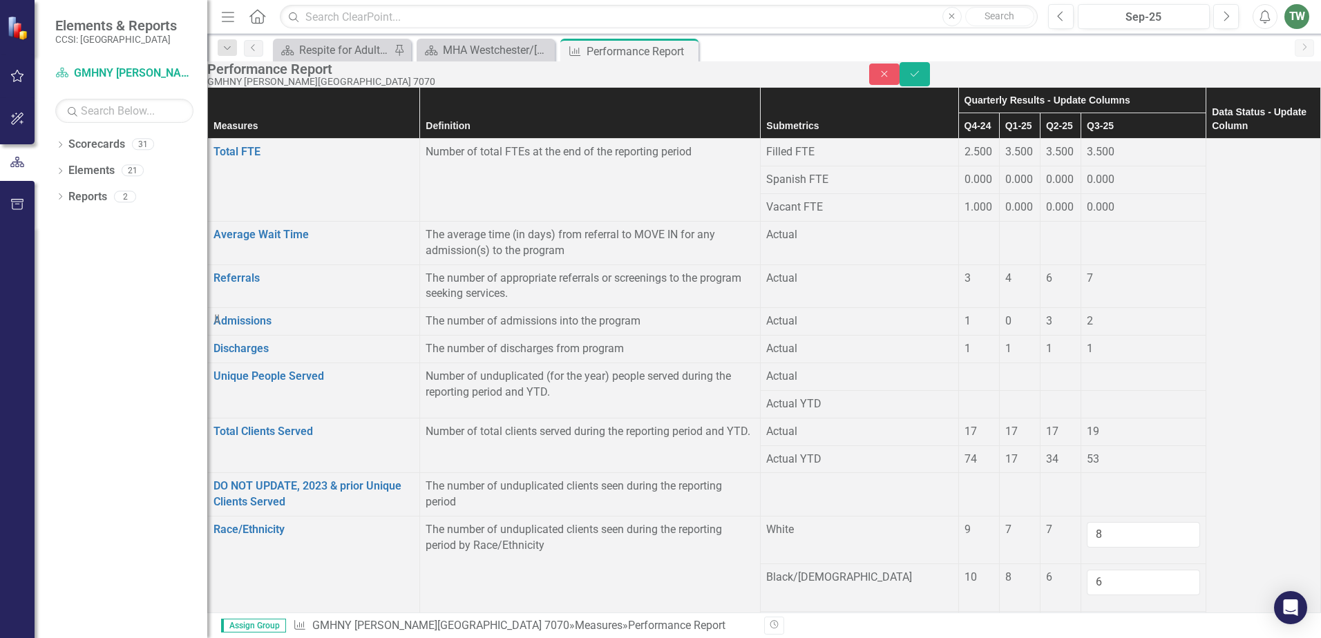
type input "0"
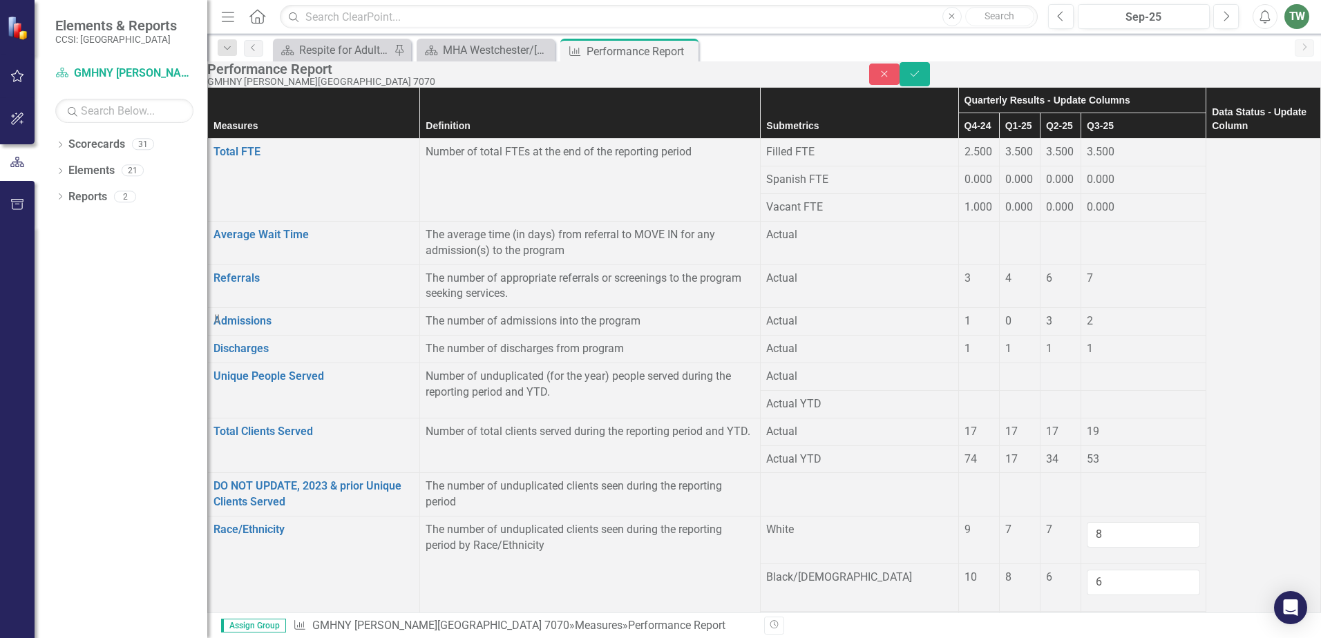
drag, startPoint x: 1110, startPoint y: 430, endPoint x: 1121, endPoint y: 433, distance: 12.1
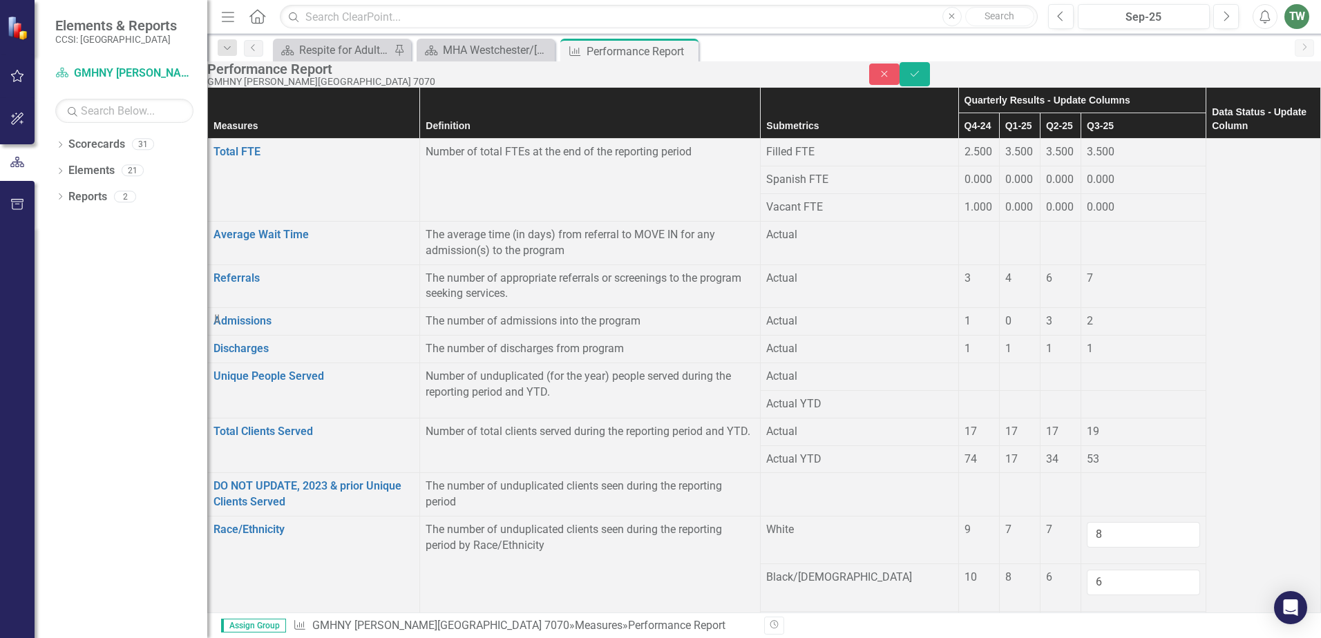
type input "19"
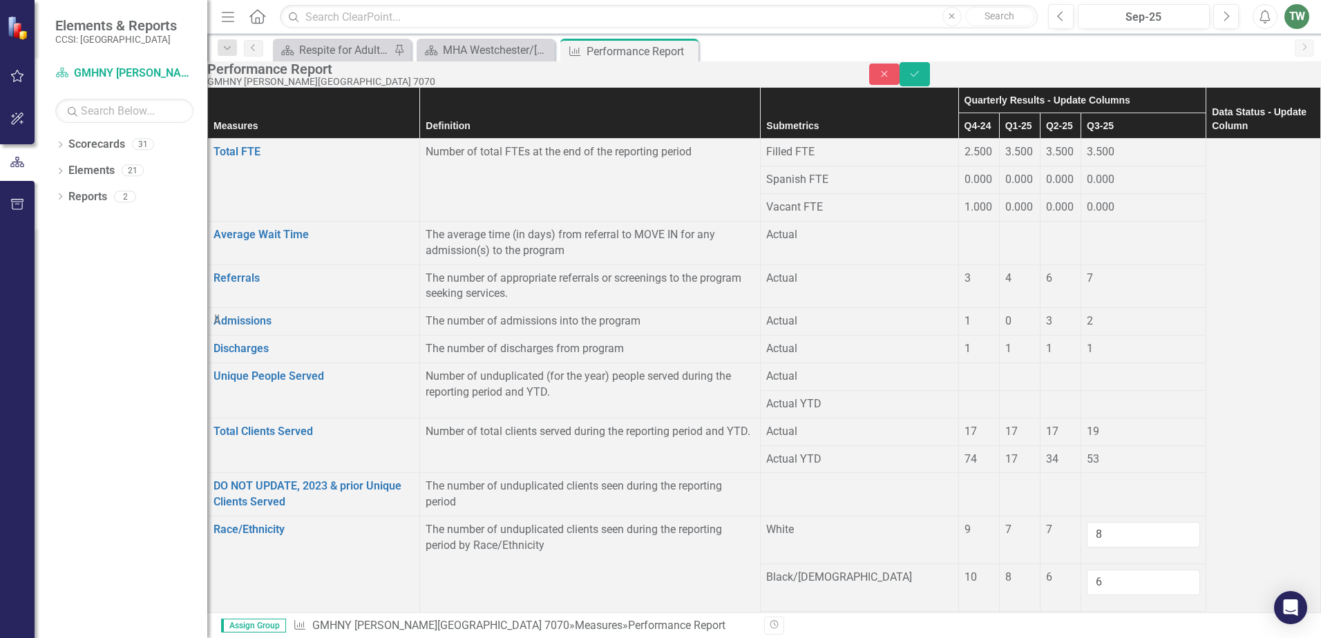
type input "18"
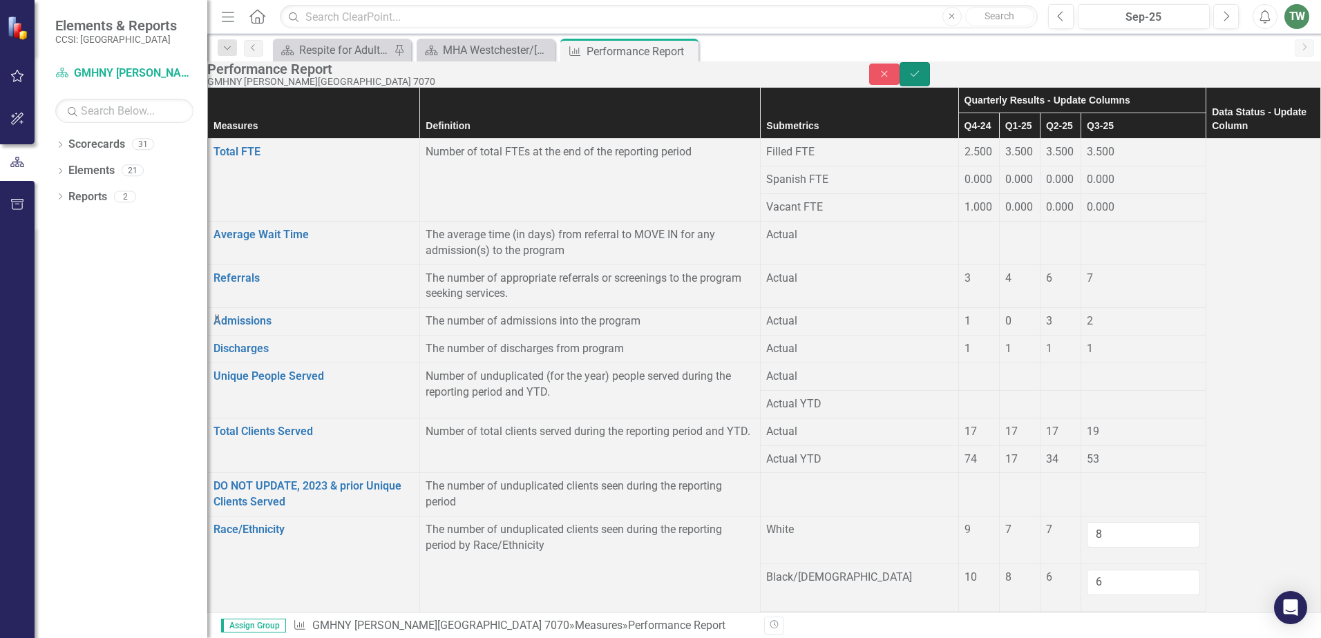
click at [930, 79] on button "Save" at bounding box center [915, 74] width 30 height 24
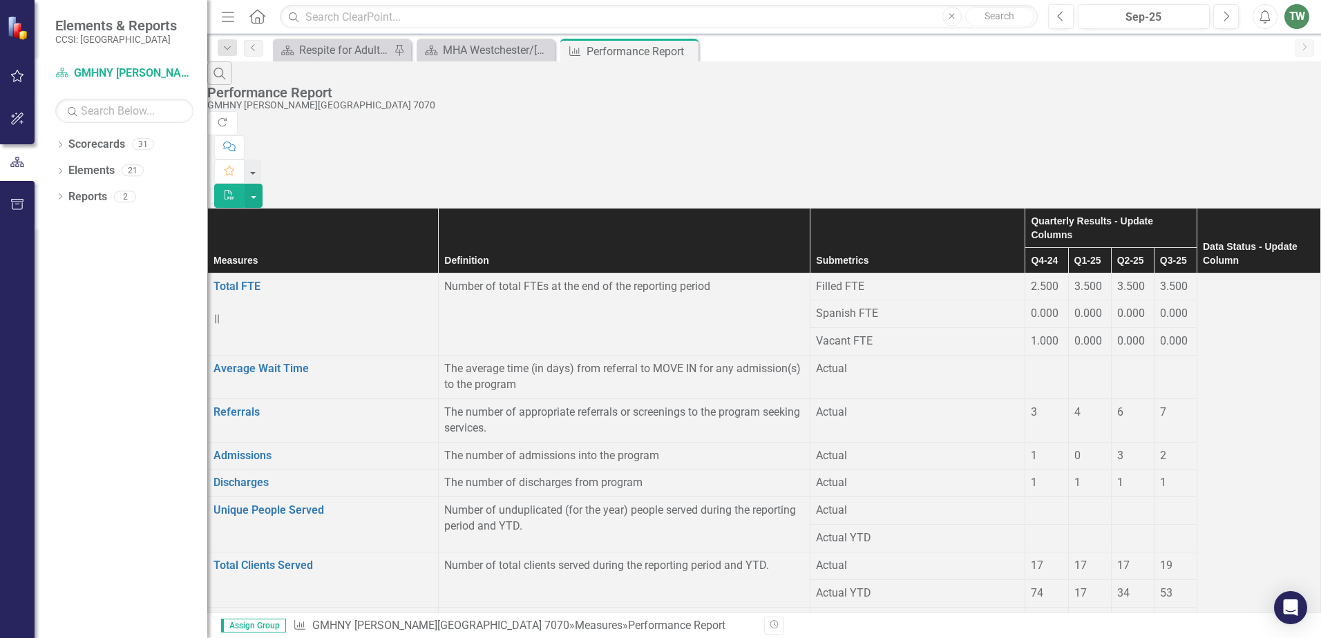
scroll to position [1334, 0]
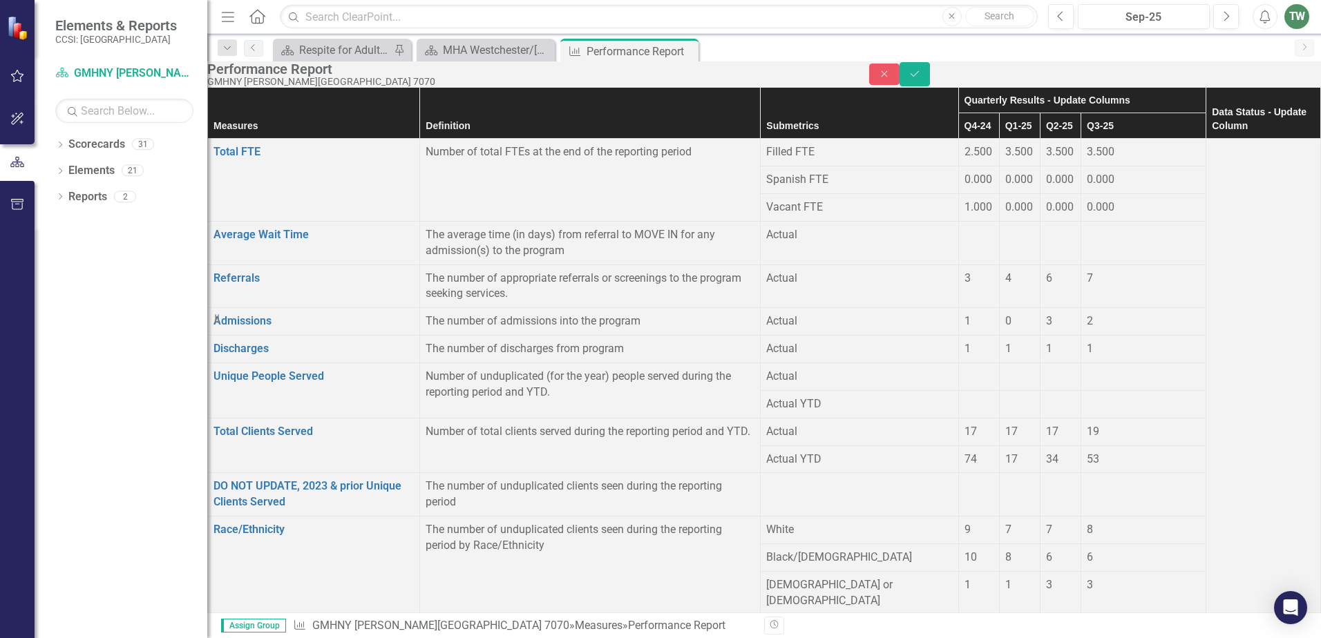
type input "2"
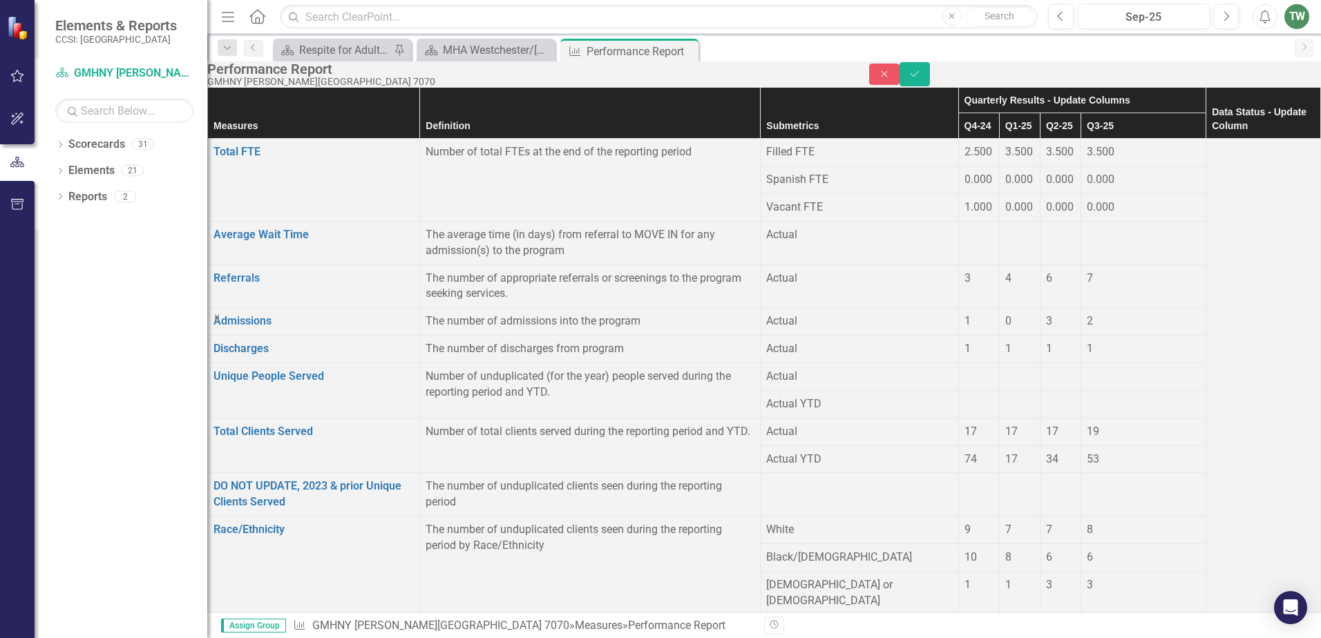
type input "2"
type input "3"
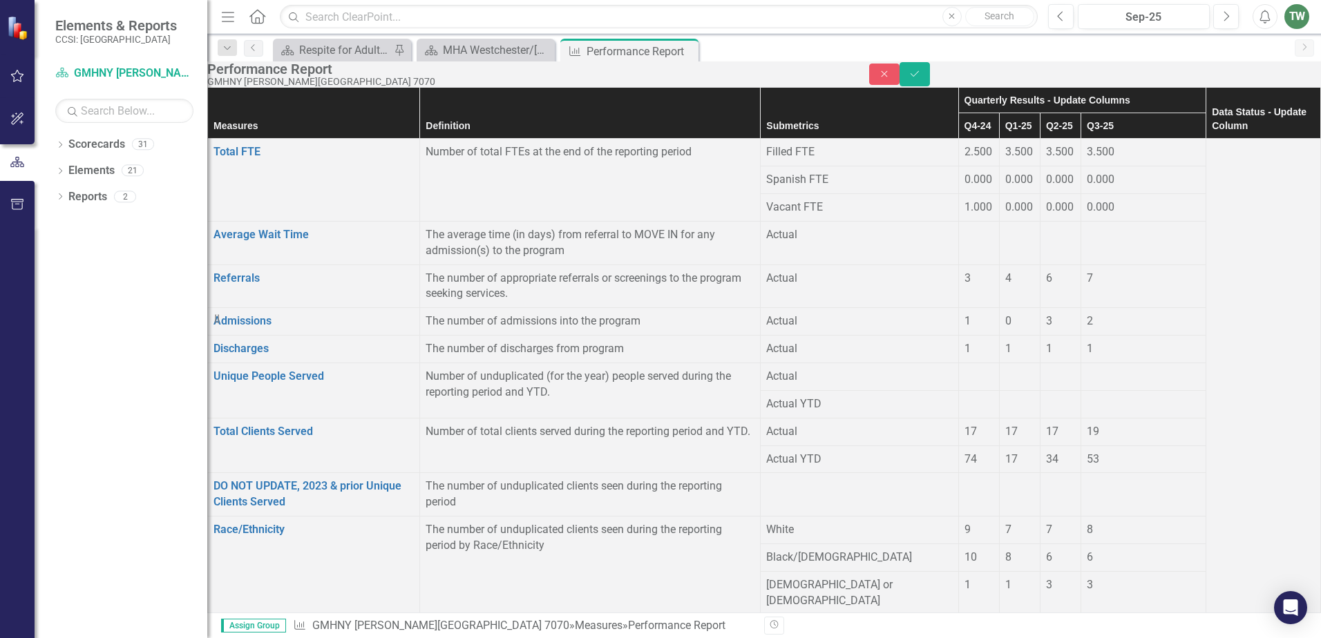
type input "0"
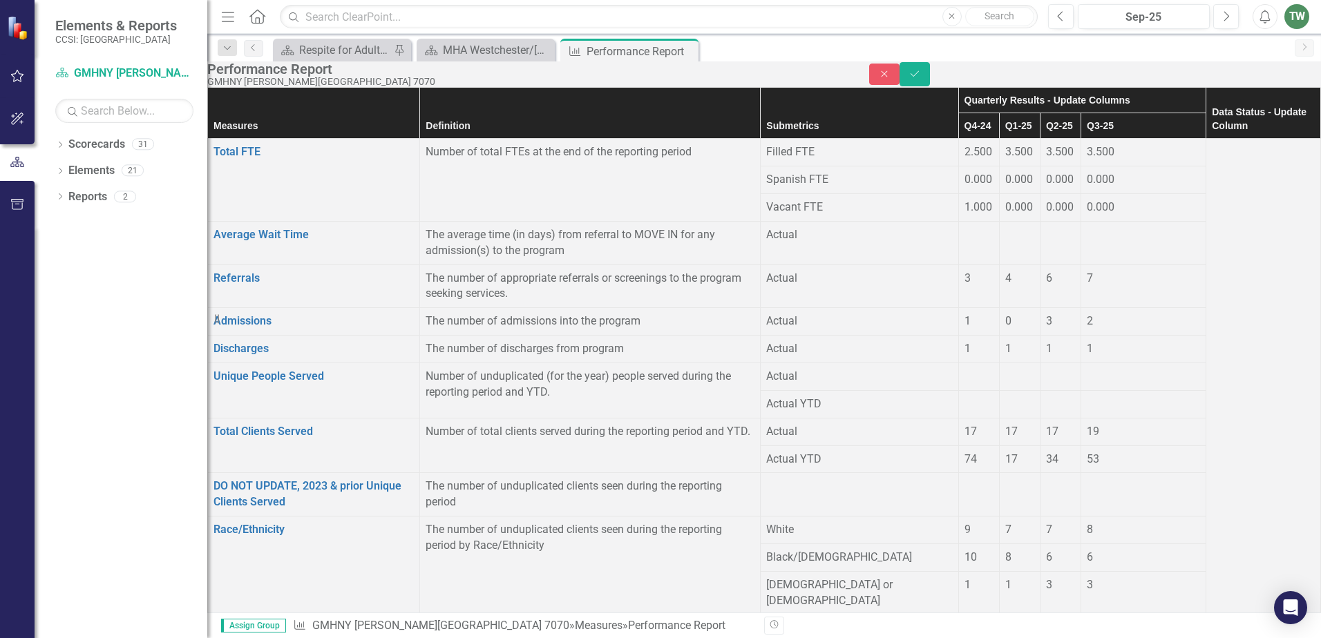
drag, startPoint x: 1121, startPoint y: 379, endPoint x: 1117, endPoint y: 387, distance: 9.0
type input "0"
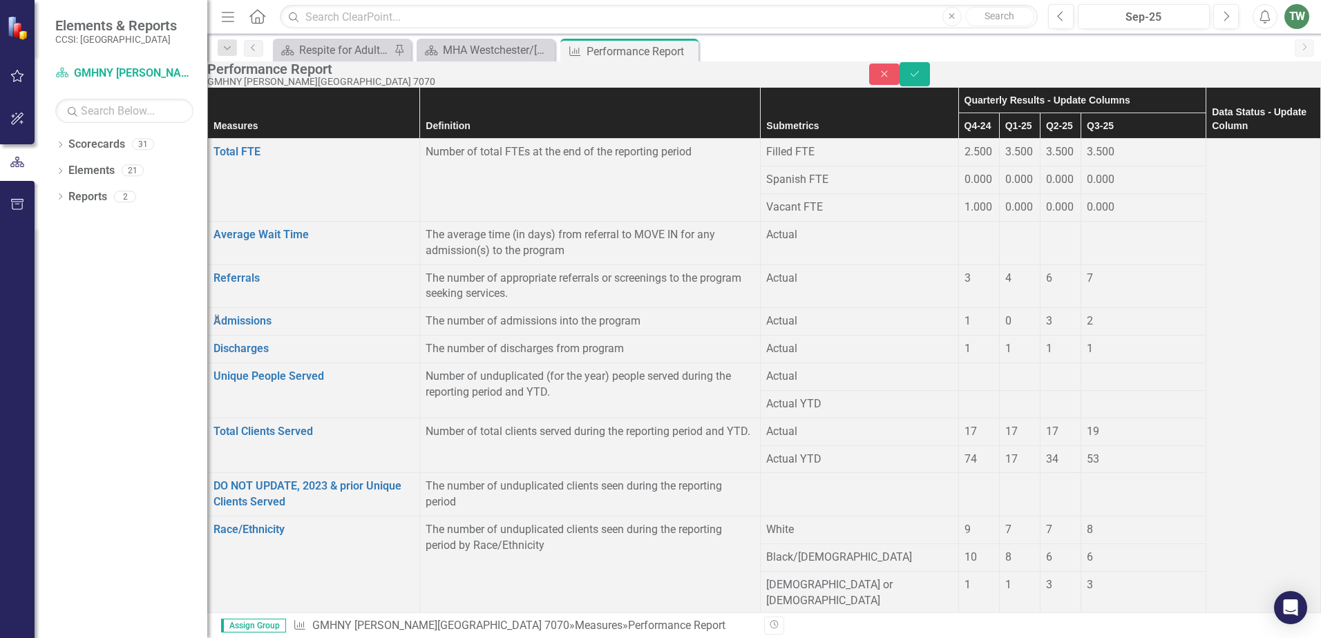
type input "2"
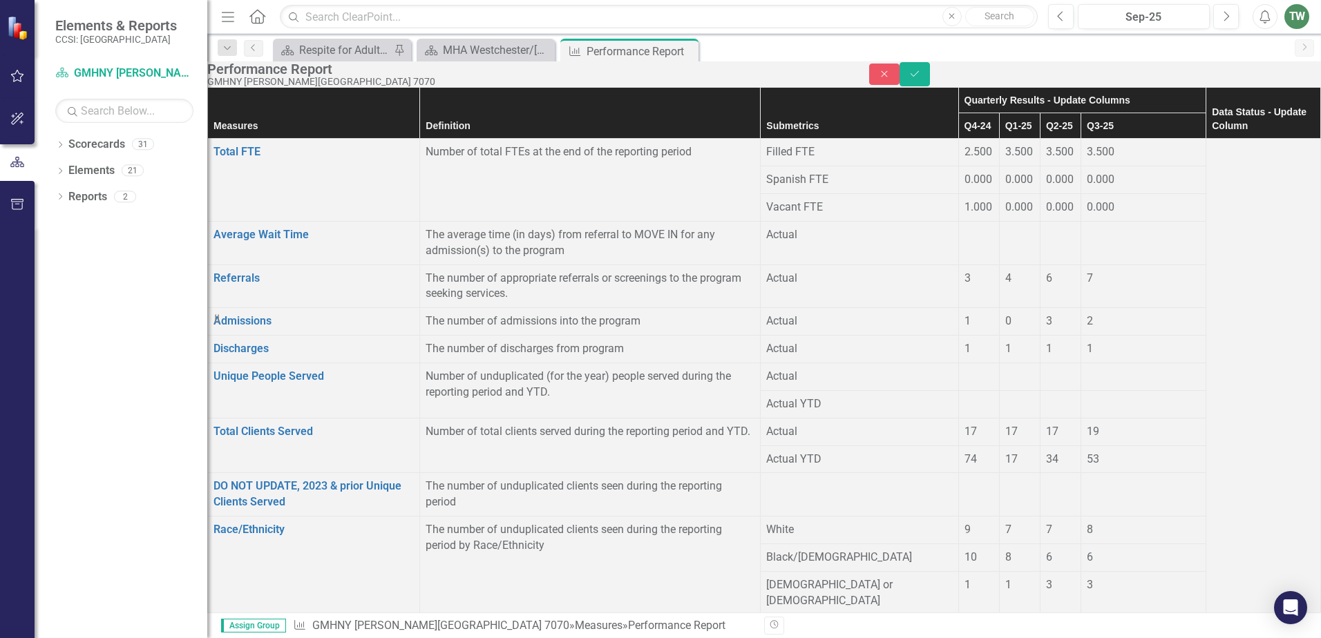
type input "2"
click at [921, 79] on icon "Save" at bounding box center [915, 74] width 12 height 10
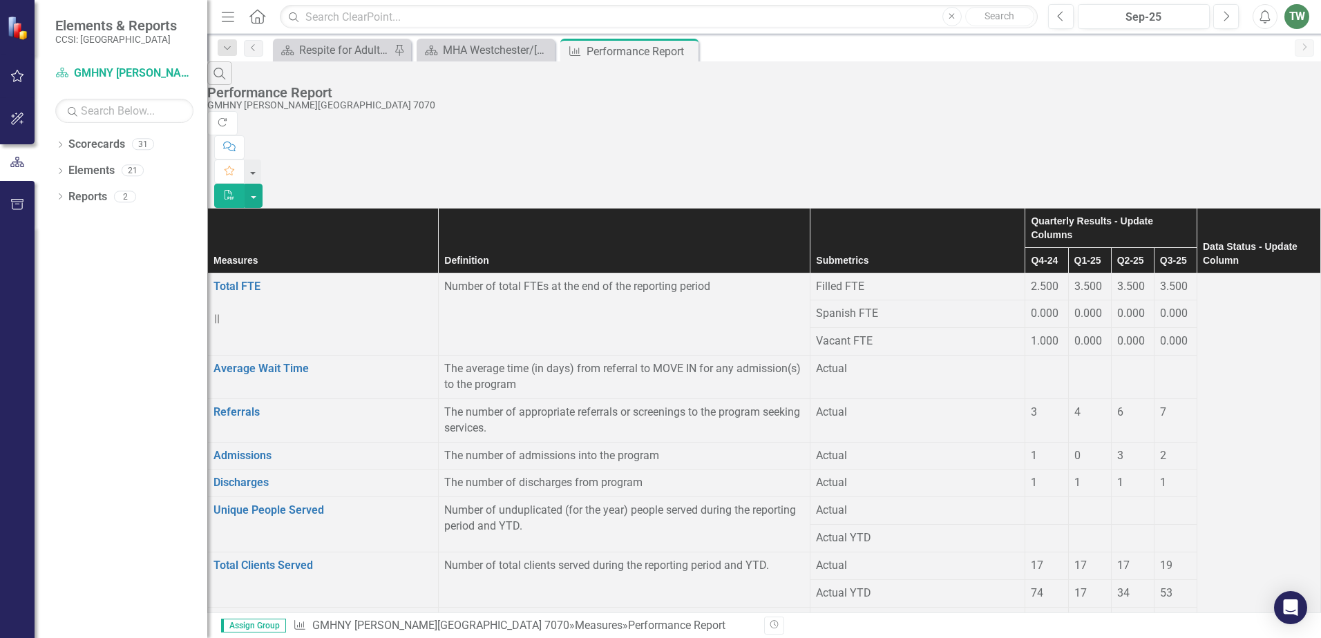
scroll to position [0, 0]
click at [1223, 15] on icon "Next" at bounding box center [1226, 16] width 8 height 12
click at [322, 42] on div "Respite for Adults Landing Page" at bounding box center [344, 49] width 91 height 17
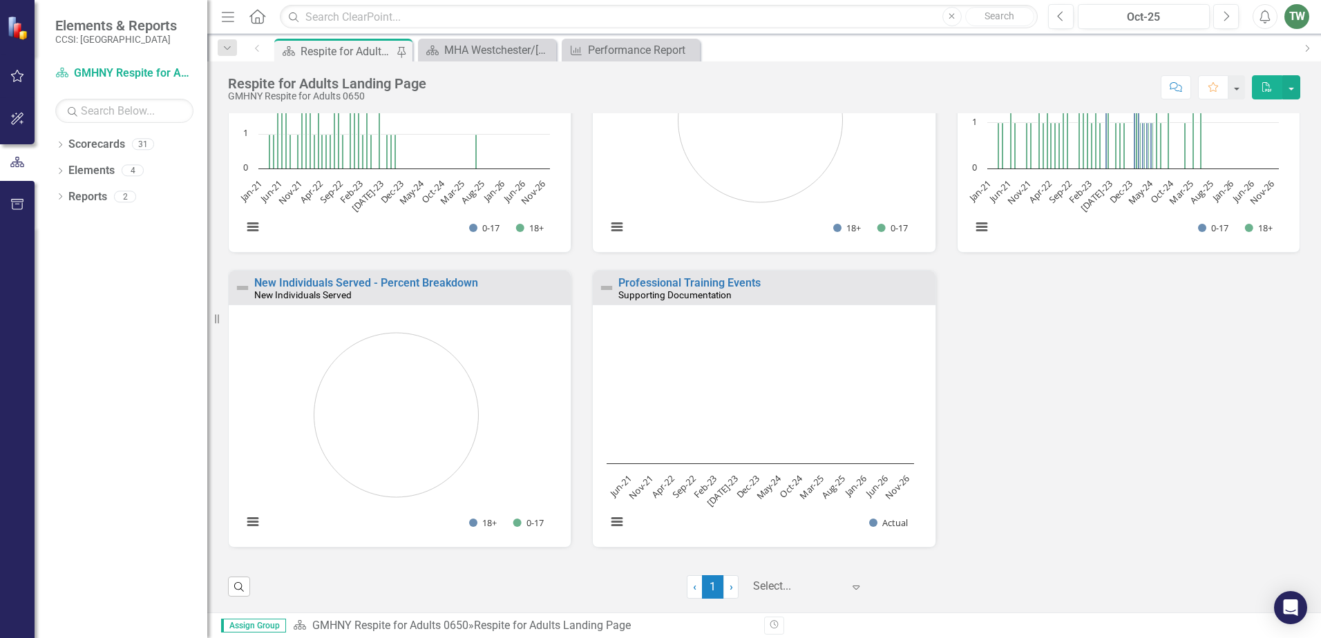
scroll to position [159, 0]
